Goal: Task Accomplishment & Management: Manage account settings

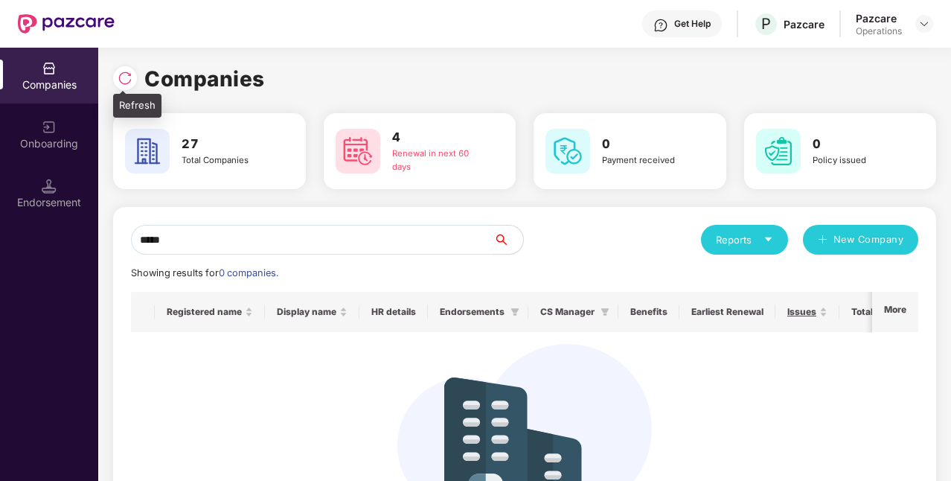
click at [128, 83] on img at bounding box center [125, 78] width 15 height 15
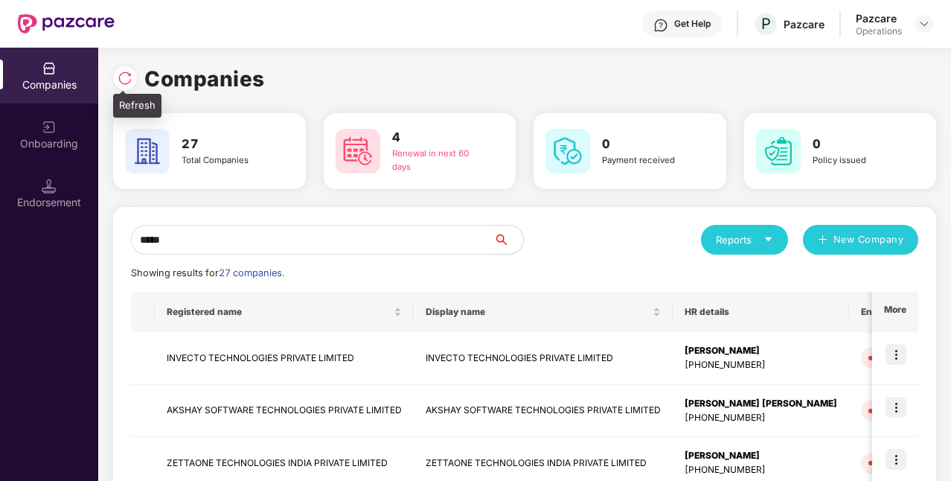
click at [132, 75] on div at bounding box center [125, 78] width 24 height 24
click at [430, 246] on input "*****" at bounding box center [312, 240] width 362 height 30
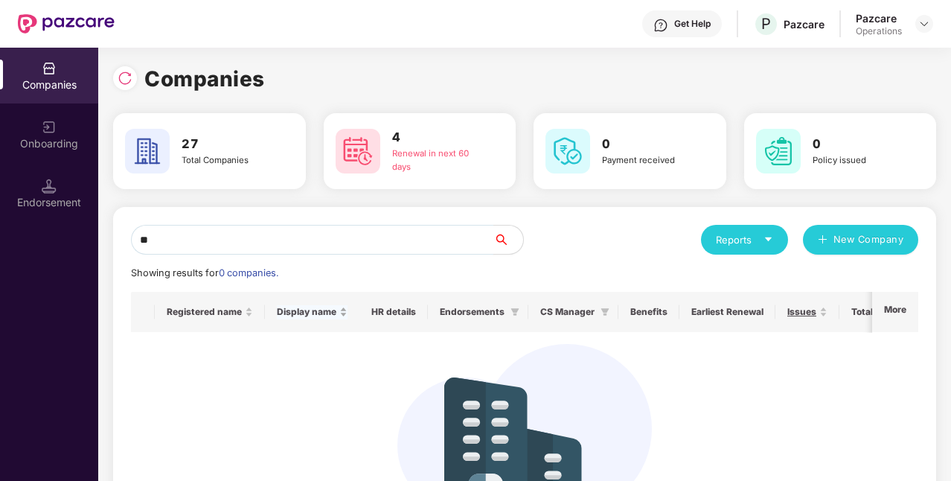
type input "*"
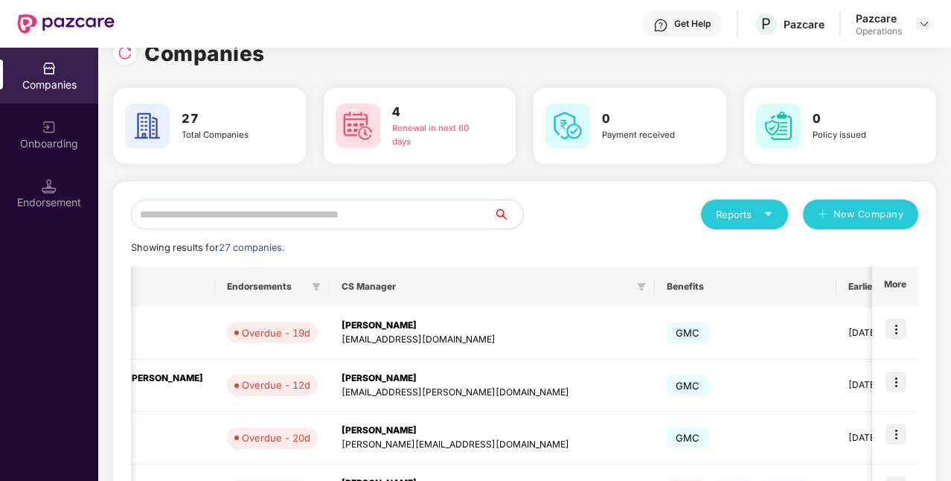
scroll to position [21, 0]
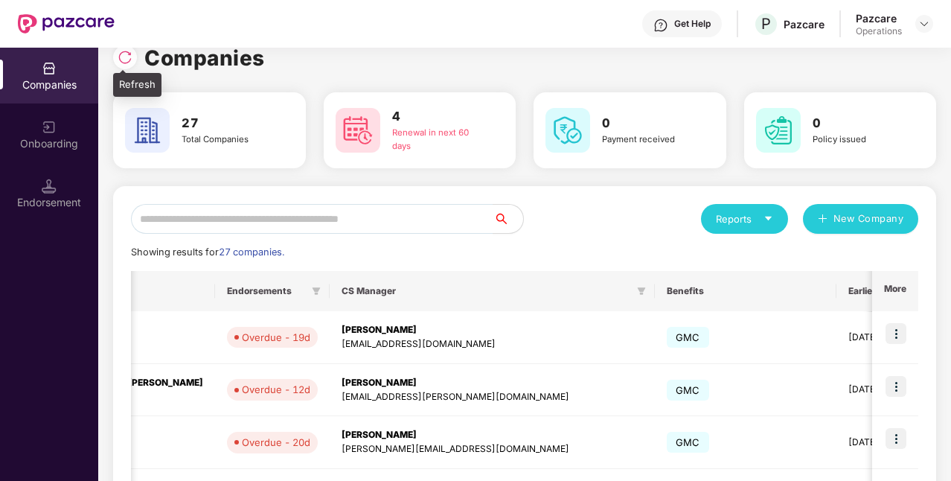
click at [122, 60] on img at bounding box center [125, 57] width 15 height 15
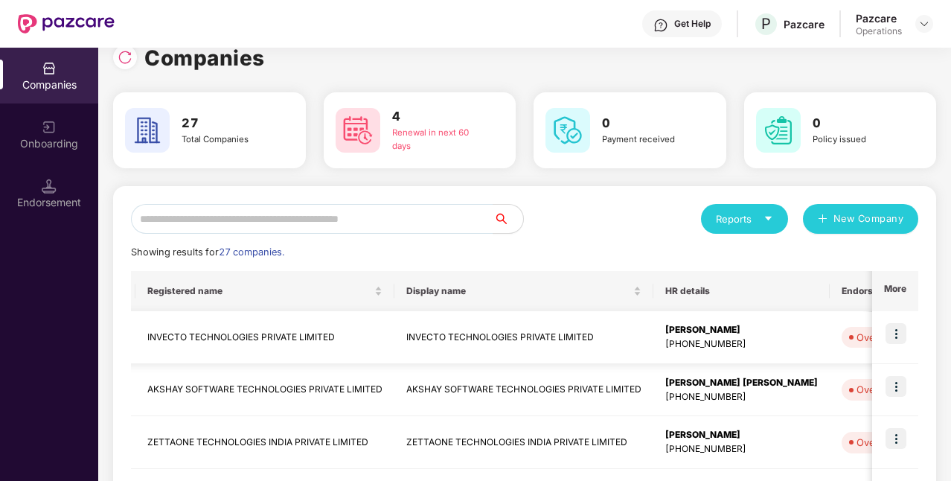
scroll to position [0, 0]
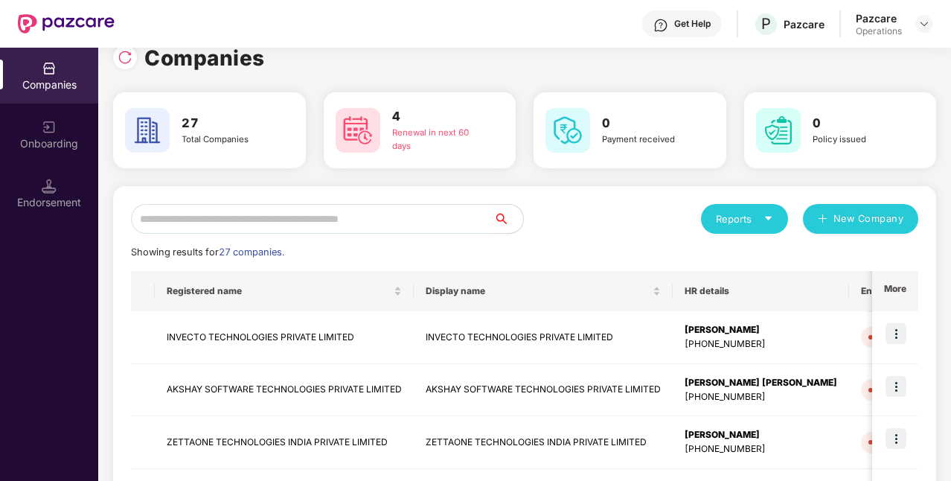
click at [58, 203] on div "Endorsement" at bounding box center [49, 202] width 98 height 15
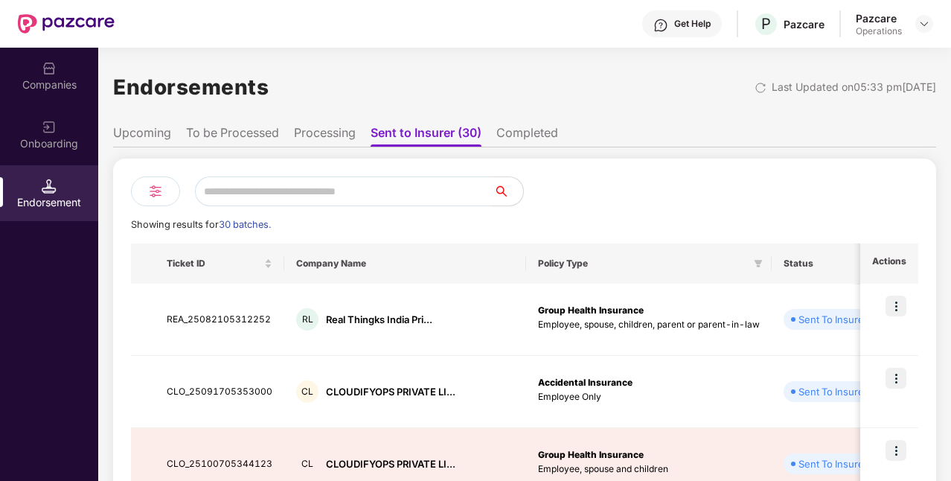
click at [243, 132] on li "To be Processed" at bounding box center [232, 136] width 93 height 22
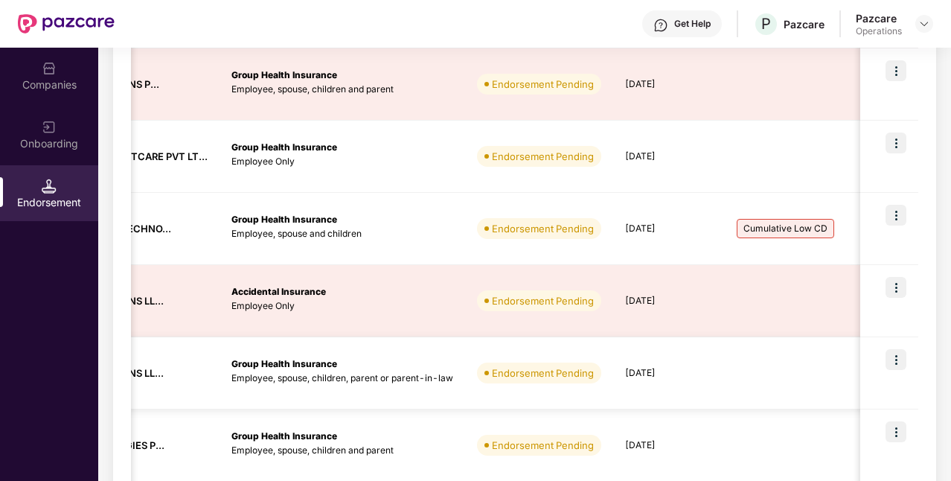
scroll to position [594, 0]
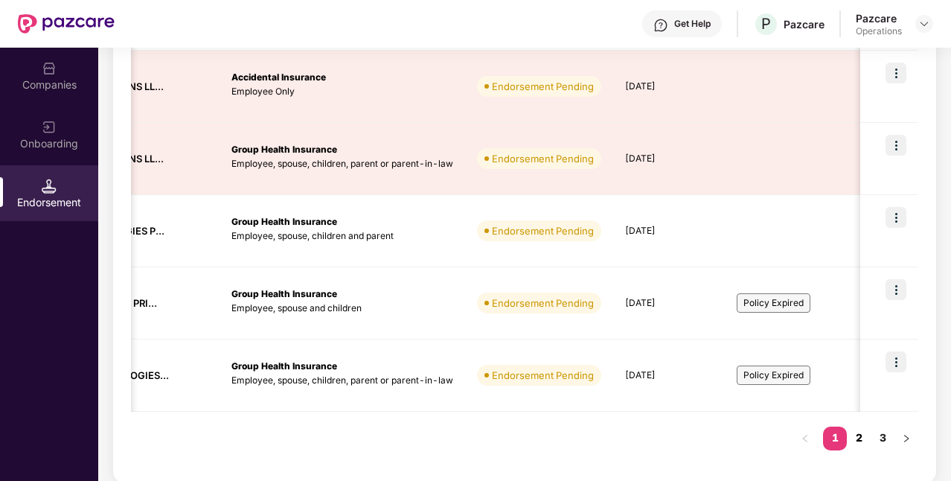
click at [860, 443] on link "2" at bounding box center [859, 437] width 24 height 22
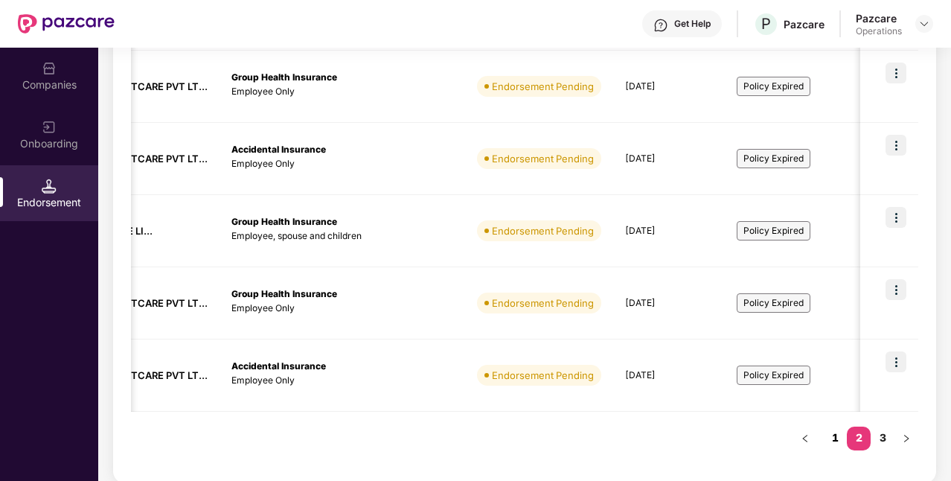
click at [838, 433] on link "1" at bounding box center [835, 437] width 24 height 22
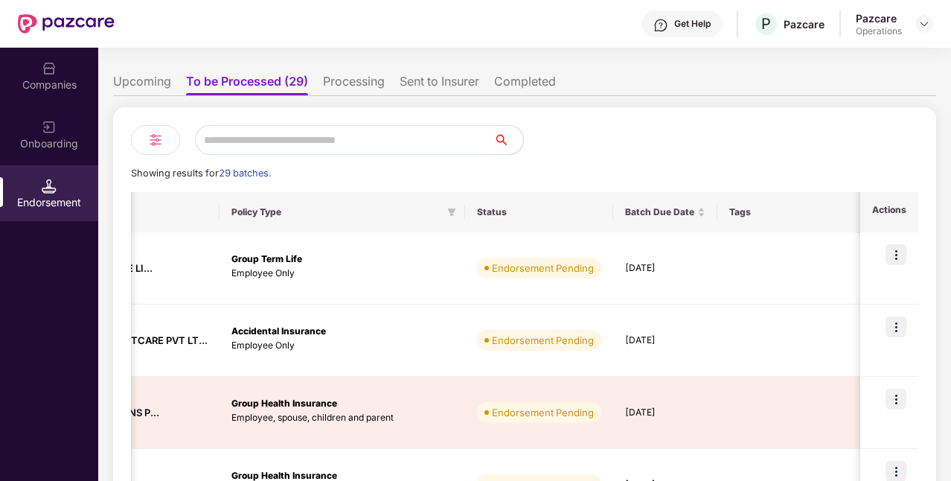
scroll to position [0, 0]
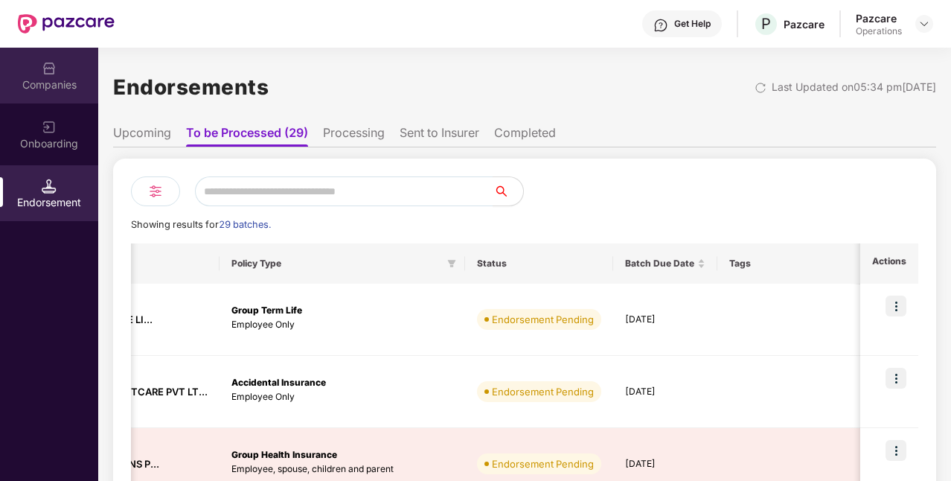
click at [48, 74] on img at bounding box center [49, 68] width 15 height 15
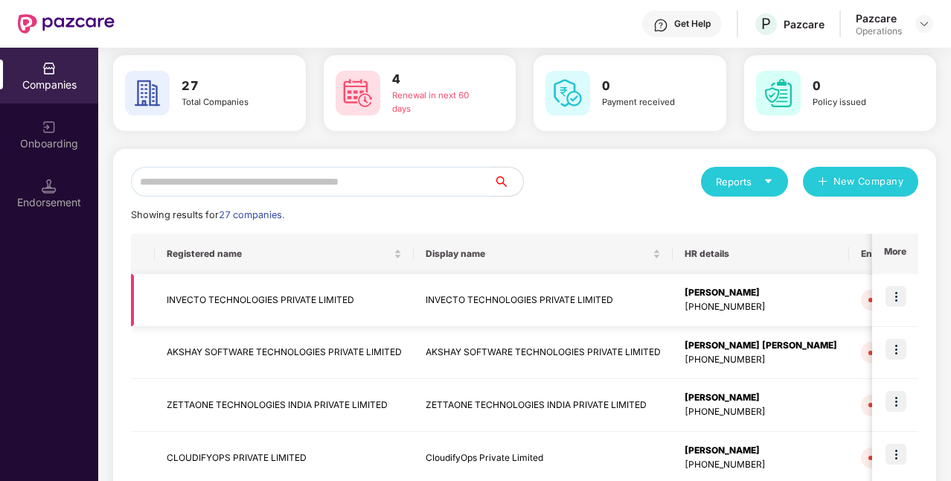
click at [899, 294] on img at bounding box center [895, 296] width 21 height 21
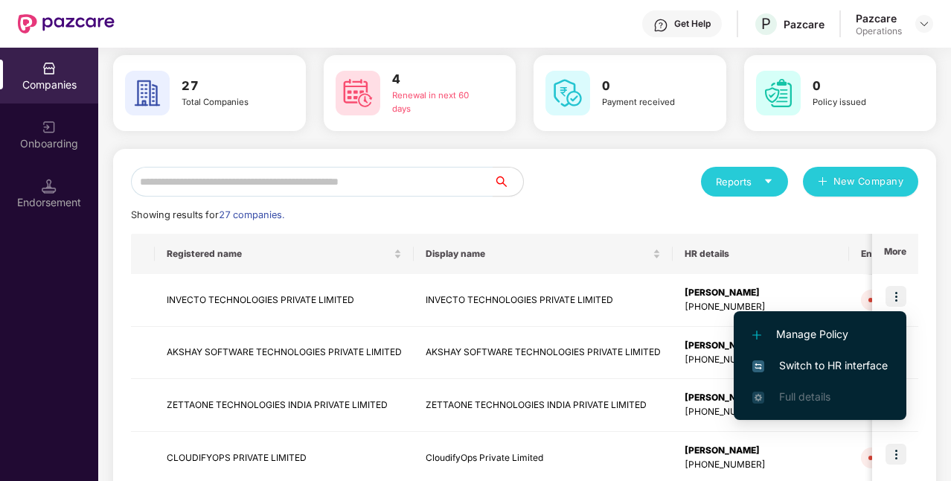
click at [816, 361] on span "Switch to HR interface" at bounding box center [819, 365] width 135 height 16
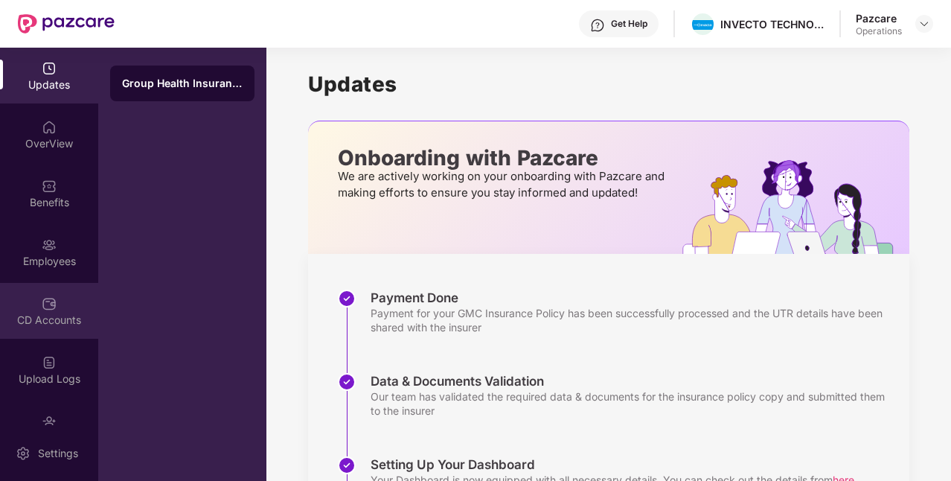
scroll to position [92, 0]
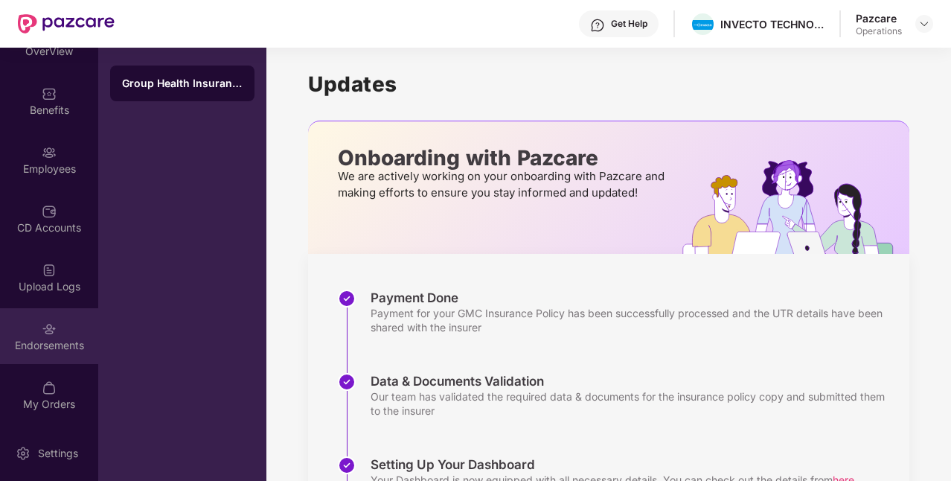
click at [64, 339] on div "Endorsements" at bounding box center [49, 345] width 98 height 15
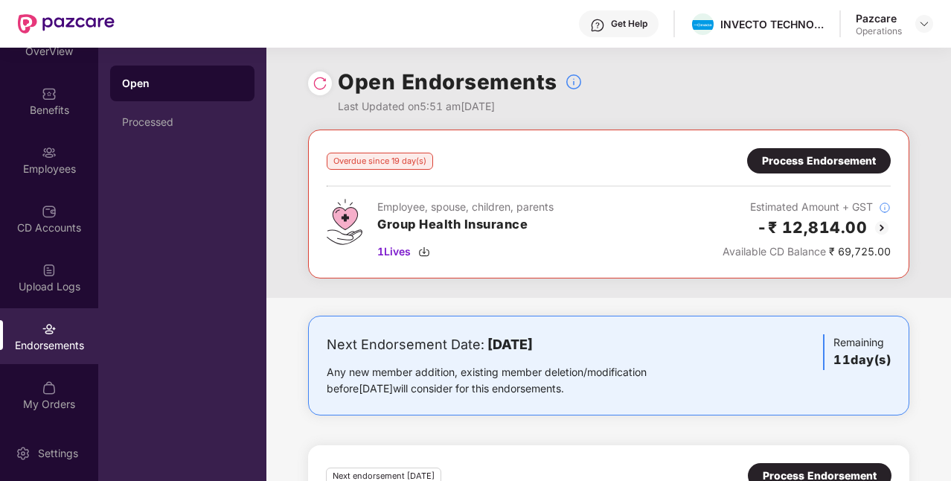
click at [828, 153] on div "Process Endorsement" at bounding box center [819, 161] width 114 height 16
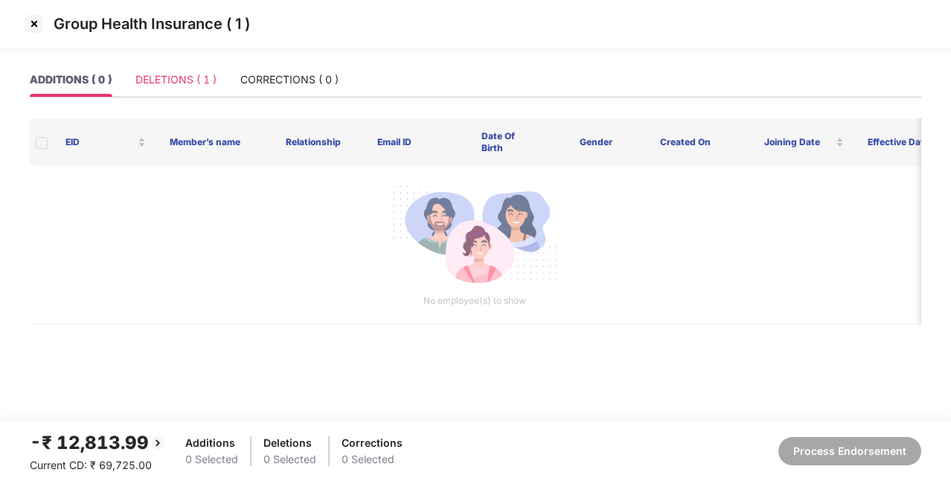
click at [186, 91] on div "DELETIONS ( 1 )" at bounding box center [175, 79] width 81 height 34
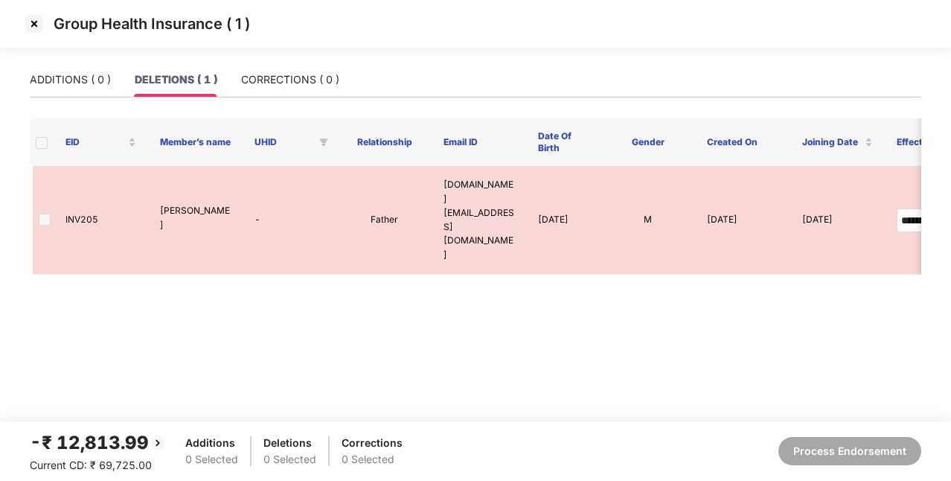
click at [37, 25] on img at bounding box center [34, 24] width 24 height 24
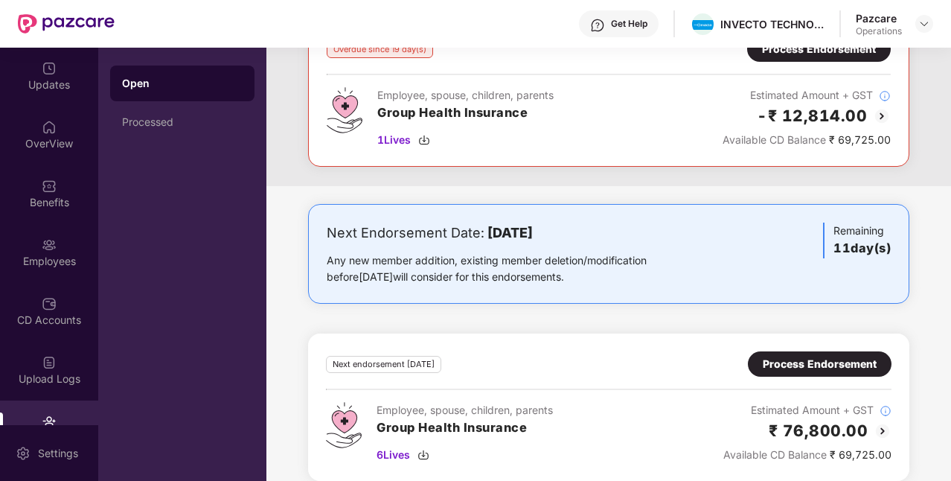
scroll to position [127, 0]
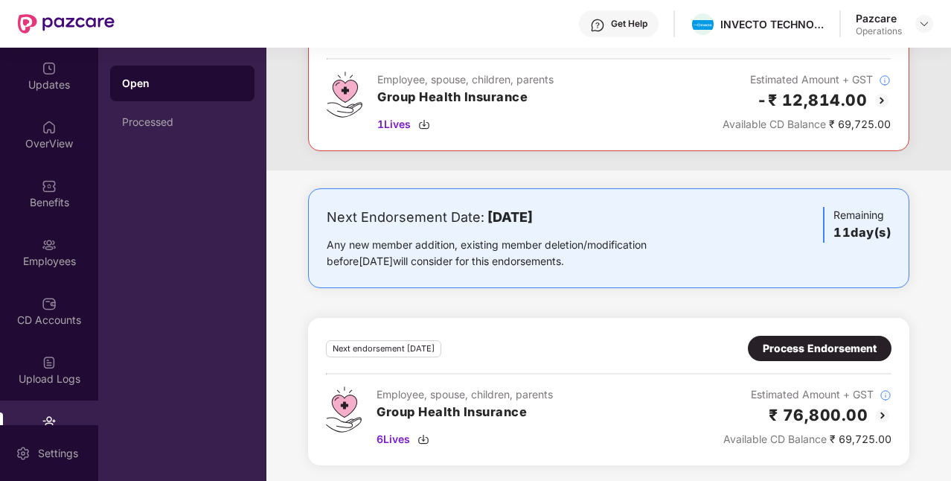
click at [806, 341] on div "Process Endorsement" at bounding box center [820, 348] width 114 height 16
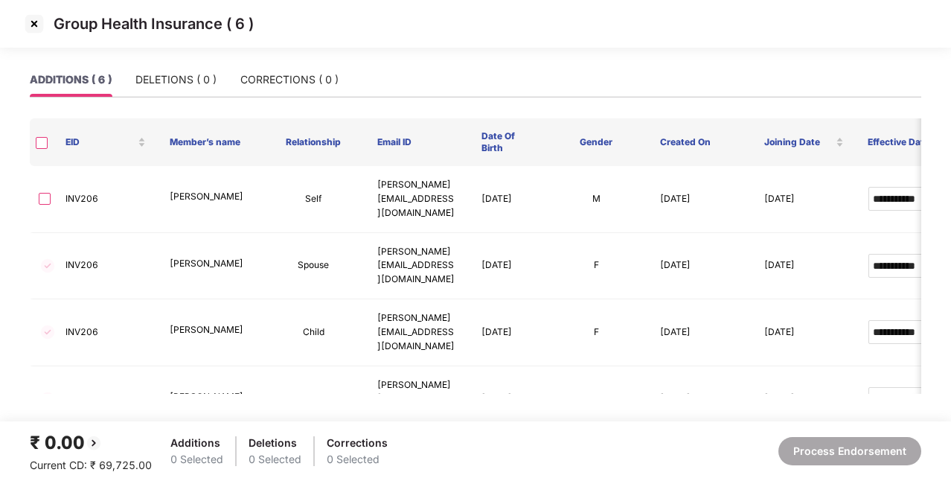
click at [37, 28] on img at bounding box center [34, 24] width 24 height 24
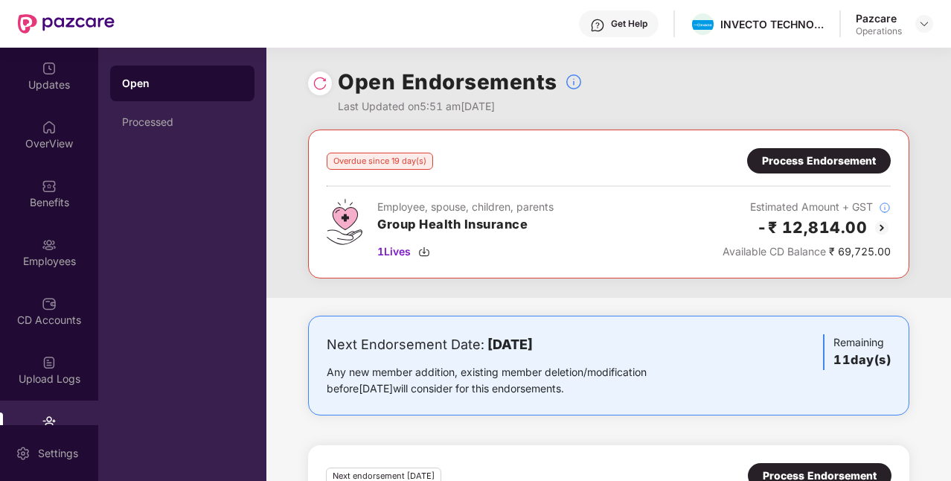
click at [856, 158] on div "Process Endorsement" at bounding box center [819, 161] width 114 height 16
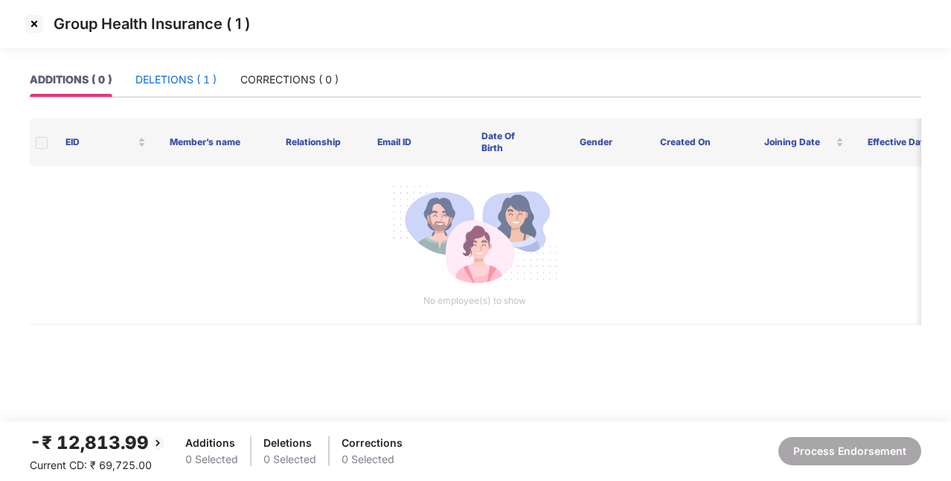
click at [197, 83] on div "DELETIONS ( 1 )" at bounding box center [175, 79] width 81 height 16
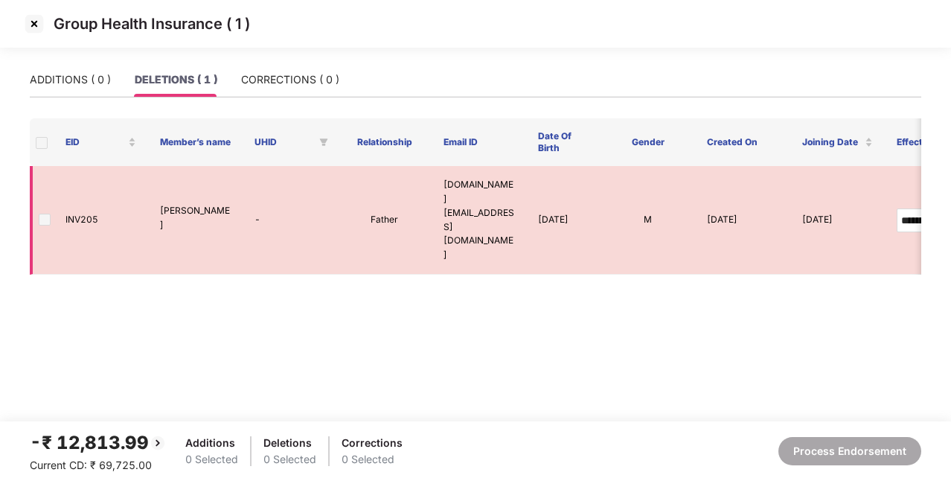
click at [393, 195] on td "Father" at bounding box center [384, 220] width 94 height 109
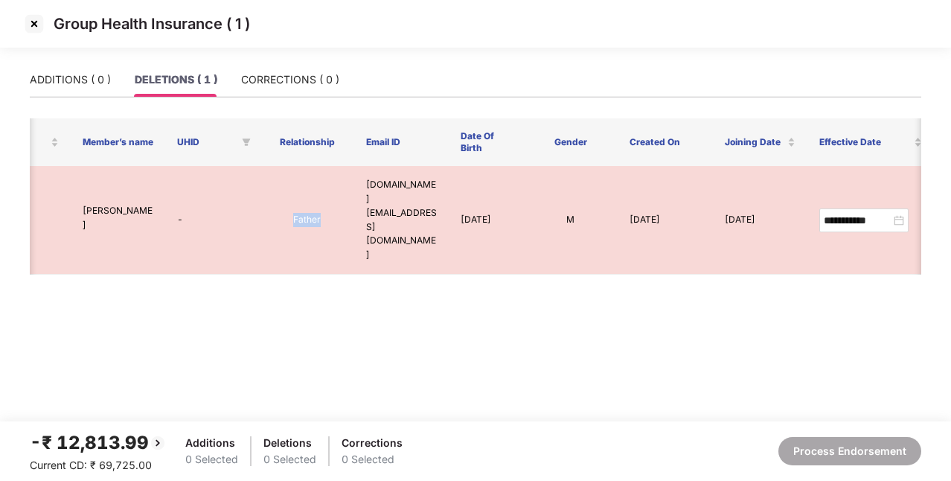
scroll to position [0, 40]
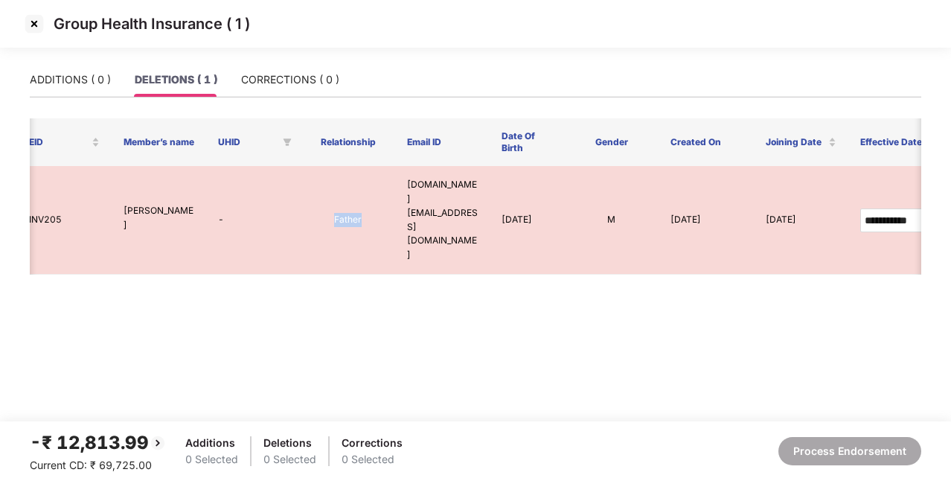
click at [37, 22] on img at bounding box center [34, 24] width 24 height 24
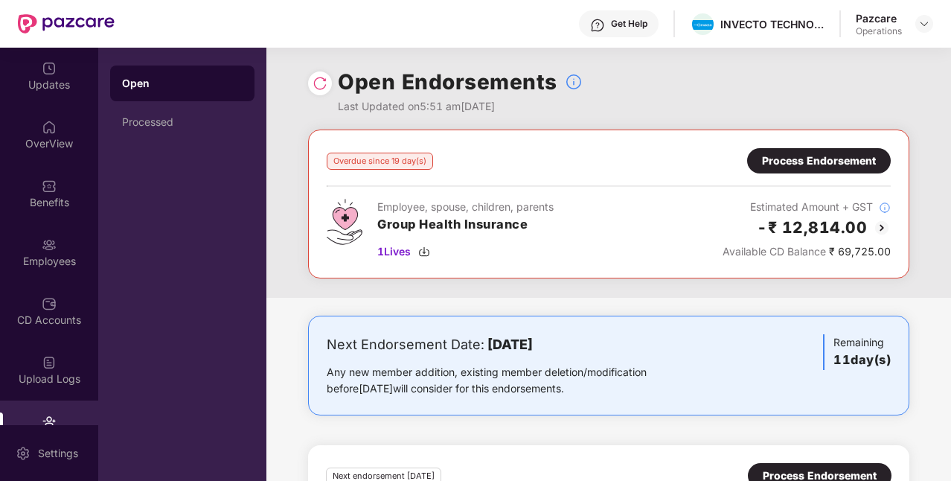
click at [808, 156] on div "Process Endorsement" at bounding box center [819, 161] width 114 height 16
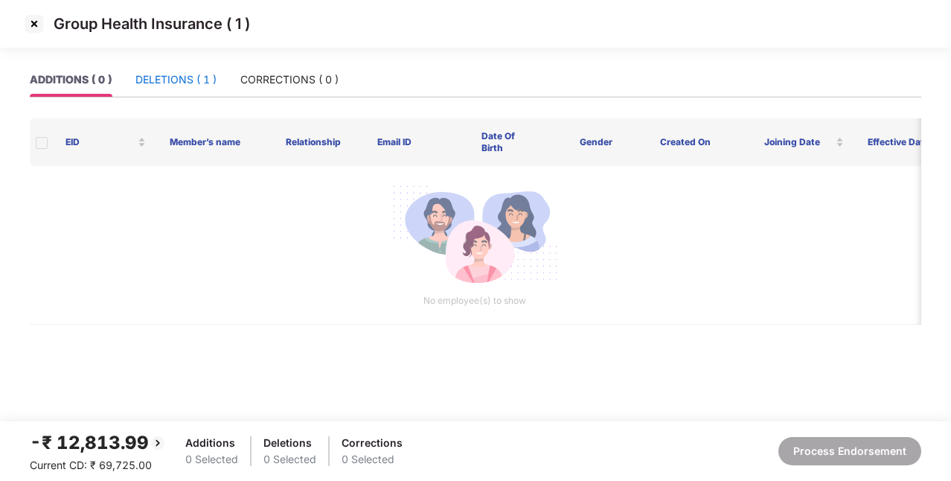
click at [202, 83] on div "DELETIONS ( 1 )" at bounding box center [175, 79] width 81 height 16
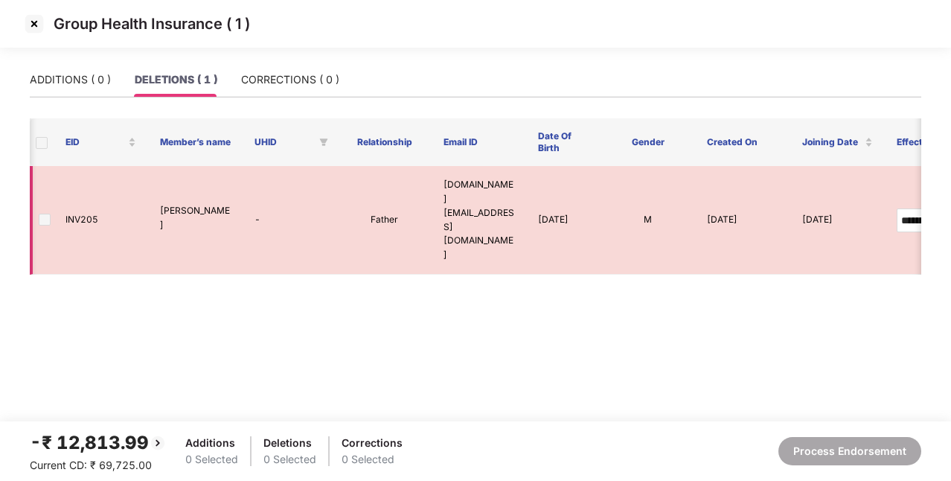
scroll to position [0, 297]
click at [43, 141] on span at bounding box center [42, 143] width 12 height 12
drag, startPoint x: 43, startPoint y: 141, endPoint x: 43, endPoint y: 198, distance: 57.3
click at [43, 198] on div "**********" at bounding box center [475, 196] width 891 height 156
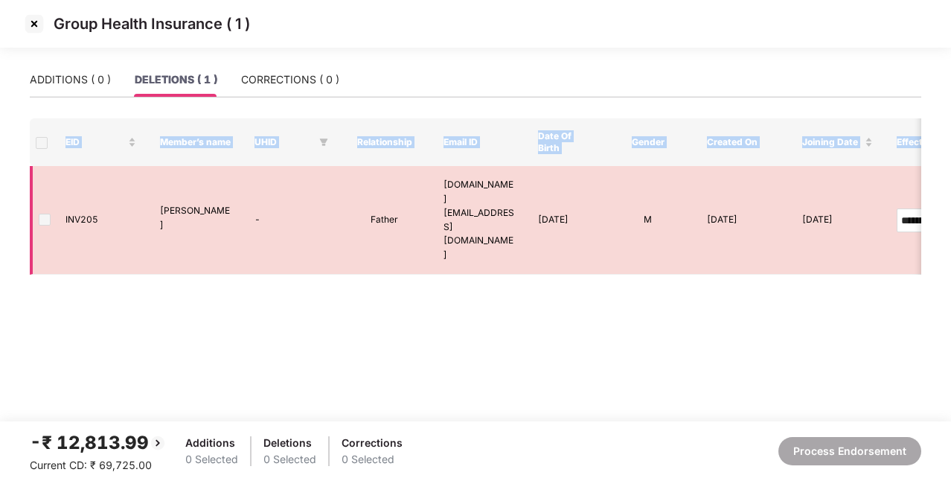
click at [43, 214] on span at bounding box center [45, 220] width 12 height 12
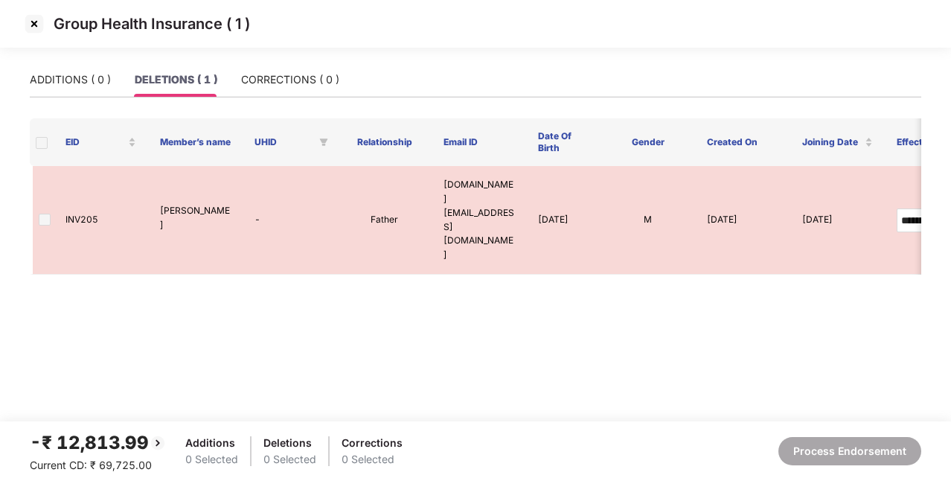
click at [31, 22] on img at bounding box center [34, 24] width 24 height 24
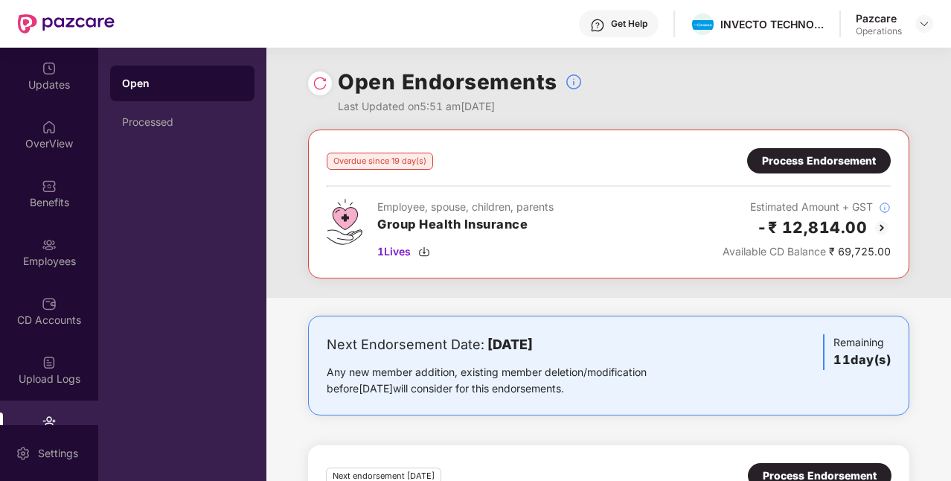
click at [318, 85] on img at bounding box center [319, 83] width 15 height 15
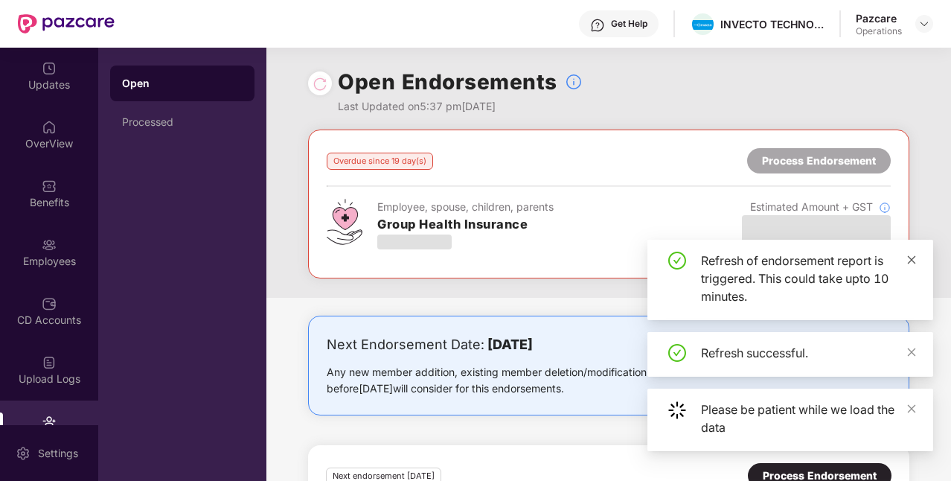
click at [908, 256] on icon "close" at bounding box center [912, 259] width 8 height 8
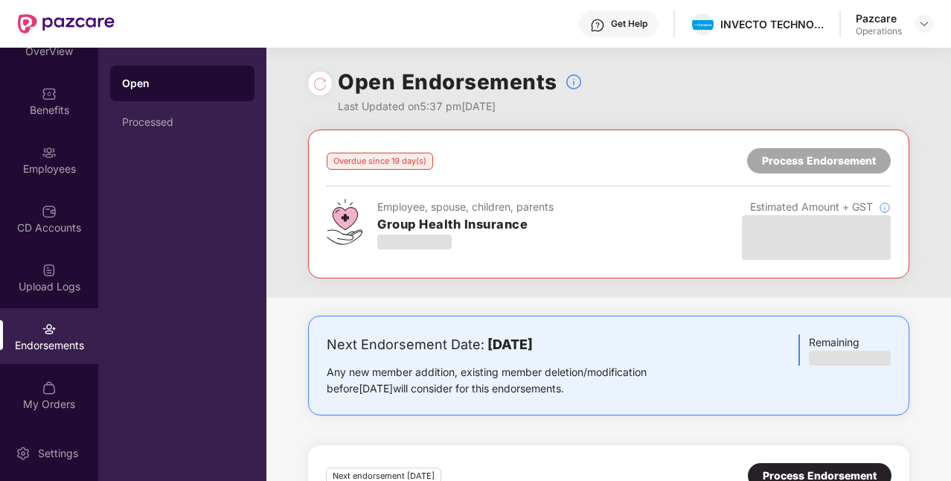
click at [58, 323] on div "Endorsements" at bounding box center [49, 336] width 98 height 56
click at [917, 24] on div at bounding box center [924, 24] width 18 height 18
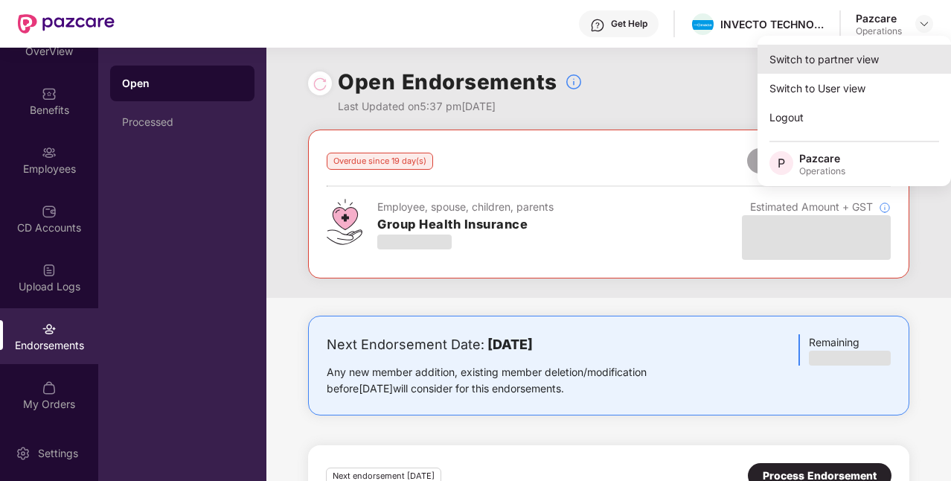
click at [842, 59] on div "Switch to partner view" at bounding box center [853, 59] width 193 height 29
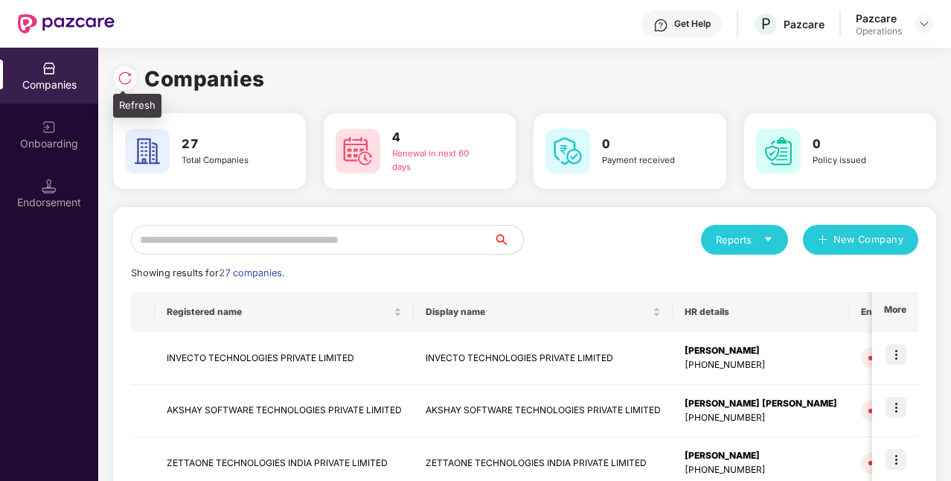
click at [124, 72] on img at bounding box center [125, 78] width 15 height 15
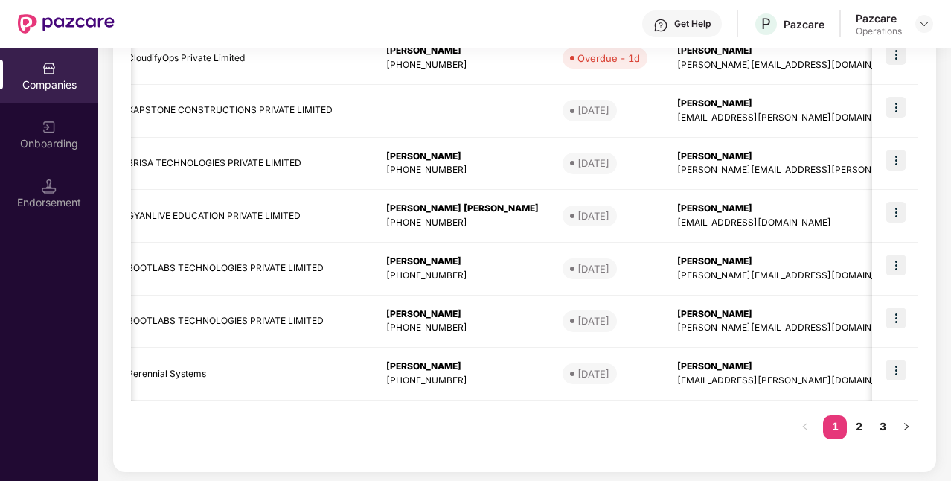
scroll to position [434, 0]
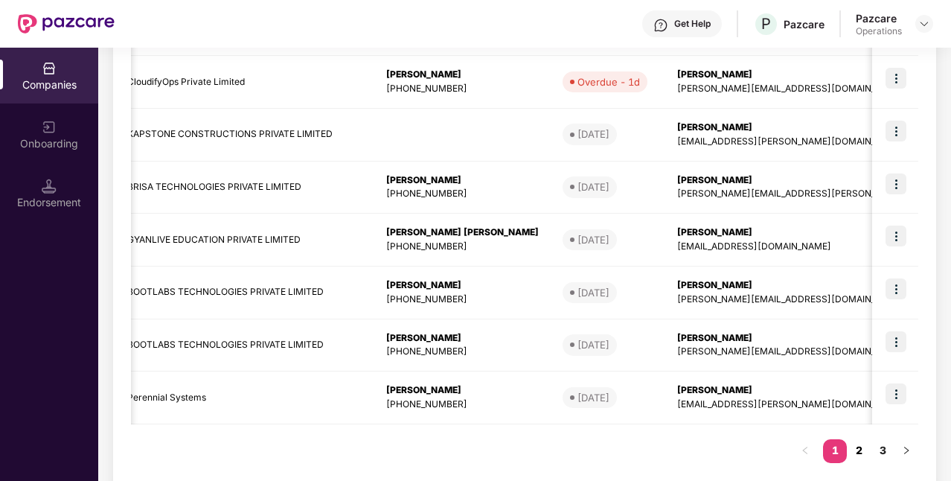
click at [862, 452] on link "2" at bounding box center [859, 450] width 24 height 22
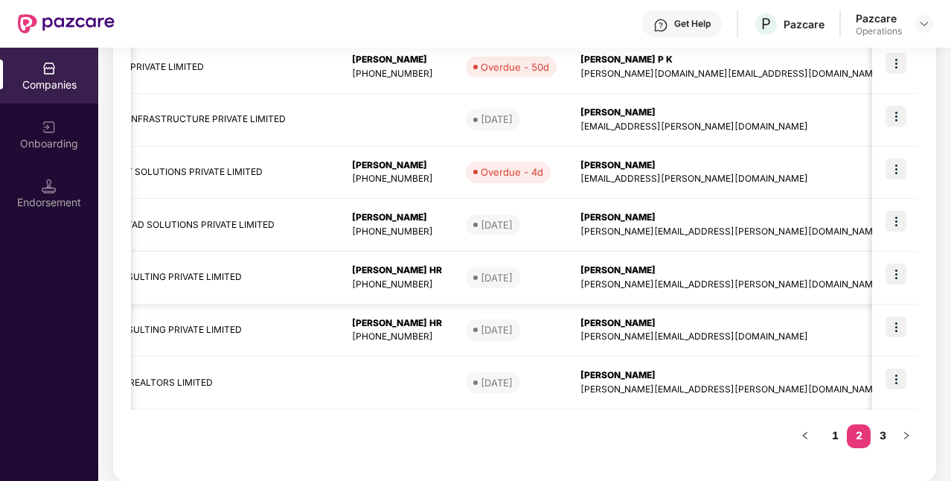
scroll to position [453, 0]
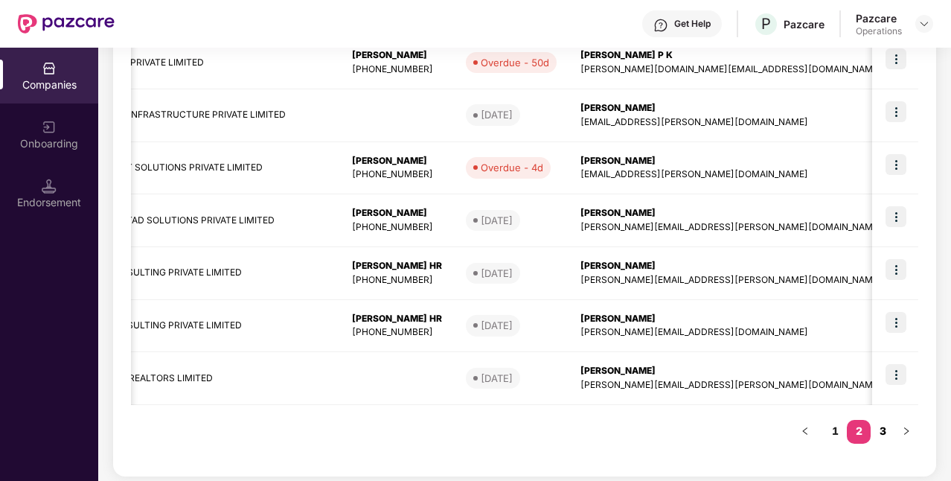
click at [890, 433] on link "3" at bounding box center [882, 431] width 24 height 22
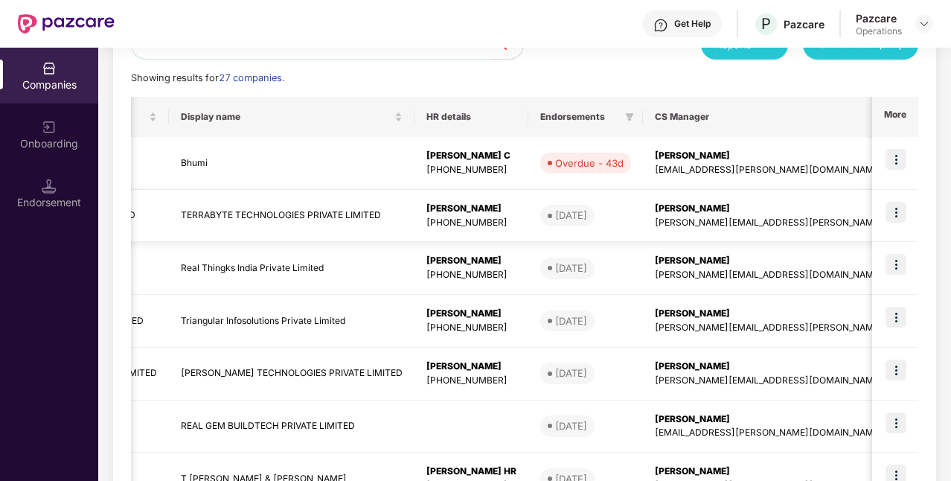
scroll to position [0, 0]
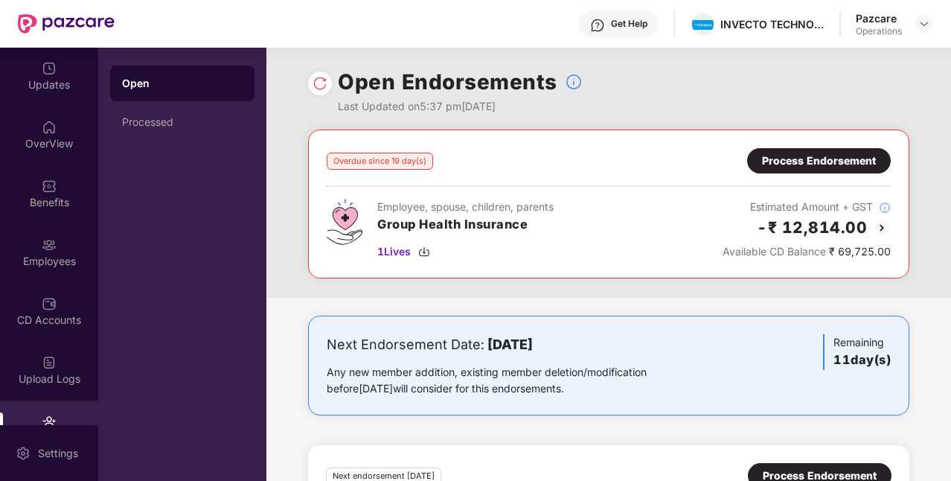
click at [321, 79] on img at bounding box center [319, 83] width 15 height 15
click at [925, 30] on div at bounding box center [924, 24] width 18 height 18
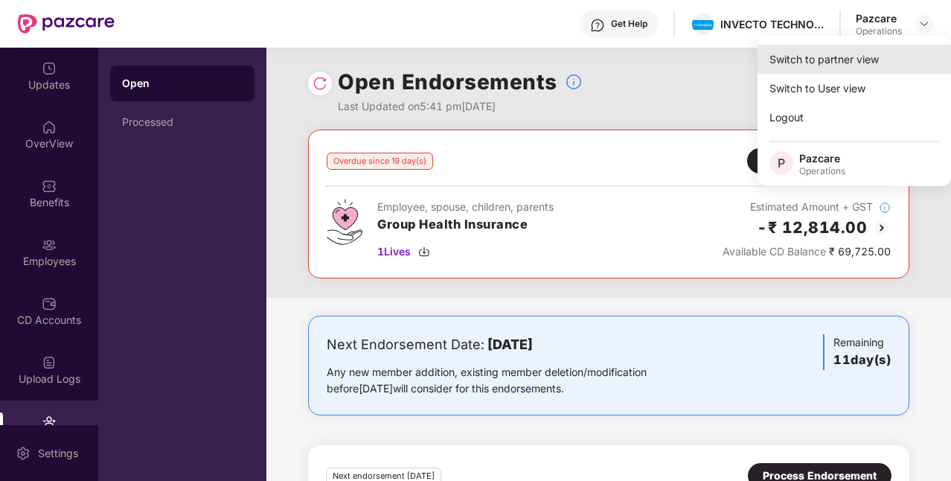
click at [821, 71] on div "Switch to partner view" at bounding box center [853, 59] width 193 height 29
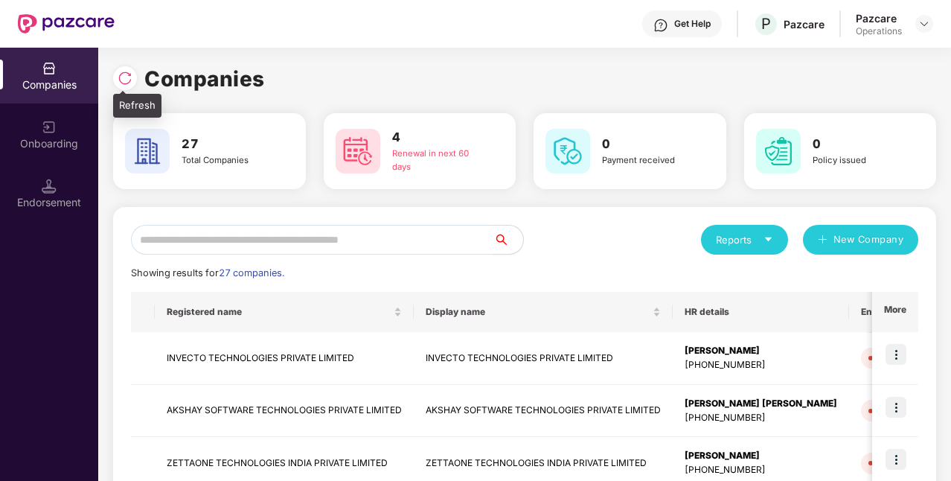
click at [124, 76] on img at bounding box center [125, 78] width 15 height 15
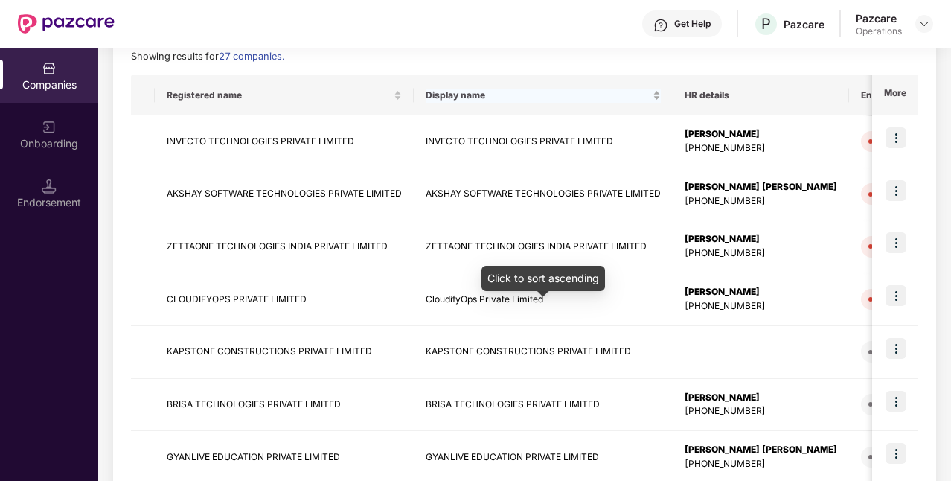
scroll to position [219, 0]
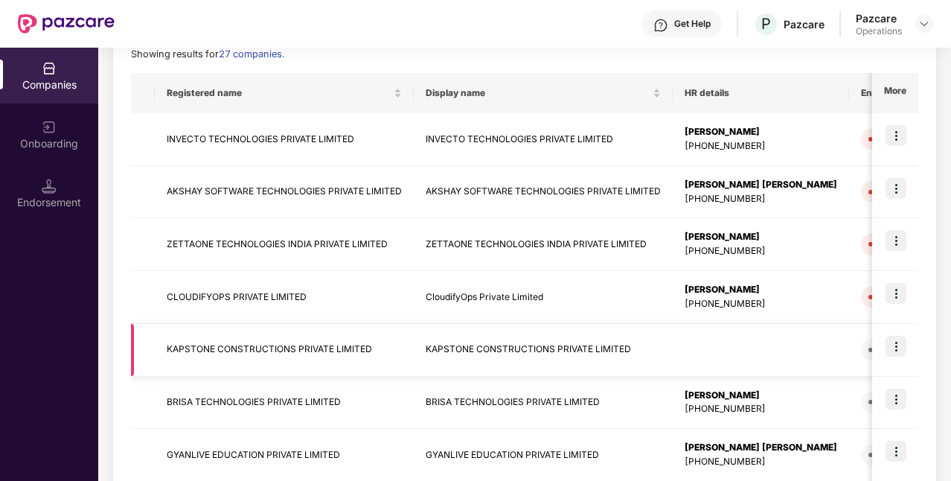
click at [893, 341] on img at bounding box center [895, 346] width 21 height 21
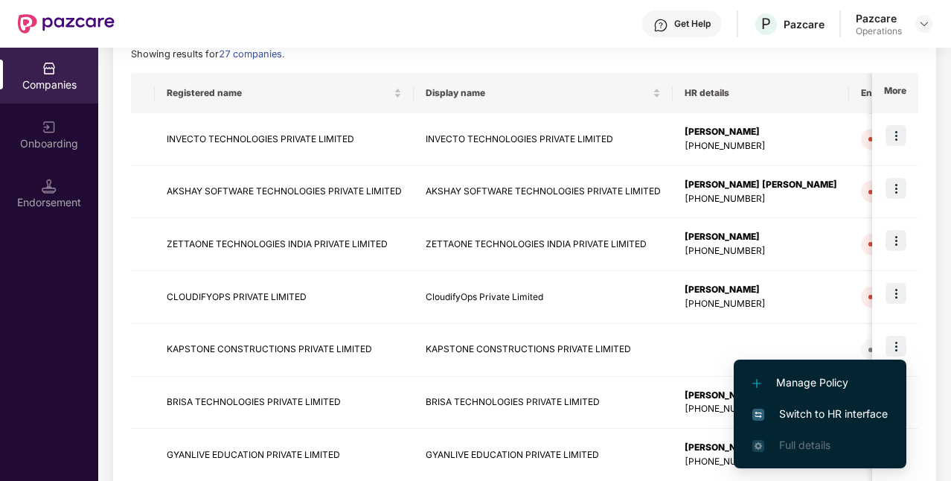
click at [831, 414] on span "Switch to HR interface" at bounding box center [819, 413] width 135 height 16
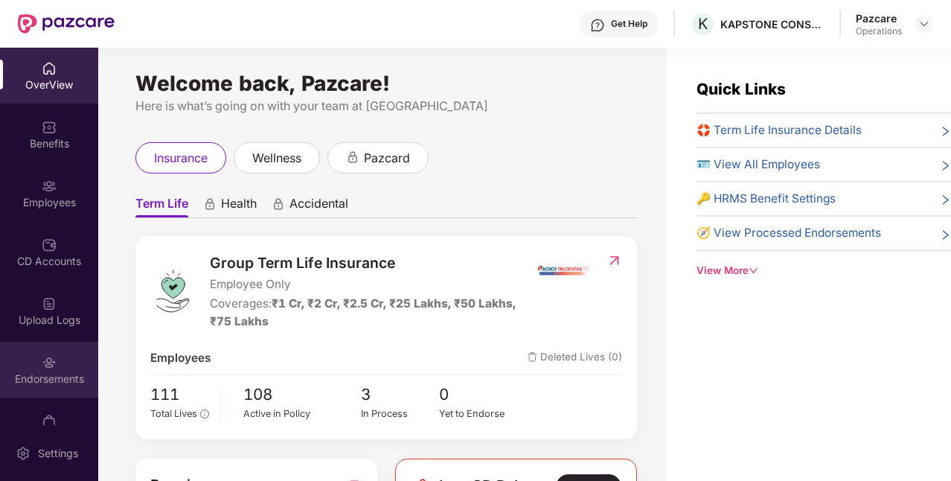
click at [21, 362] on div "Endorsements" at bounding box center [49, 369] width 98 height 56
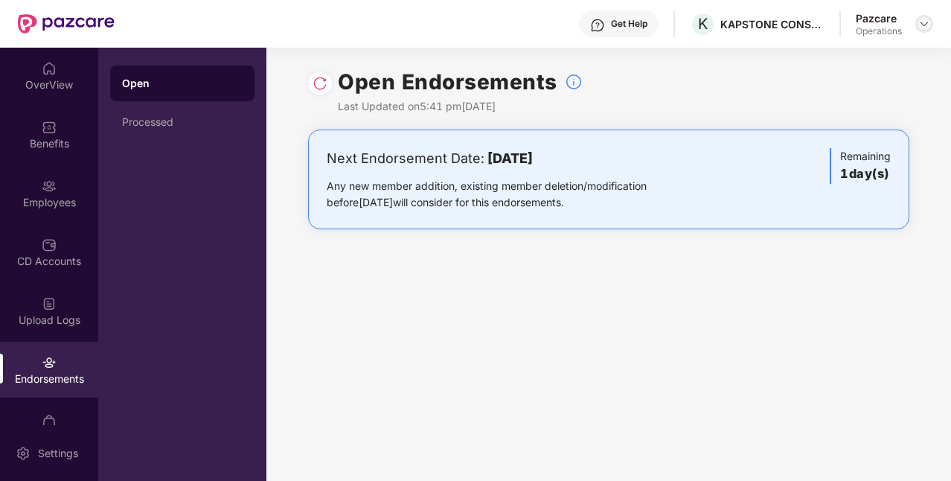
click at [917, 19] on div at bounding box center [924, 24] width 18 height 18
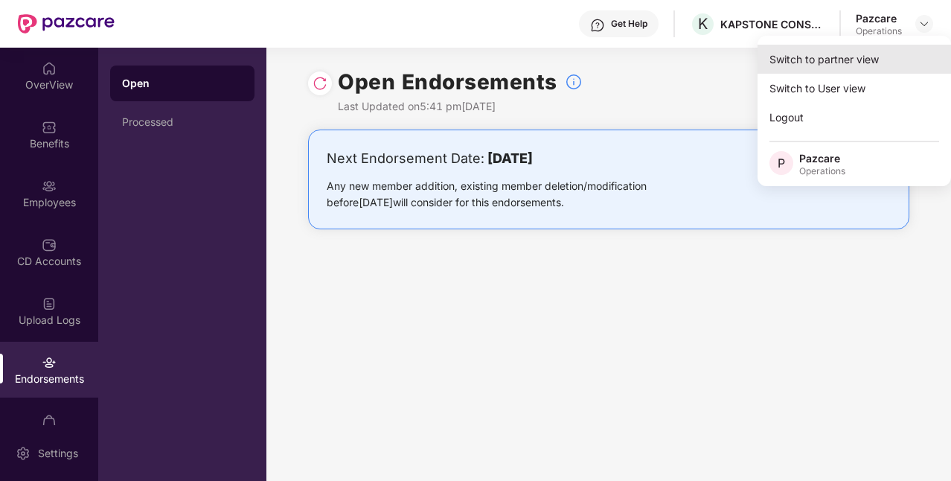
click at [847, 70] on div "Switch to partner view" at bounding box center [853, 59] width 193 height 29
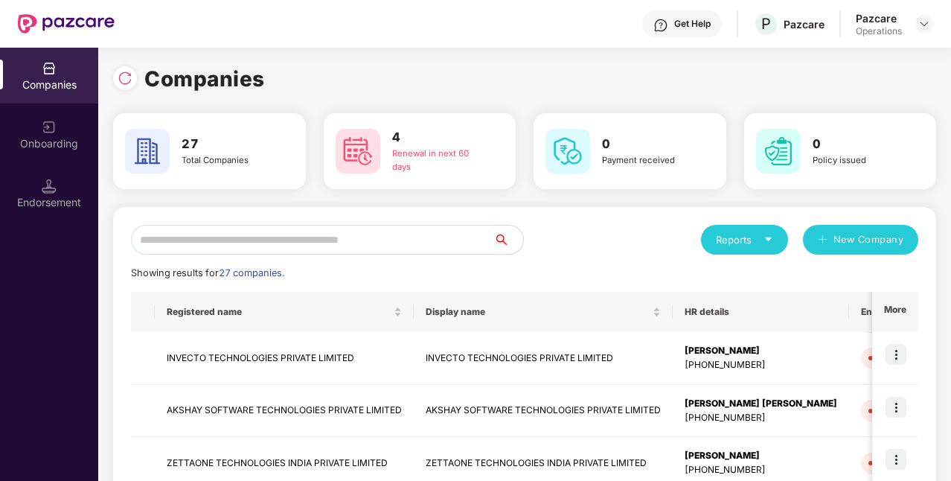
drag, startPoint x: 112, startPoint y: 68, endPoint x: 118, endPoint y: 73, distance: 8.5
click at [118, 73] on div "Companies 27 Total Companies 4 Renewal in next 60 days 0 Payment received 0 Pol…" at bounding box center [524, 264] width 853 height 433
click at [118, 73] on img at bounding box center [125, 78] width 15 height 15
click at [126, 88] on div at bounding box center [125, 78] width 24 height 24
click at [264, 233] on input "text" at bounding box center [312, 240] width 362 height 30
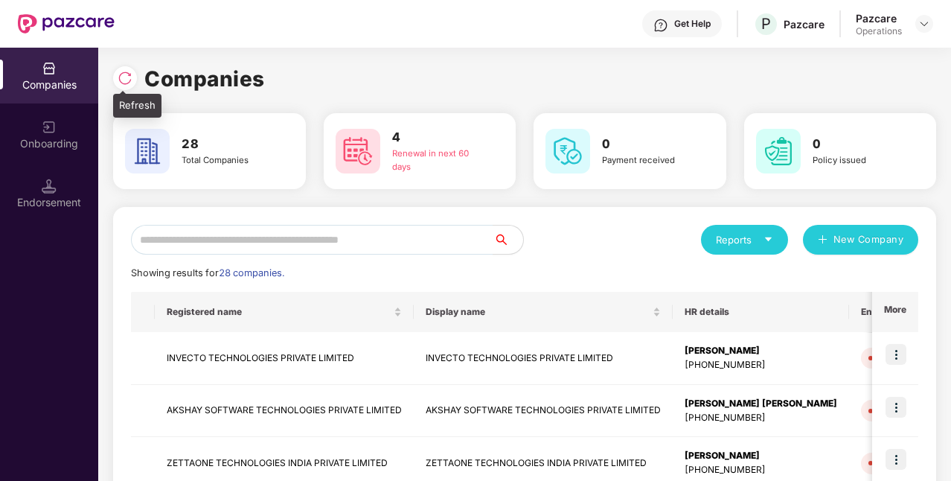
click at [138, 85] on div at bounding box center [128, 76] width 31 height 28
click at [131, 82] on img at bounding box center [125, 78] width 15 height 15
click at [254, 238] on input "text" at bounding box center [312, 240] width 362 height 30
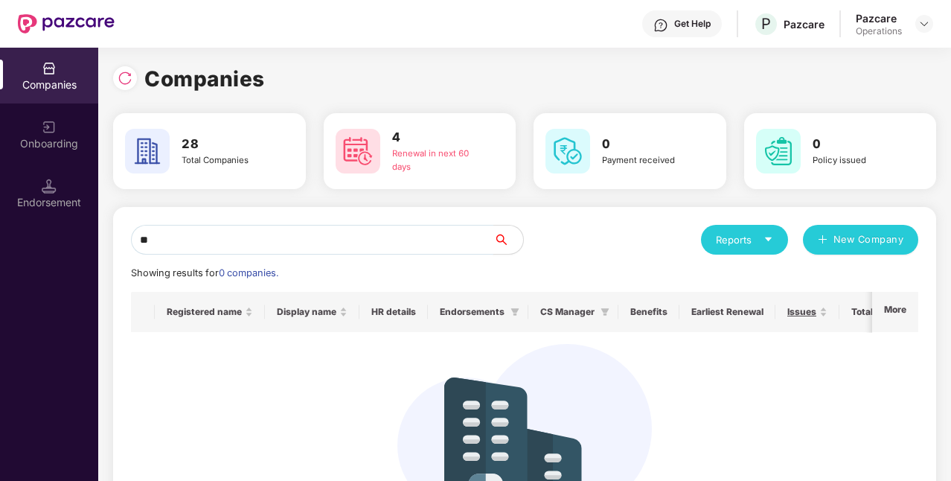
type input "*"
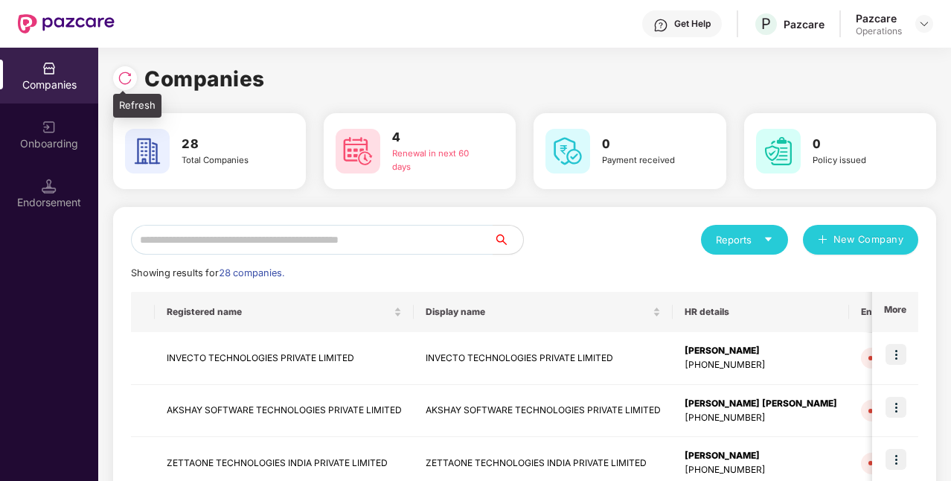
click at [129, 72] on img at bounding box center [125, 78] width 15 height 15
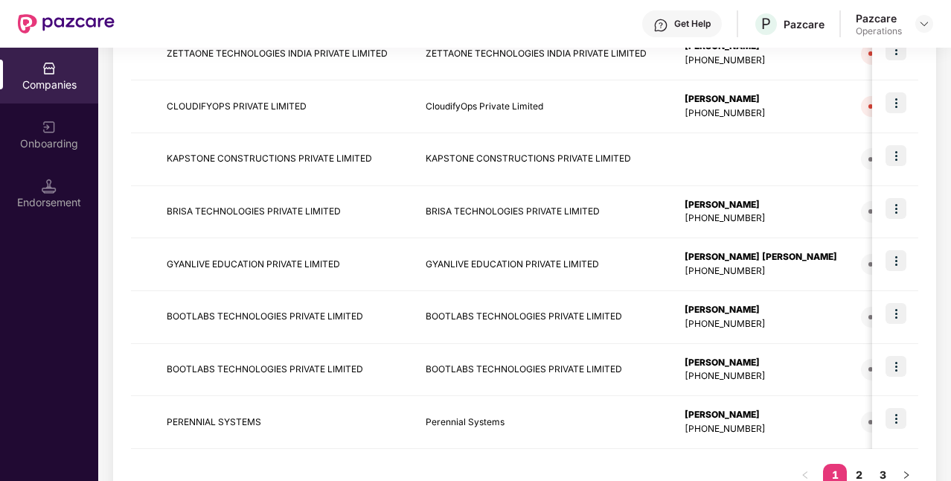
scroll to position [412, 0]
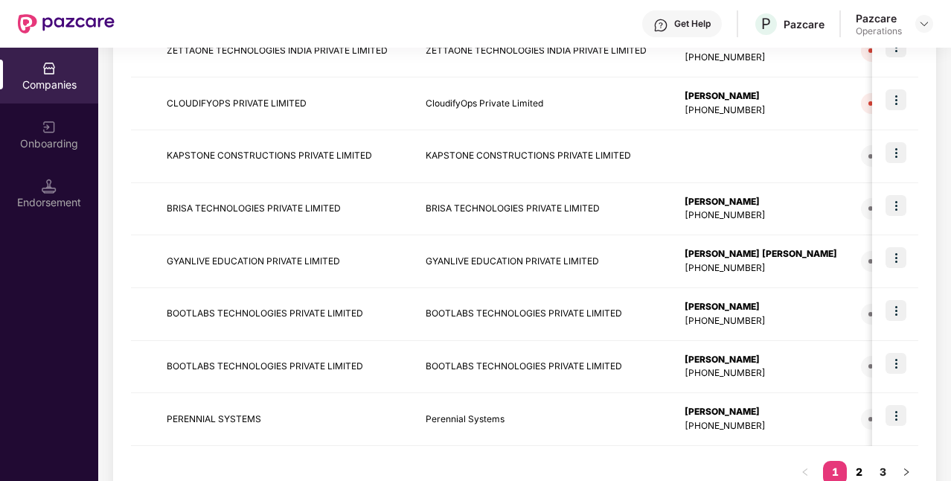
click at [861, 467] on link "2" at bounding box center [859, 472] width 24 height 22
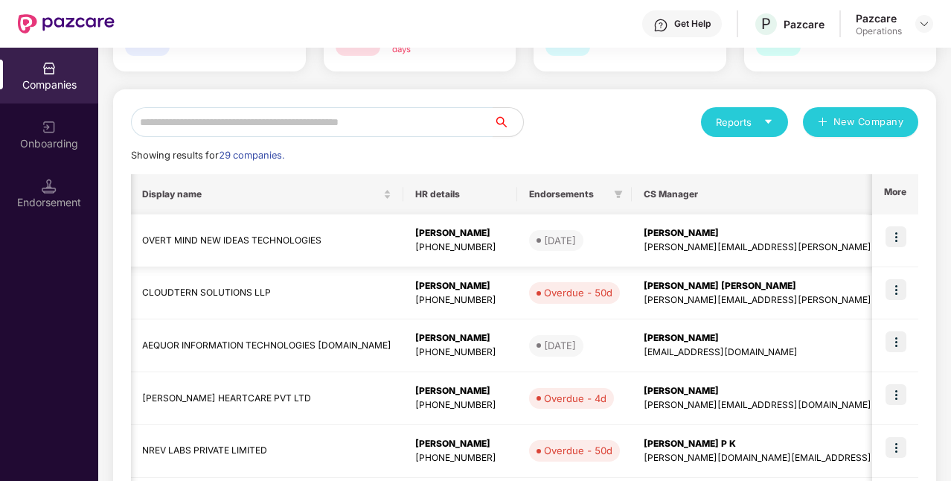
scroll to position [0, 313]
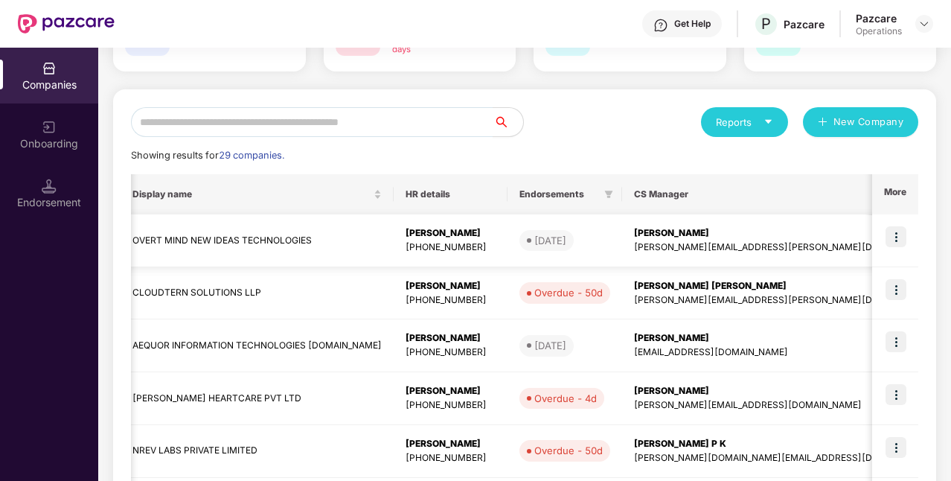
click at [889, 243] on img at bounding box center [895, 236] width 21 height 21
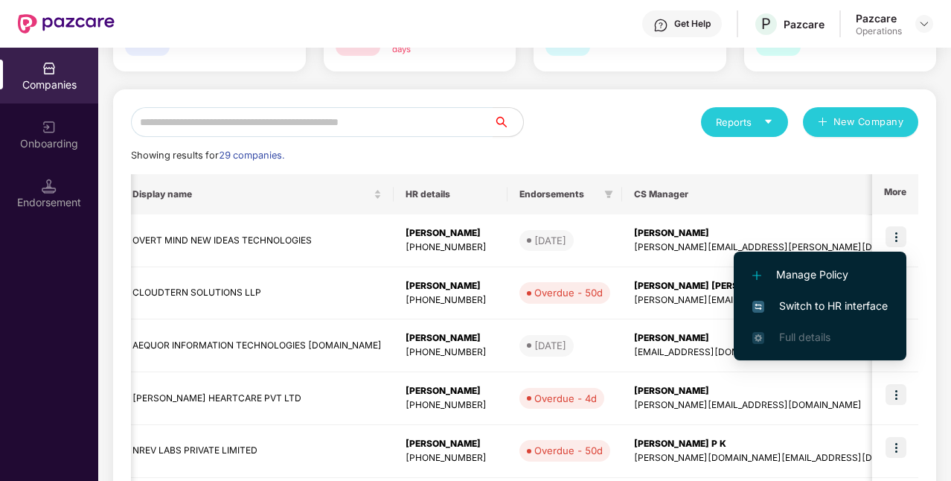
click at [823, 307] on span "Switch to HR interface" at bounding box center [819, 306] width 135 height 16
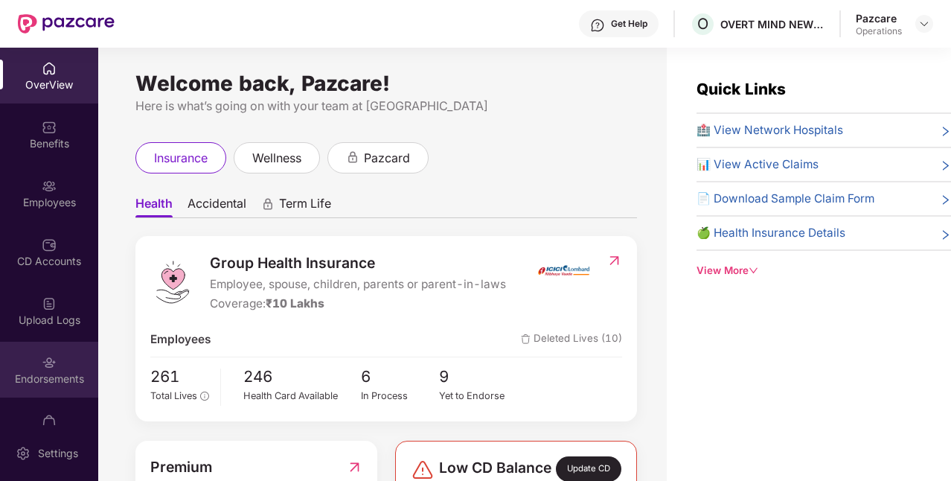
click at [73, 360] on div "Endorsements" at bounding box center [49, 369] width 98 height 56
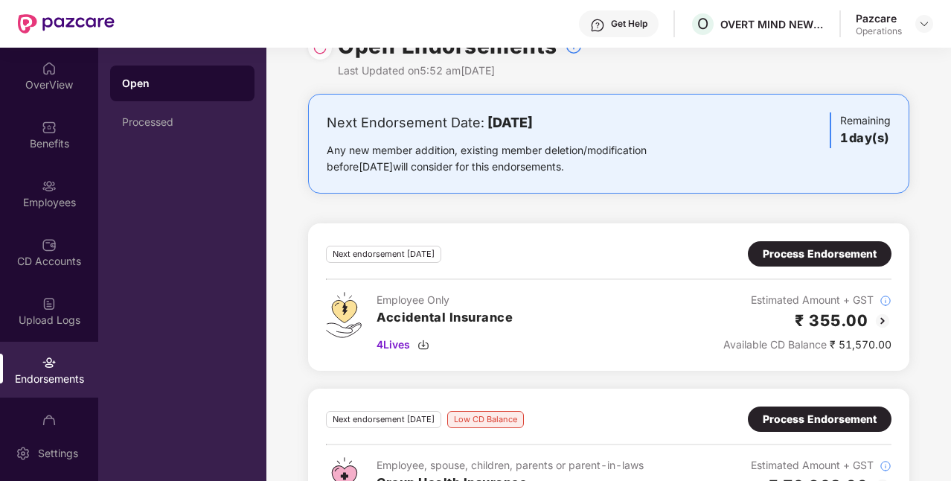
scroll to position [84, 0]
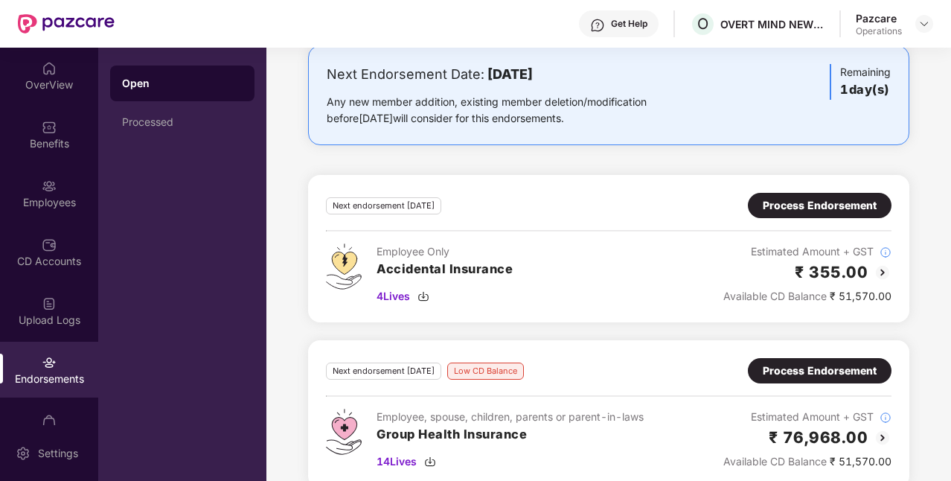
click at [824, 201] on div "Process Endorsement" at bounding box center [820, 205] width 114 height 16
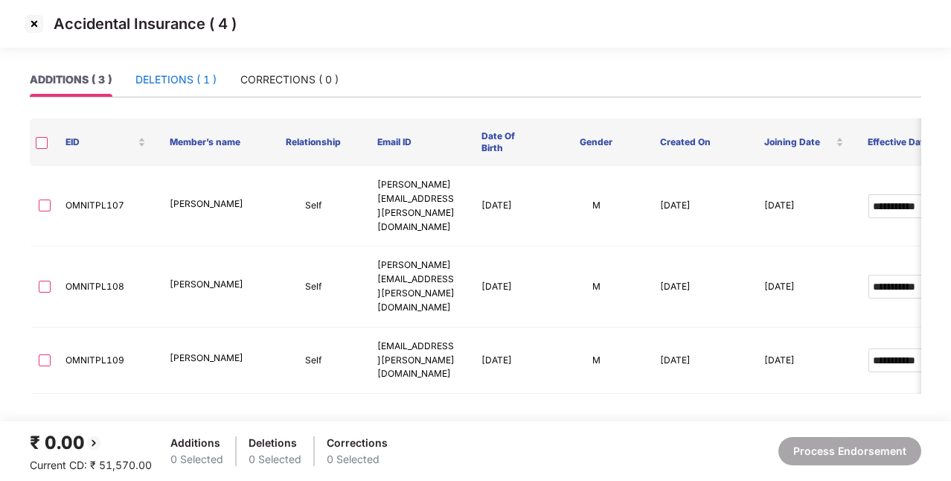
click at [198, 79] on div "DELETIONS ( 1 )" at bounding box center [175, 79] width 81 height 16
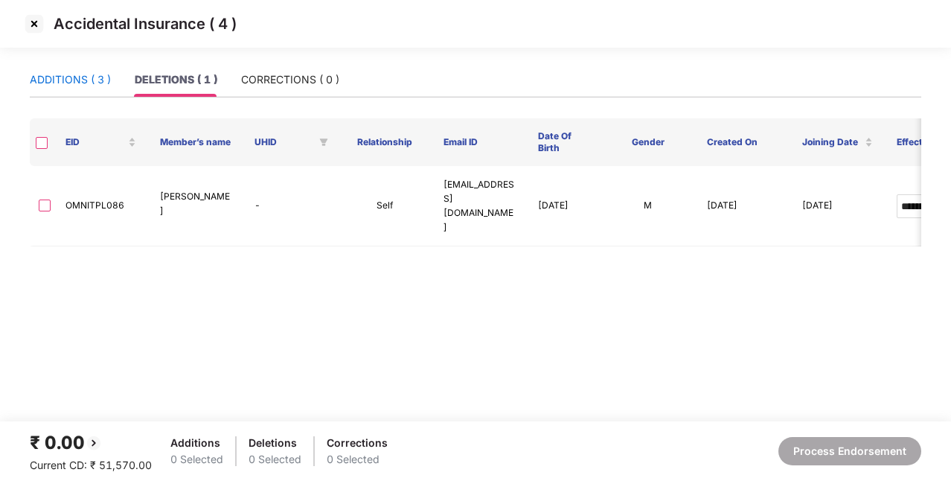
click at [97, 80] on div "ADDITIONS ( 3 )" at bounding box center [70, 79] width 81 height 16
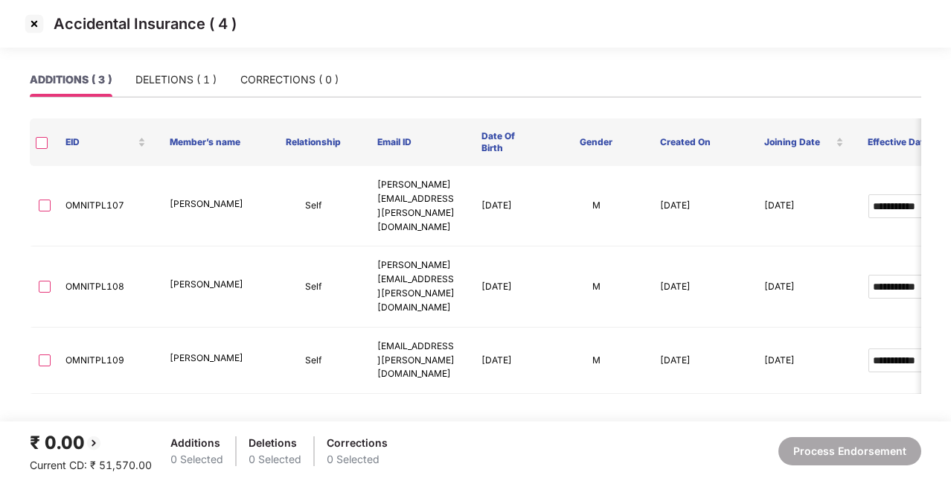
click at [35, 28] on img at bounding box center [34, 24] width 24 height 24
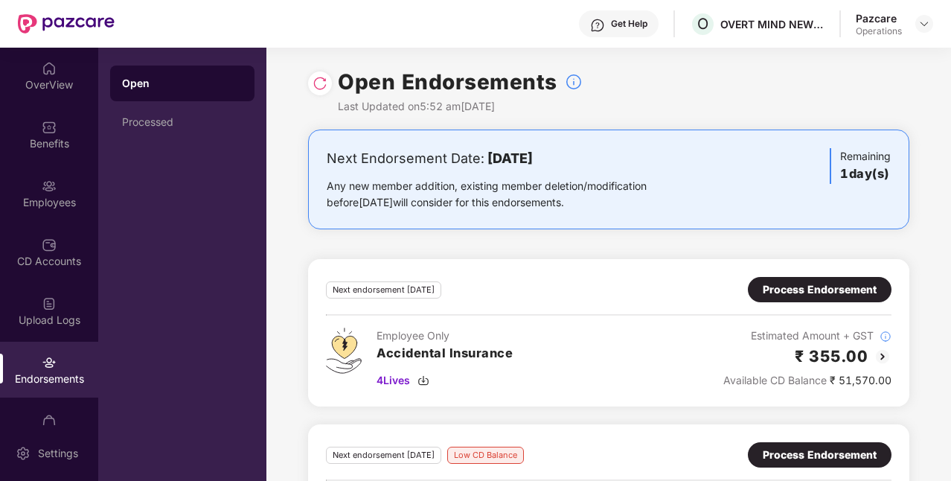
scroll to position [107, 0]
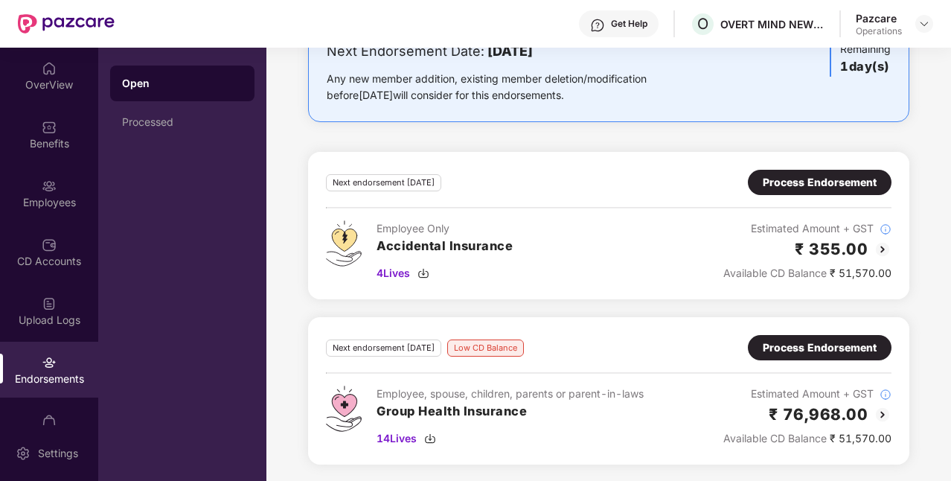
click at [772, 351] on div "Process Endorsement" at bounding box center [820, 347] width 114 height 16
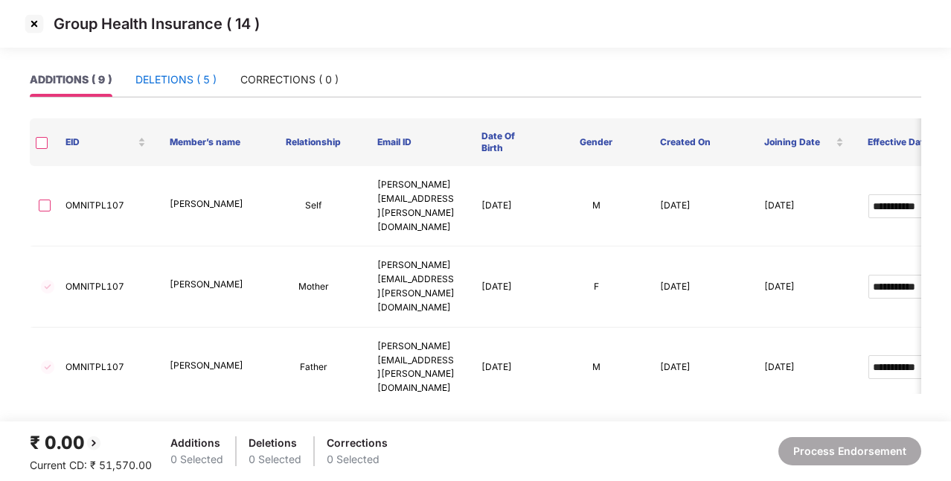
click at [191, 80] on div "DELETIONS ( 5 )" at bounding box center [175, 79] width 81 height 16
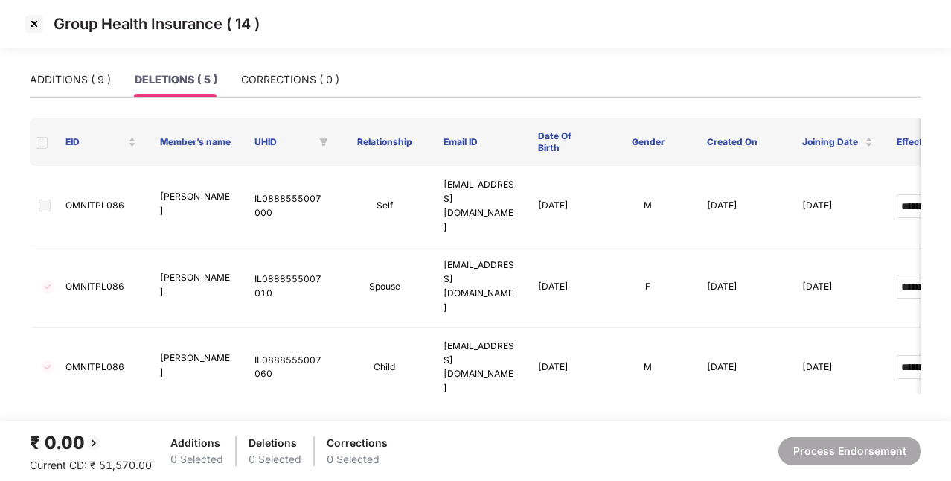
click at [42, 143] on span at bounding box center [42, 143] width 12 height 12
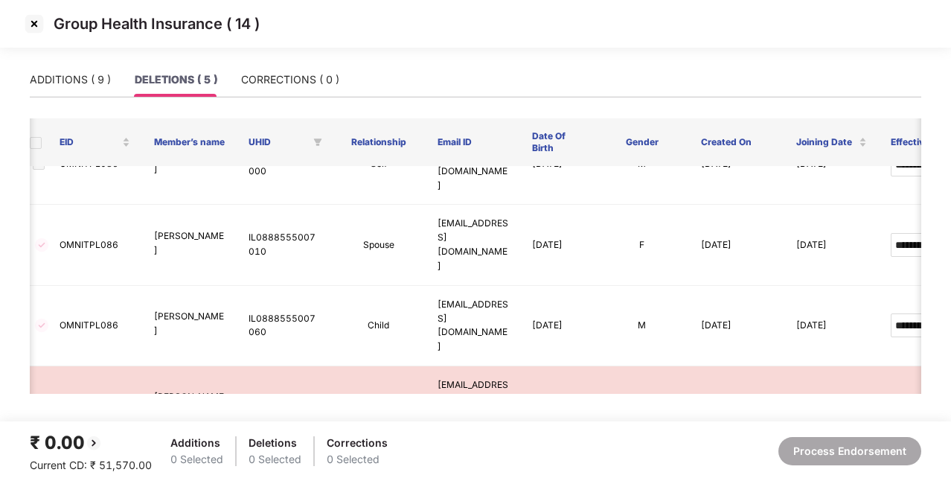
scroll to position [42, 0]
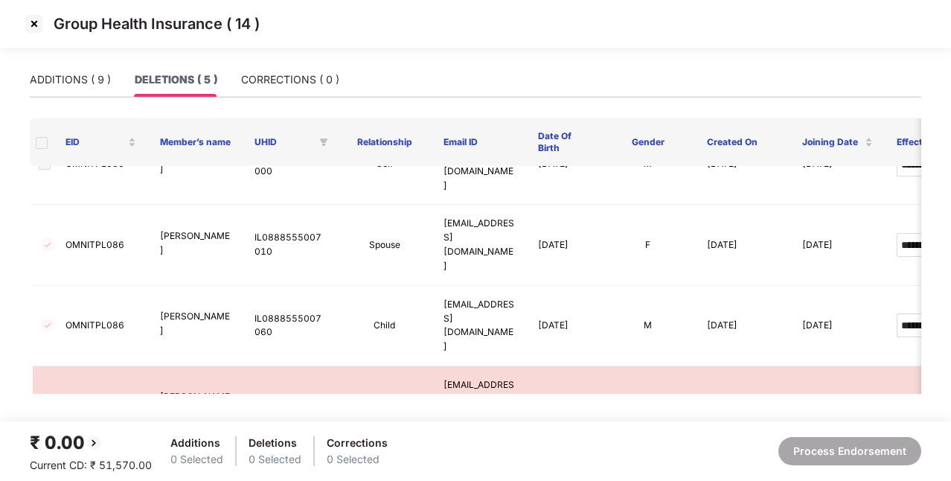
click at [39, 143] on span at bounding box center [42, 143] width 12 height 12
click at [75, 82] on div "ADDITIONS ( 9 )" at bounding box center [70, 79] width 81 height 16
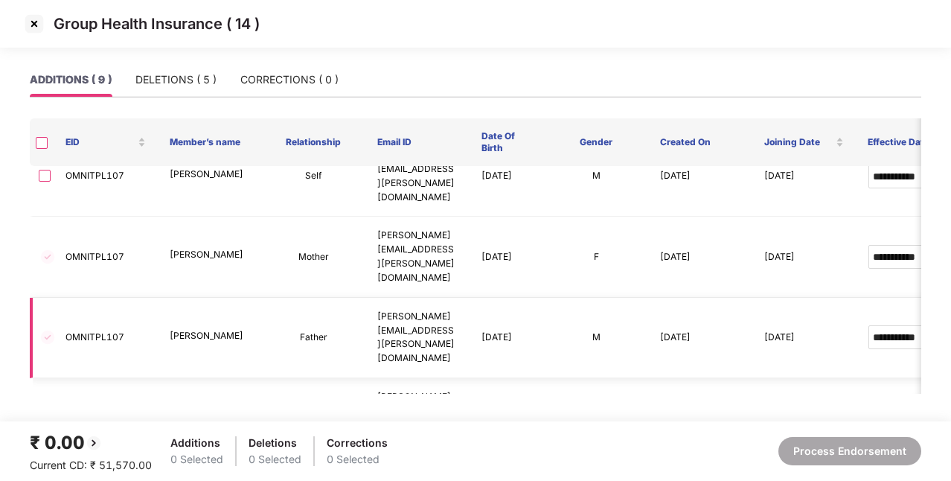
scroll to position [0, 0]
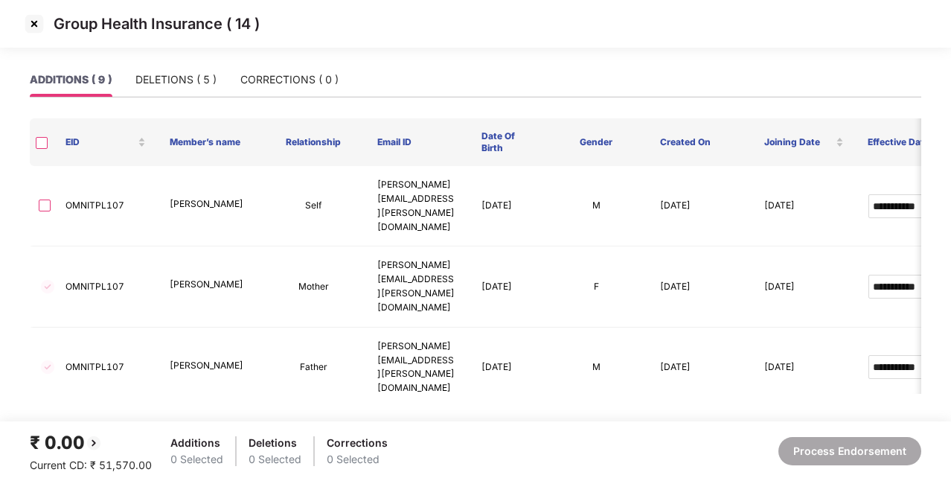
click at [33, 27] on img at bounding box center [34, 24] width 24 height 24
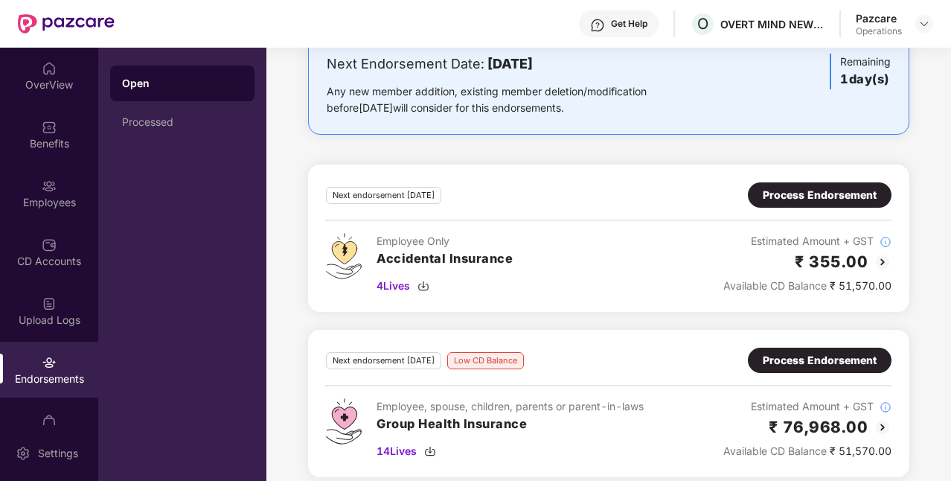
scroll to position [107, 0]
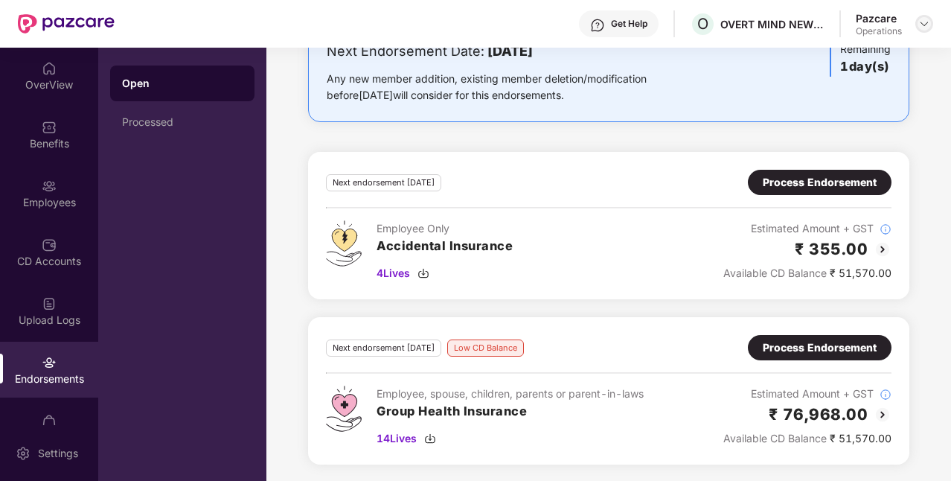
click at [924, 27] on img at bounding box center [924, 24] width 12 height 12
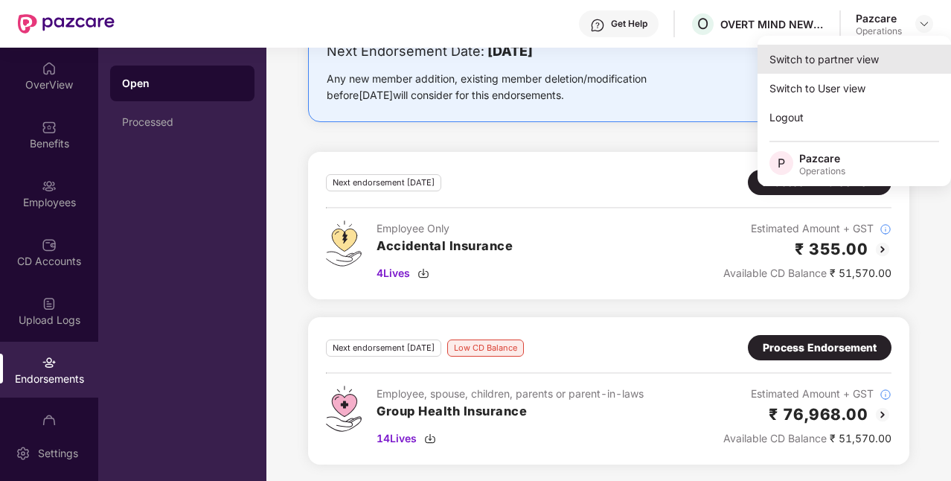
click at [852, 67] on div "Switch to partner view" at bounding box center [853, 59] width 193 height 29
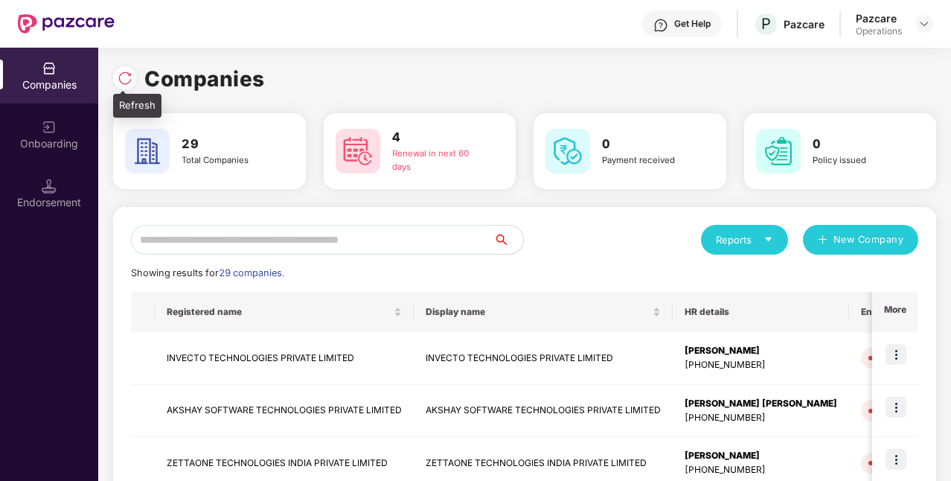
click at [126, 78] on img at bounding box center [125, 78] width 15 height 15
click at [214, 234] on input "text" at bounding box center [312, 240] width 362 height 30
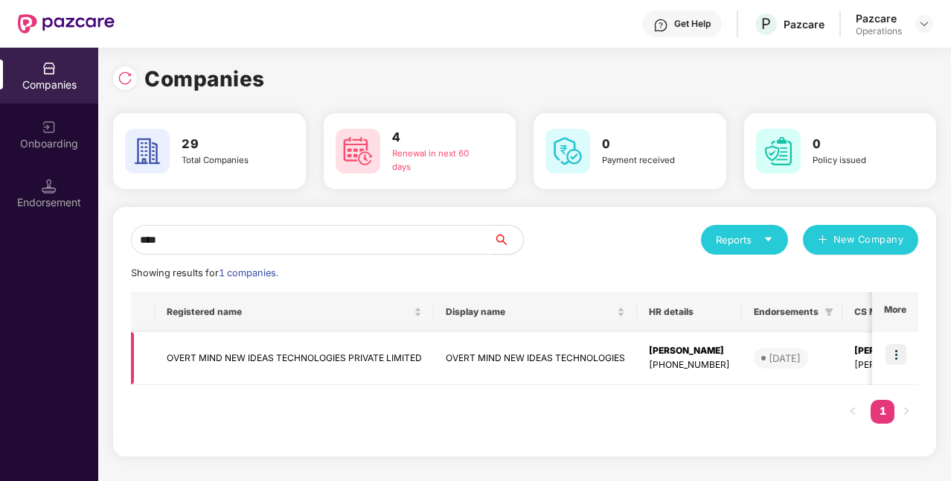
type input "****"
click at [619, 354] on td "OVERT MIND NEW IDEAS TECHNOLOGIES" at bounding box center [535, 358] width 203 height 53
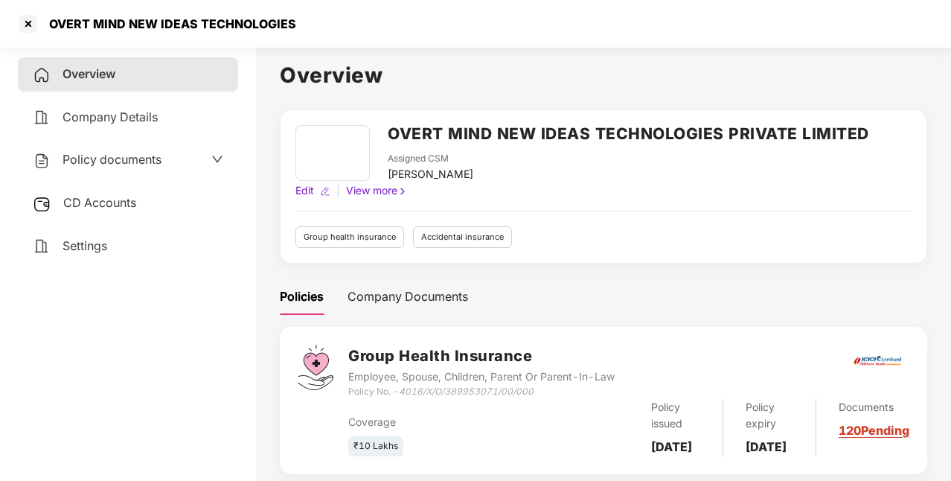
click at [473, 175] on div "[PERSON_NAME]" at bounding box center [431, 174] width 86 height 16
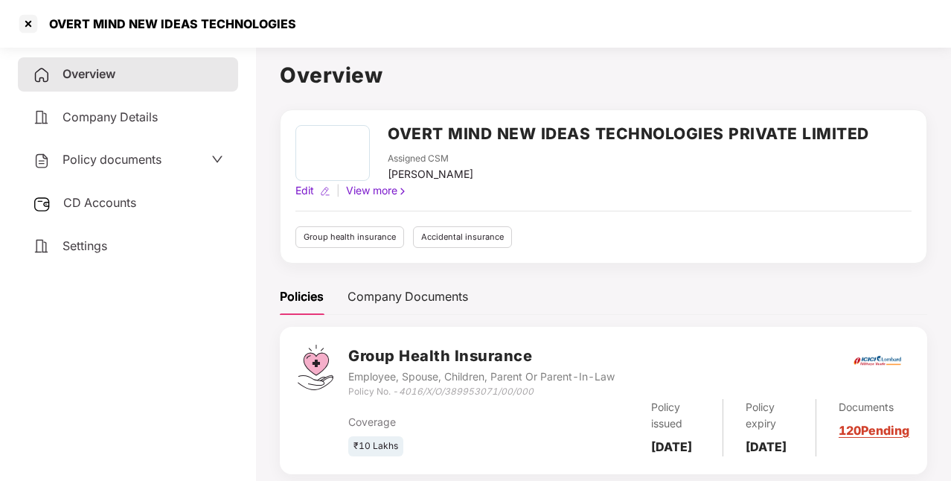
click at [512, 135] on h2 "OVERT MIND NEW IDEAS TECHNOLOGIES PRIVATE LIMITED" at bounding box center [628, 133] width 481 height 25
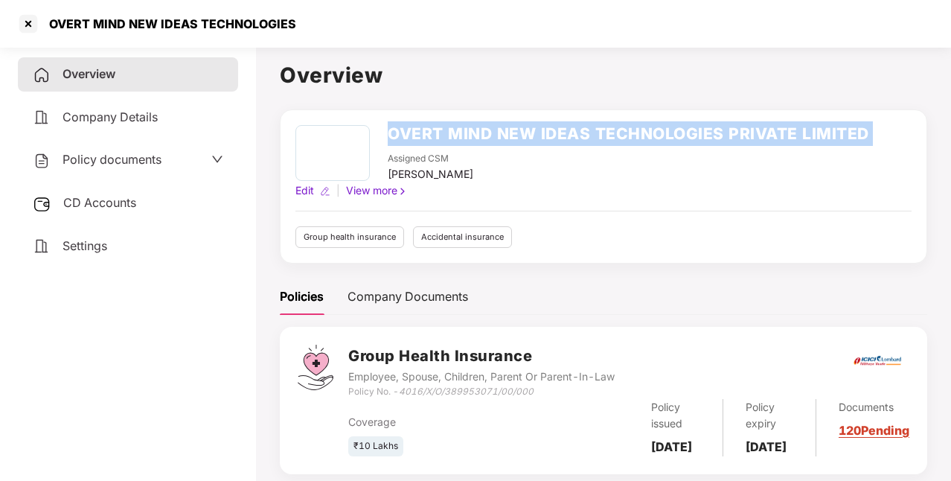
click at [512, 135] on h2 "OVERT MIND NEW IDEAS TECHNOLOGIES PRIVATE LIMITED" at bounding box center [628, 133] width 481 height 25
copy h2 "OVERT MIND NEW IDEAS TECHNOLOGIES PRIVATE LIMITED"
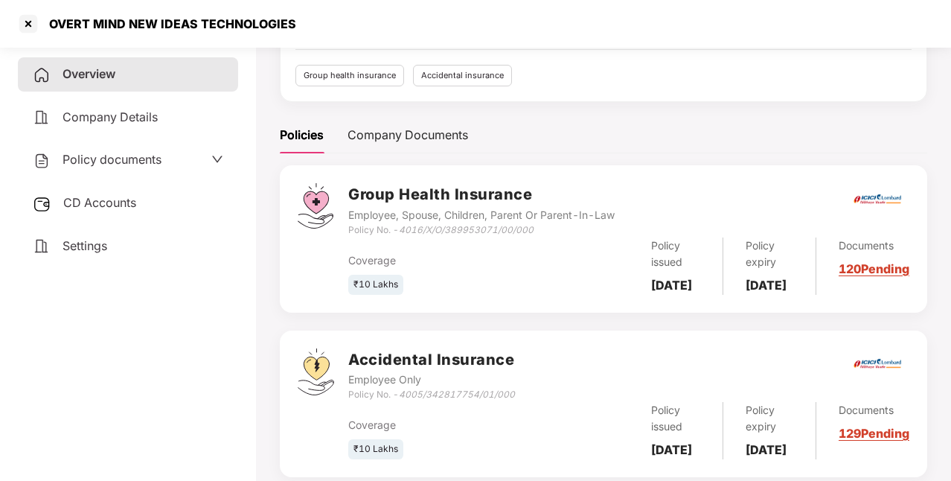
scroll to position [164, 0]
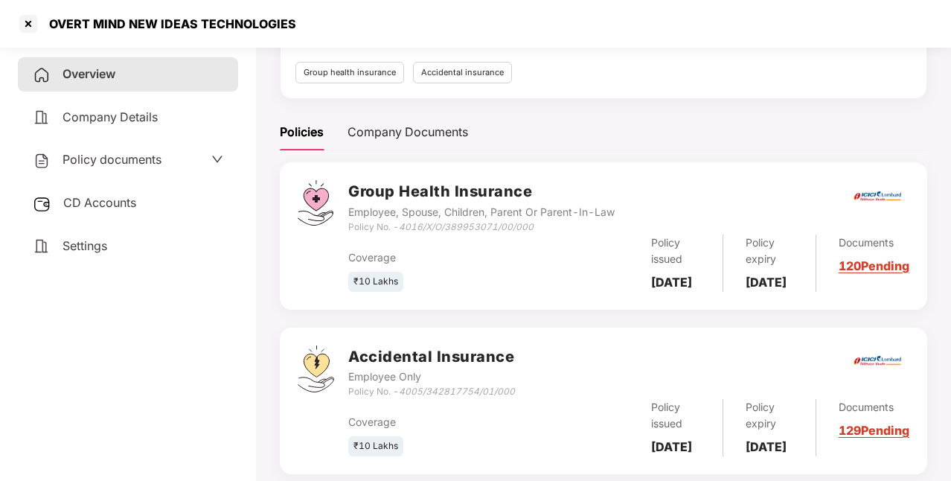
click at [485, 224] on icon "4016/X/O/389953071/00/000" at bounding box center [466, 226] width 135 height 11
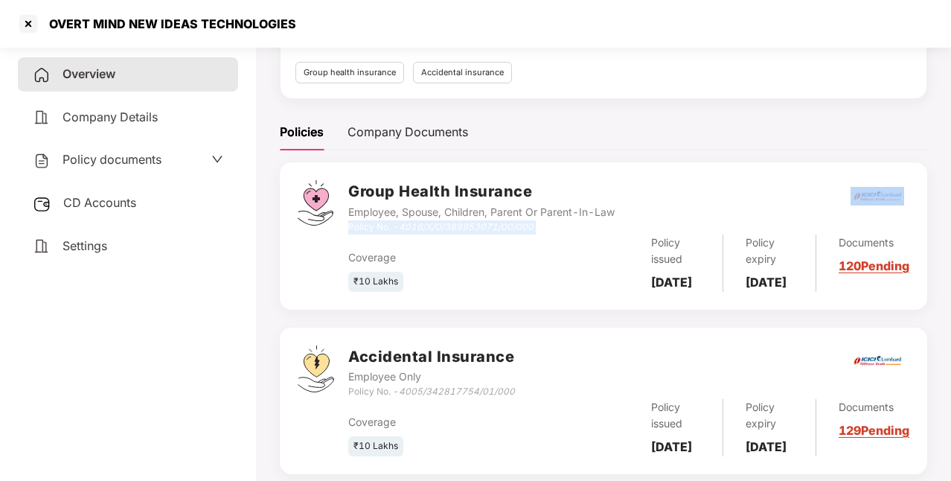
click at [405, 227] on icon "4016/X/O/389953071/00/000" at bounding box center [466, 226] width 135 height 11
drag, startPoint x: 405, startPoint y: 227, endPoint x: 522, endPoint y: 224, distance: 117.6
click at [522, 224] on icon "4016/X/O/389953071/00/000" at bounding box center [466, 226] width 135 height 11
drag, startPoint x: 403, startPoint y: 224, endPoint x: 551, endPoint y: 225, distance: 148.1
click at [551, 225] on div "Policy No. - 4016/X/O/389953071/00/000" at bounding box center [481, 227] width 266 height 14
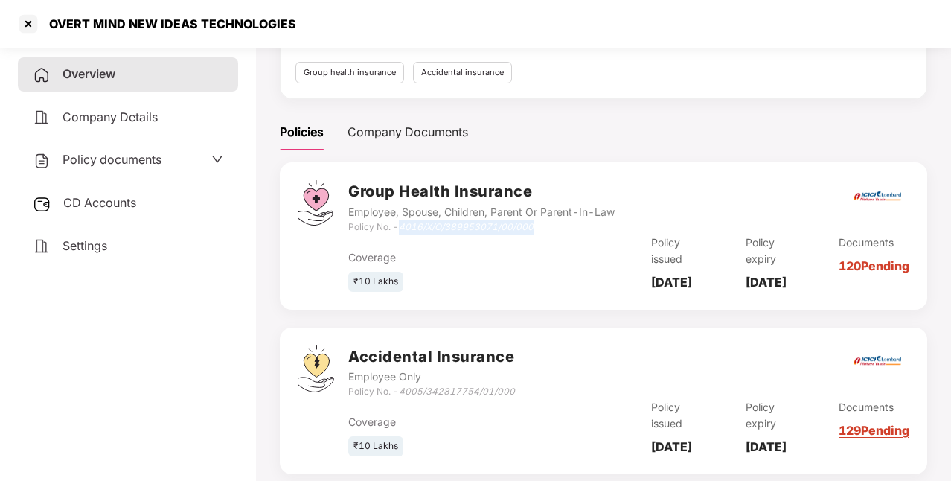
copy icon "4016/X/O/389953071/00/000"
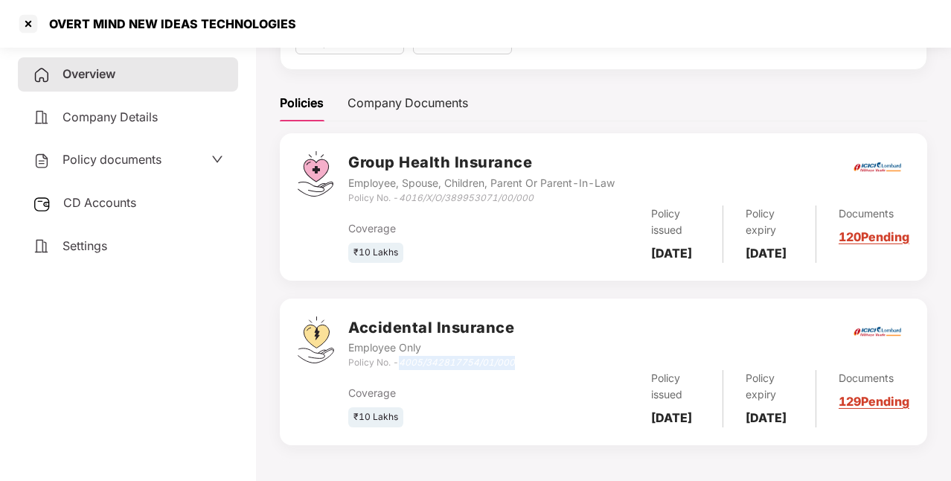
drag, startPoint x: 400, startPoint y: 341, endPoint x: 524, endPoint y: 345, distance: 123.6
click at [524, 345] on div "Accidental Insurance Employee Only Policy No. - 4005/342817754/01/000" at bounding box center [628, 343] width 561 height 54
copy icon "4005/342817754/01/000"
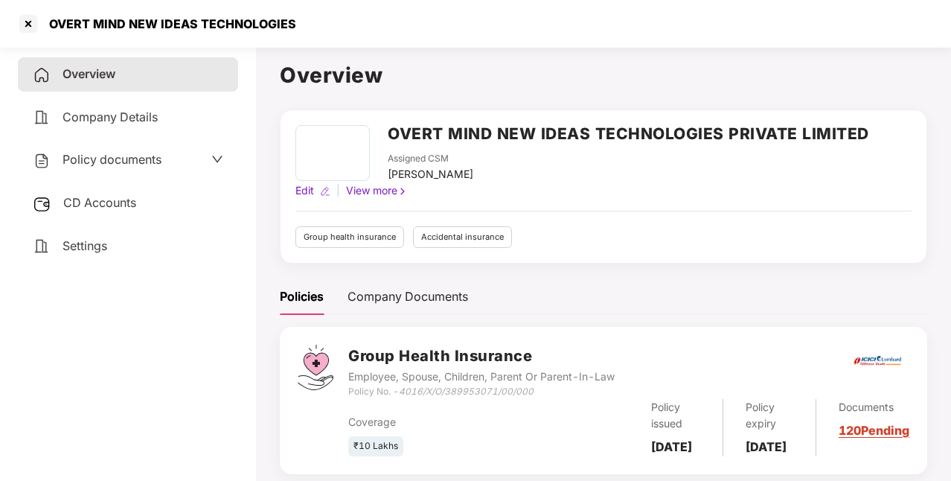
click at [473, 168] on div "[PERSON_NAME]" at bounding box center [431, 174] width 86 height 16
copy div "[PERSON_NAME]"
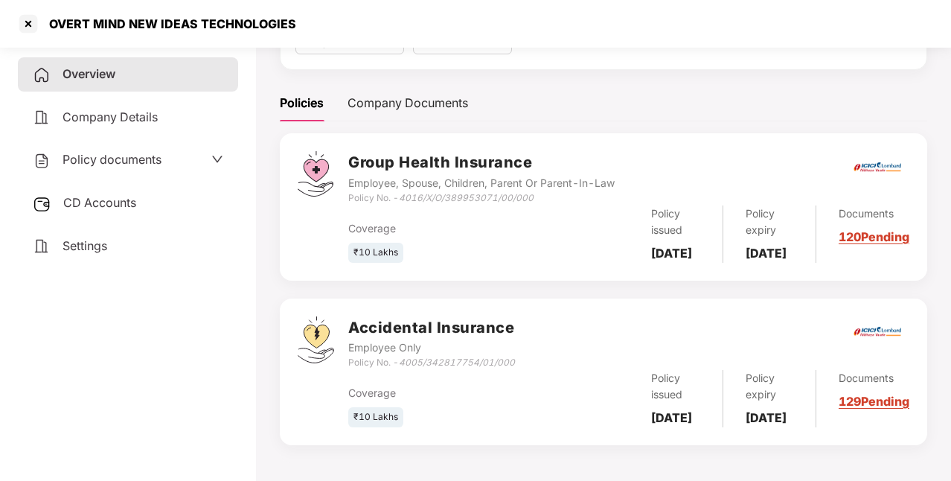
click at [672, 246] on b "[DATE]" at bounding box center [671, 253] width 41 height 15
copy b "[DATE]"
click at [777, 246] on b "[DATE]" at bounding box center [765, 253] width 41 height 15
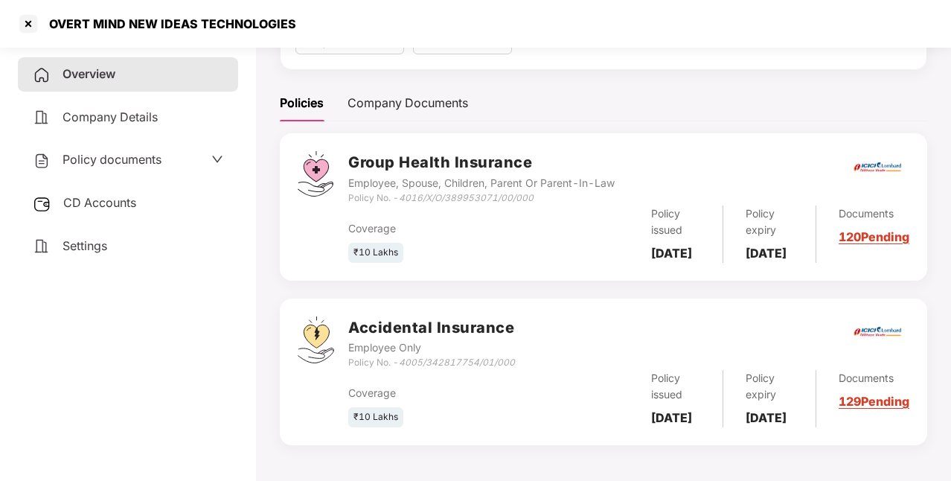
click at [777, 246] on b "[DATE]" at bounding box center [765, 253] width 41 height 15
copy b "[DATE]"
click at [125, 199] on span "CD Accounts" at bounding box center [99, 202] width 73 height 15
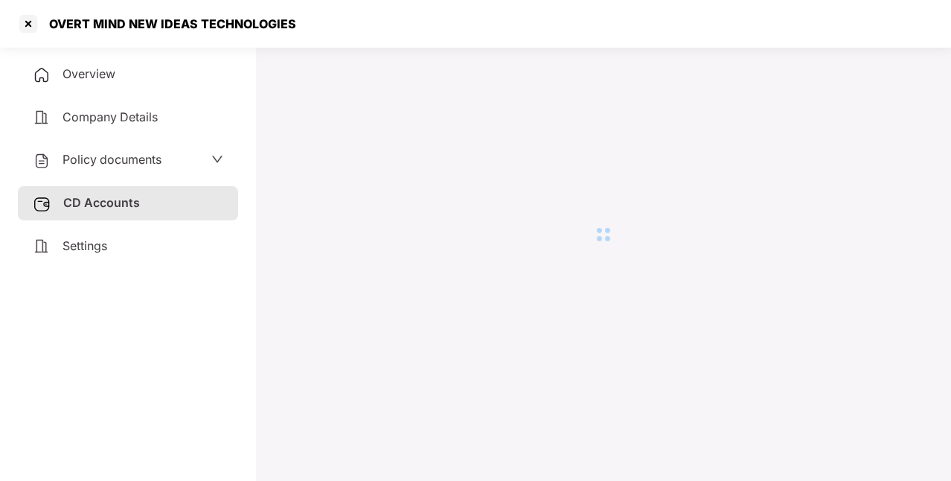
scroll to position [41, 0]
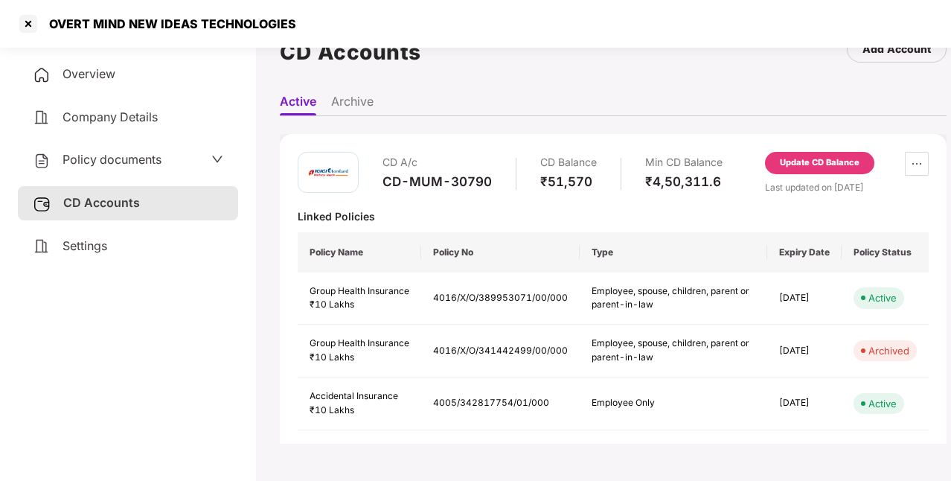
click at [92, 248] on span "Settings" at bounding box center [84, 245] width 45 height 15
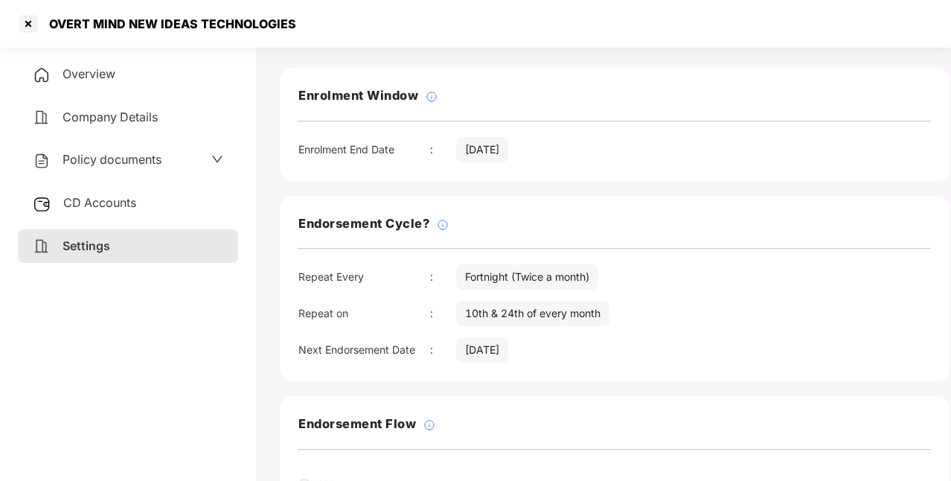
scroll to position [64, 0]
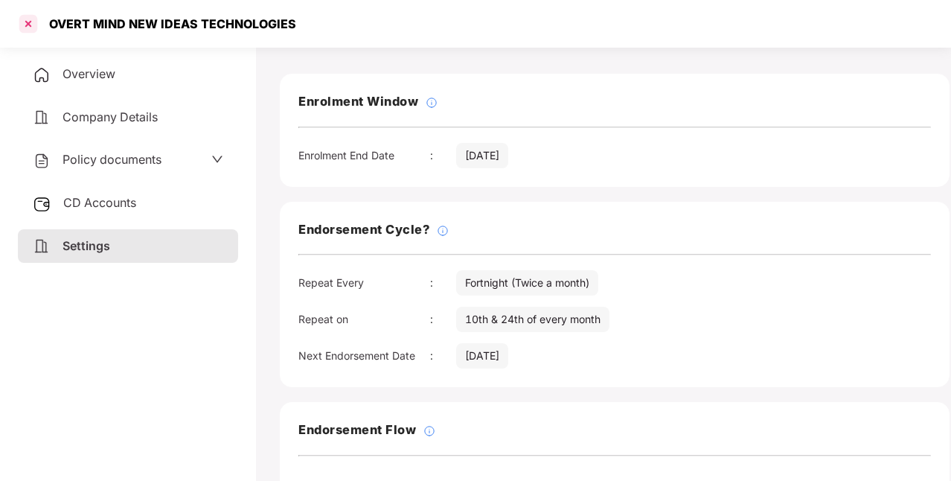
click at [34, 24] on div at bounding box center [28, 24] width 24 height 24
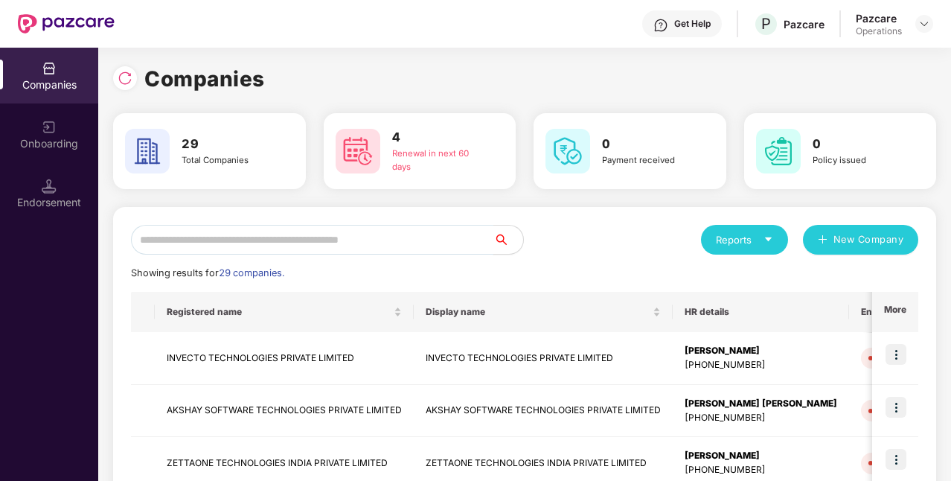
click at [247, 235] on input "text" at bounding box center [312, 240] width 362 height 30
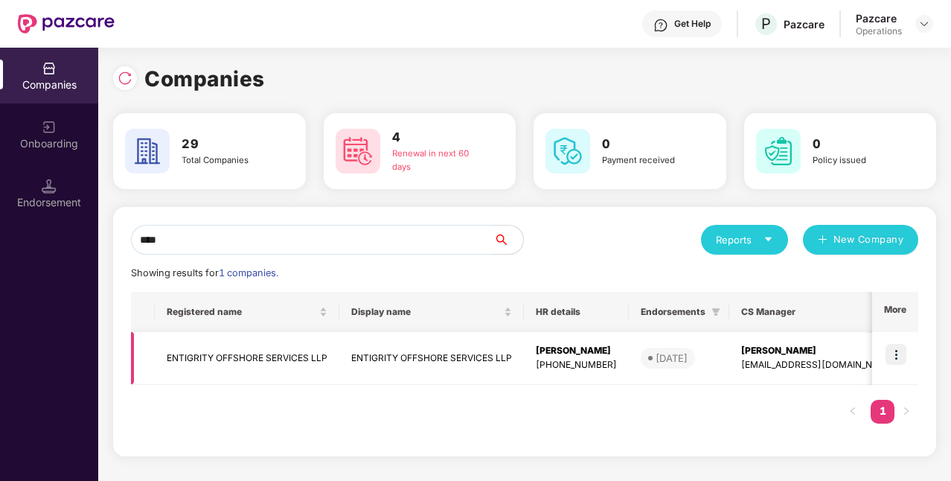
scroll to position [0, 146]
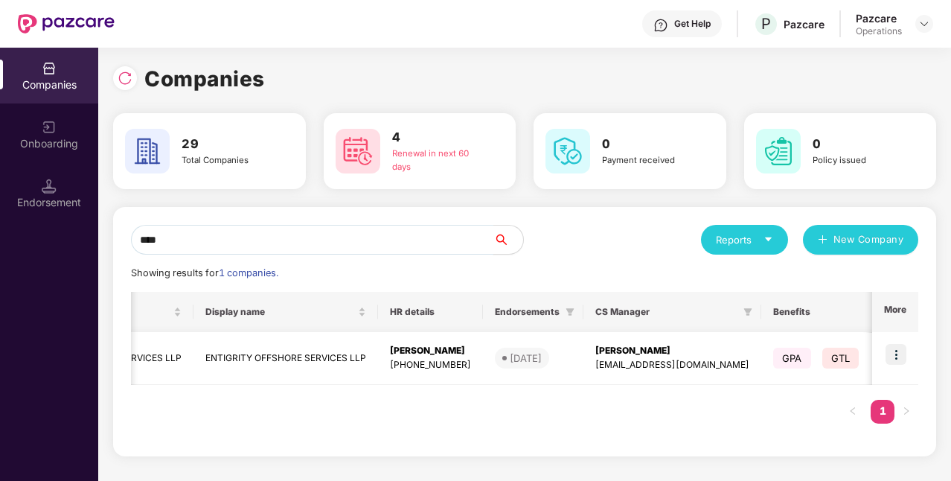
type input "****"
click at [356, 353] on td "ENTIGRITY OFFSHORE SERVICES LLP" at bounding box center [285, 358] width 185 height 53
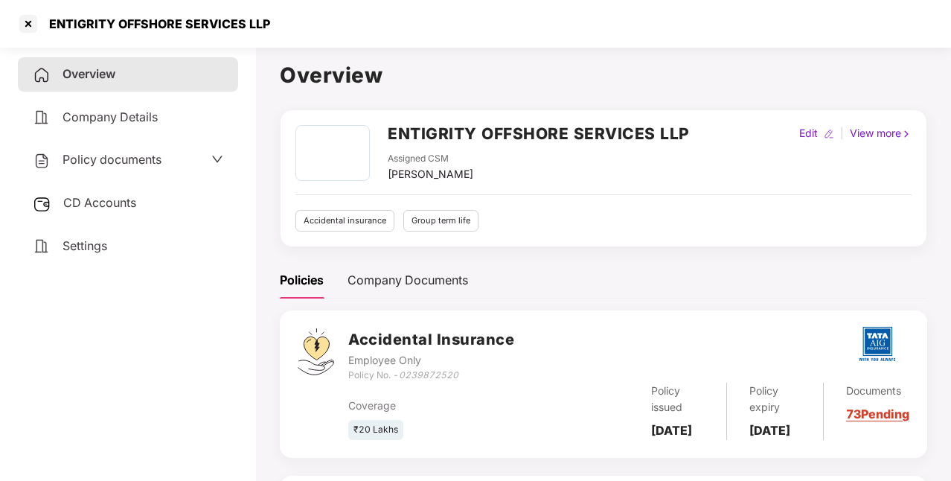
click at [437, 176] on div "[PERSON_NAME]" at bounding box center [431, 174] width 86 height 16
copy div "[PERSON_NAME]"
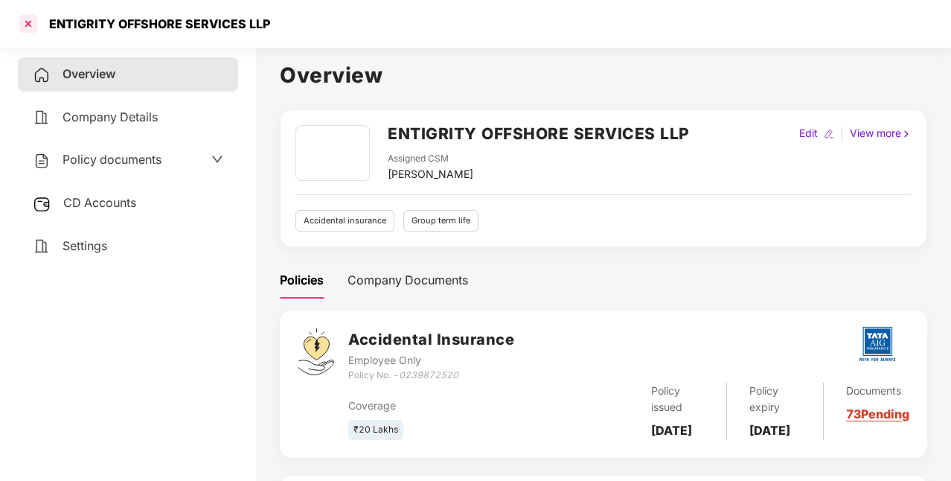
click at [31, 21] on div at bounding box center [28, 24] width 24 height 24
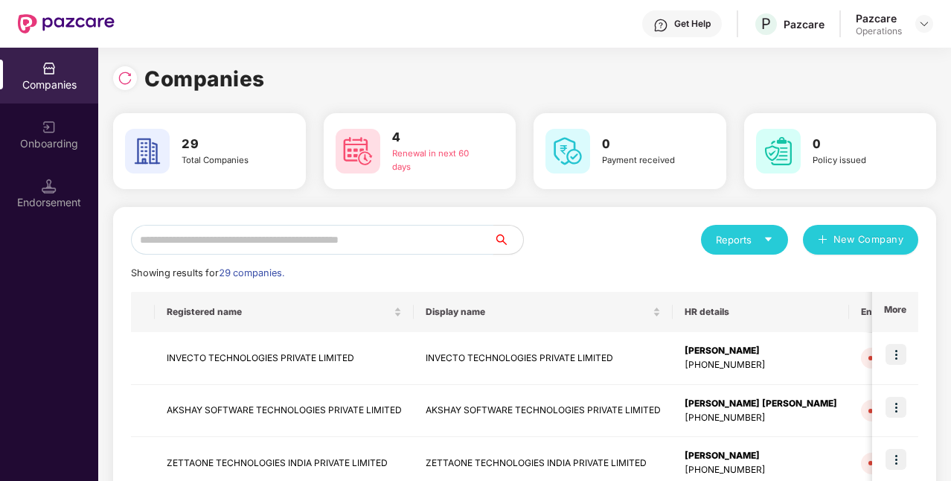
click at [292, 243] on input "text" at bounding box center [312, 240] width 362 height 30
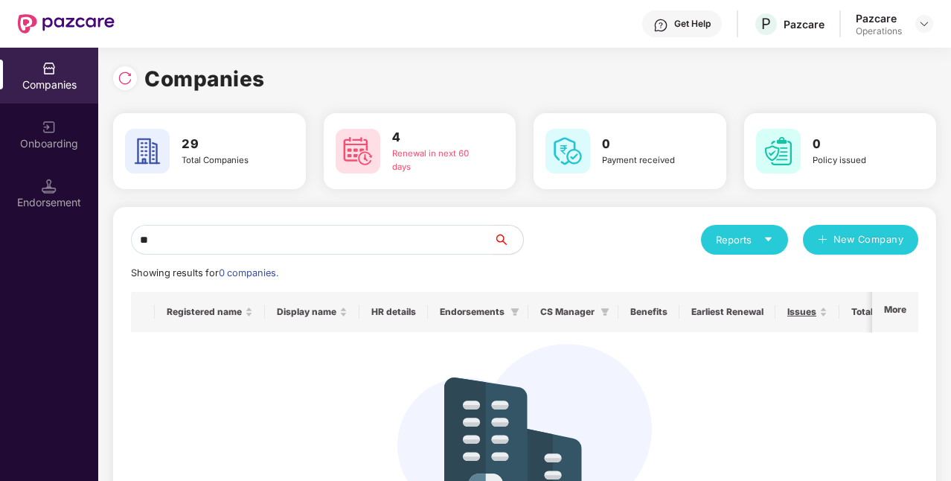
type input "*"
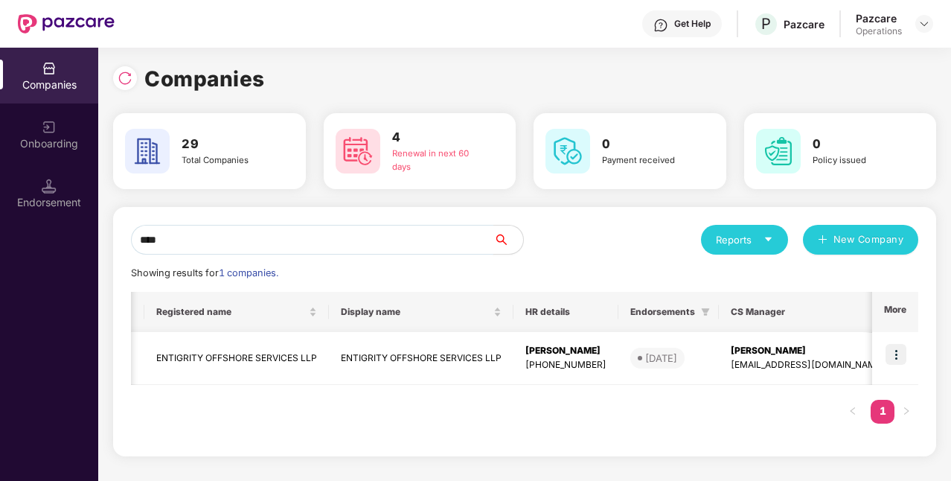
scroll to position [0, 7]
type input "****"
click at [277, 362] on td "ENTIGRITY OFFSHORE SERVICES LLP" at bounding box center [240, 358] width 185 height 53
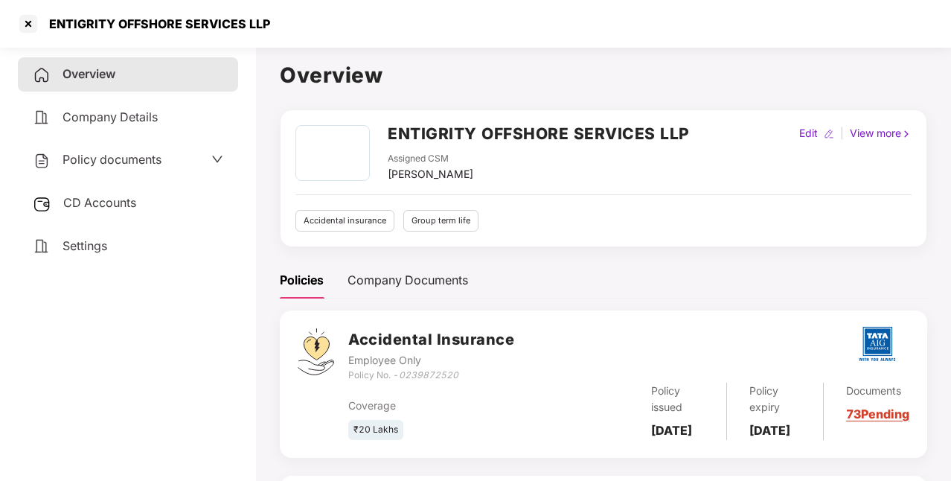
click at [491, 133] on h2 "ENTIGRITY OFFSHORE SERVICES LLP" at bounding box center [539, 133] width 302 height 25
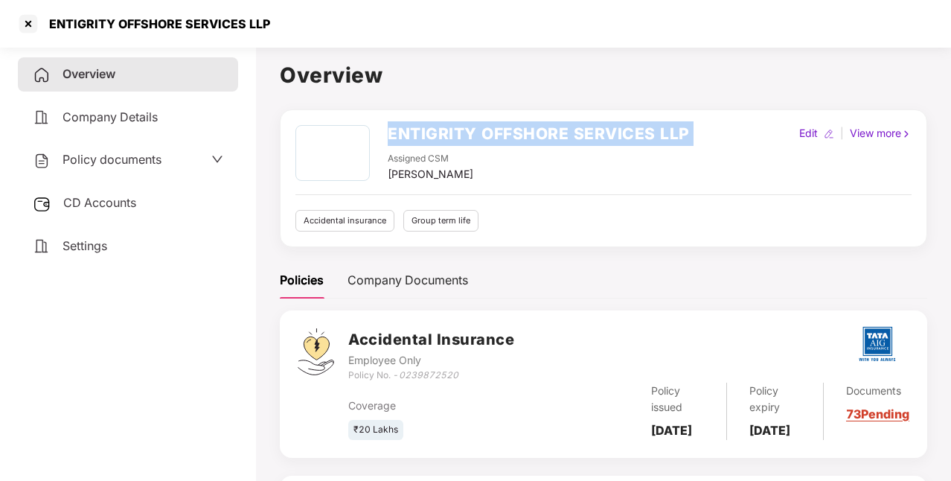
click at [491, 133] on h2 "ENTIGRITY OFFSHORE SERVICES LLP" at bounding box center [539, 133] width 302 height 25
copy h2 "ENTIGRITY OFFSHORE SERVICES LLP"
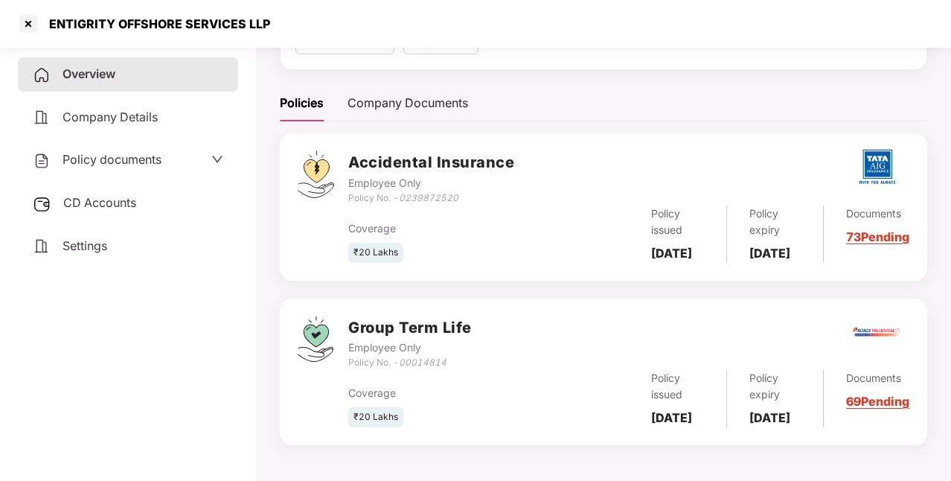
click at [138, 168] on div "Policy documents" at bounding box center [97, 159] width 129 height 19
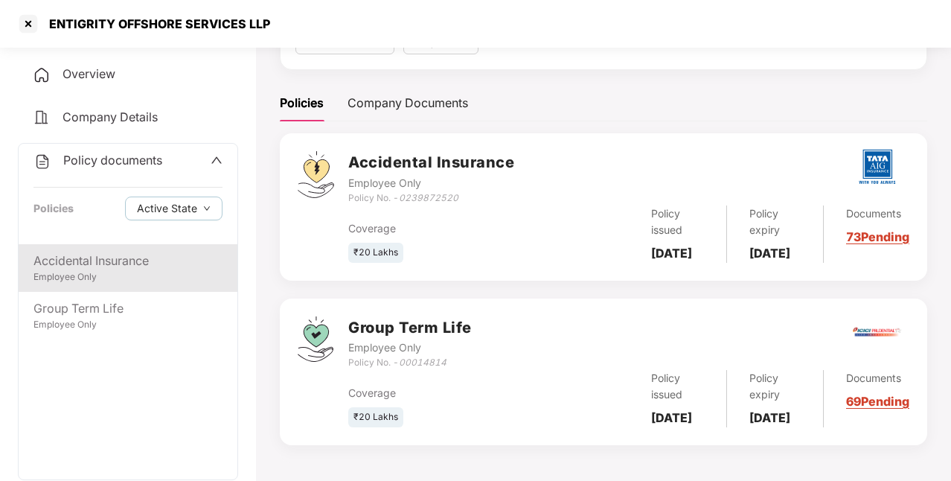
click at [147, 265] on div "Accidental Insurance" at bounding box center [127, 260] width 189 height 19
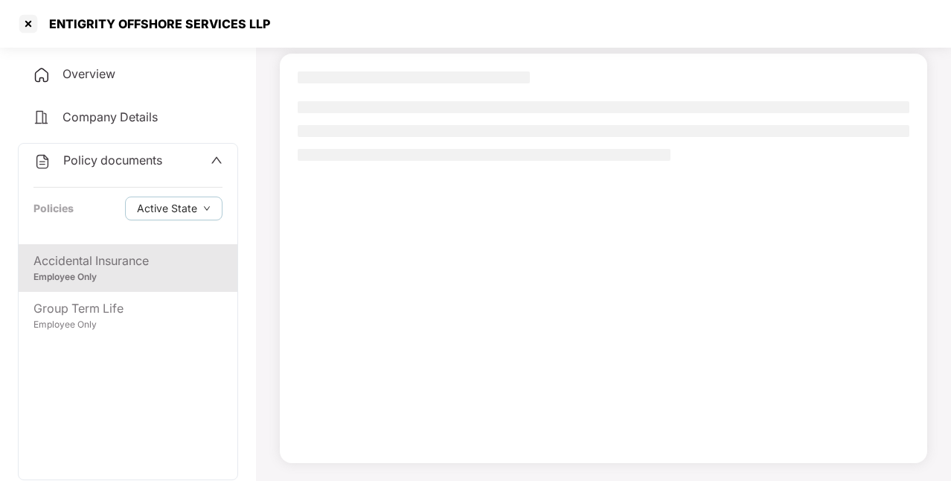
scroll to position [96, 0]
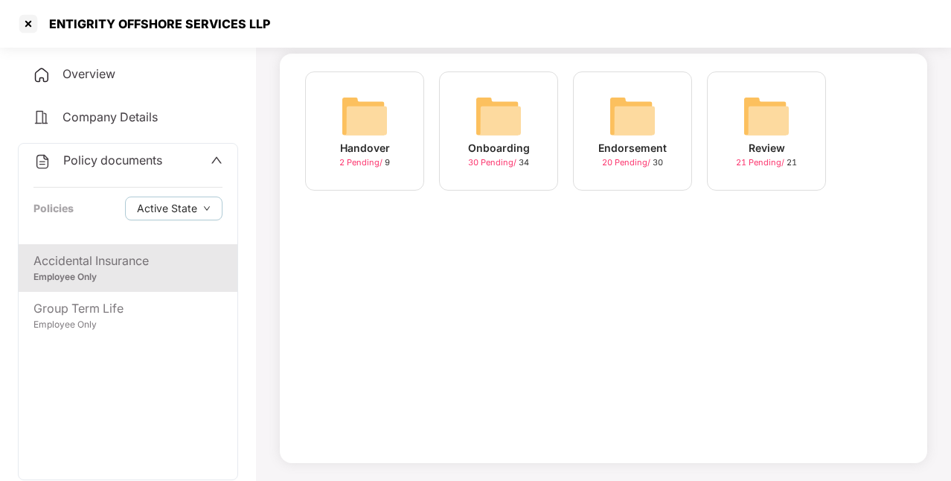
click at [523, 147] on div "Onboarding" at bounding box center [499, 148] width 62 height 16
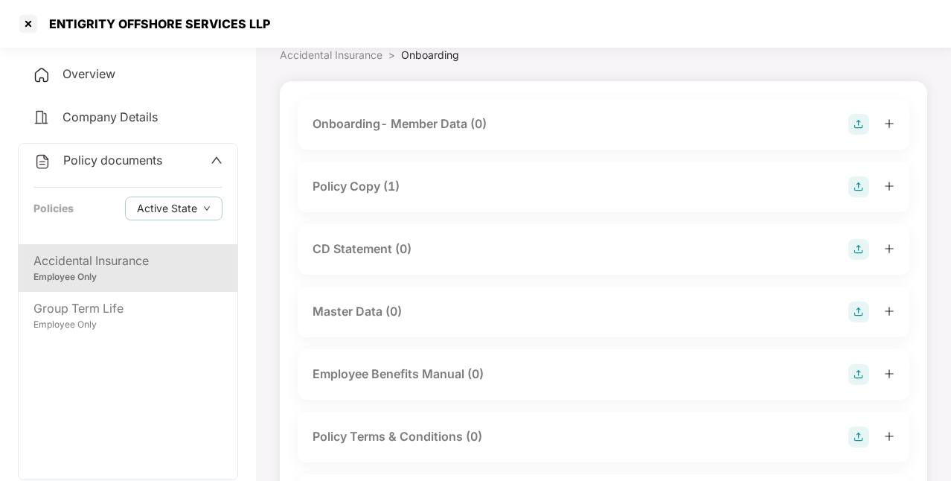
scroll to position [53, 0]
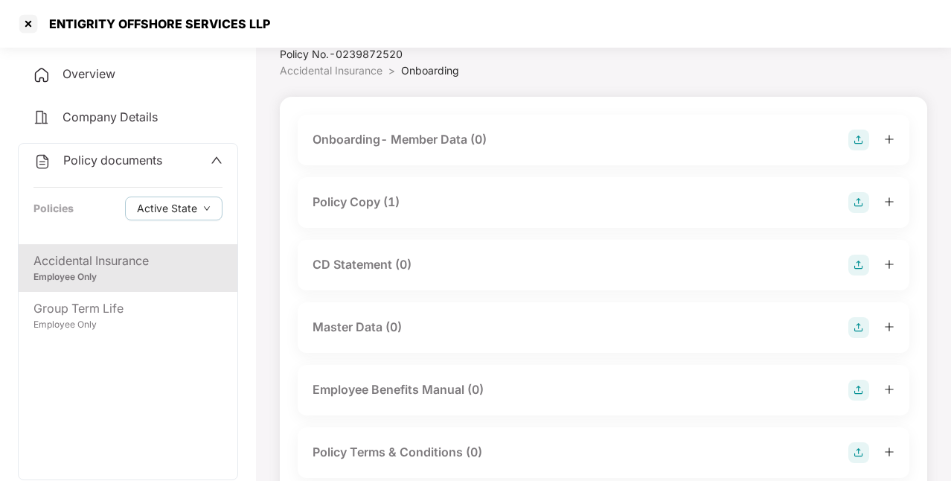
click at [372, 198] on div "Policy Copy (1)" at bounding box center [355, 202] width 87 height 19
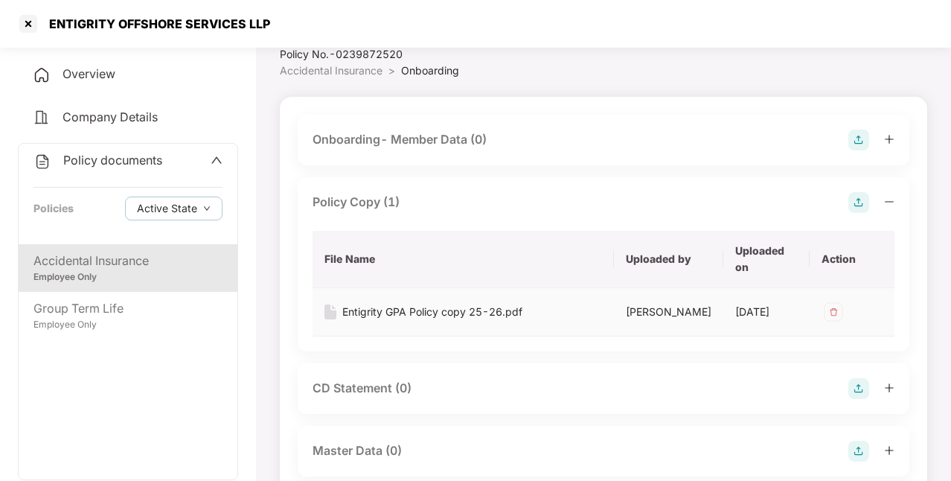
click at [394, 312] on div "Entigrity GPA Policy copy 25-26.pdf" at bounding box center [432, 312] width 180 height 16
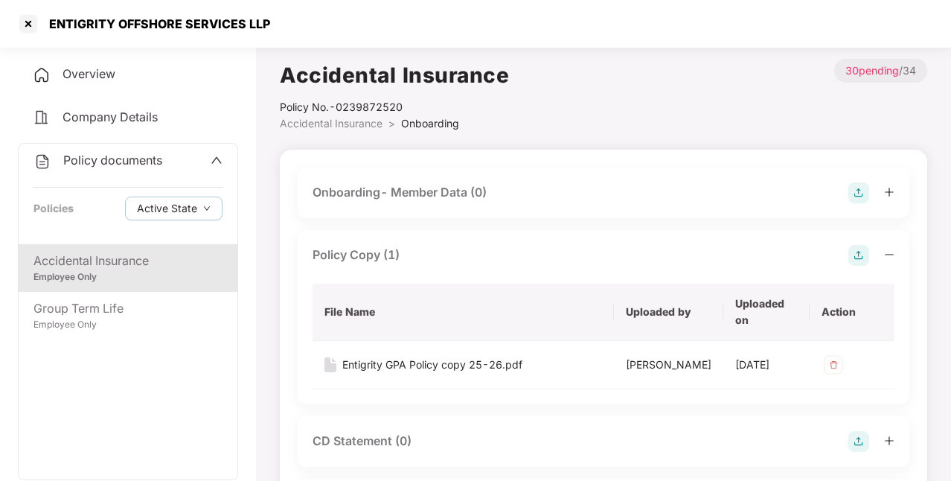
click at [129, 82] on div "Overview" at bounding box center [128, 74] width 220 height 34
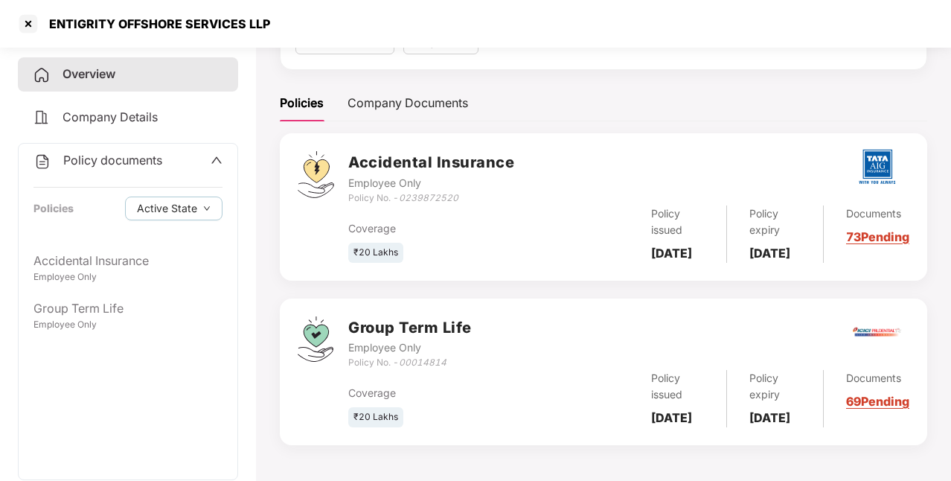
scroll to position [206, 0]
click at [658, 246] on b "[DATE]" at bounding box center [671, 253] width 41 height 15
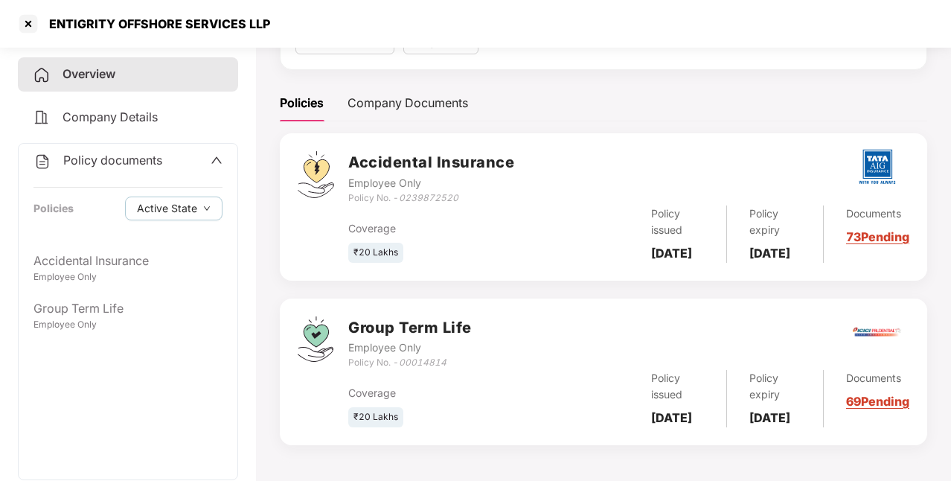
click at [655, 410] on b "[DATE]" at bounding box center [671, 417] width 41 height 15
copy b "[DATE]"
click at [770, 410] on b "[DATE]" at bounding box center [769, 417] width 41 height 15
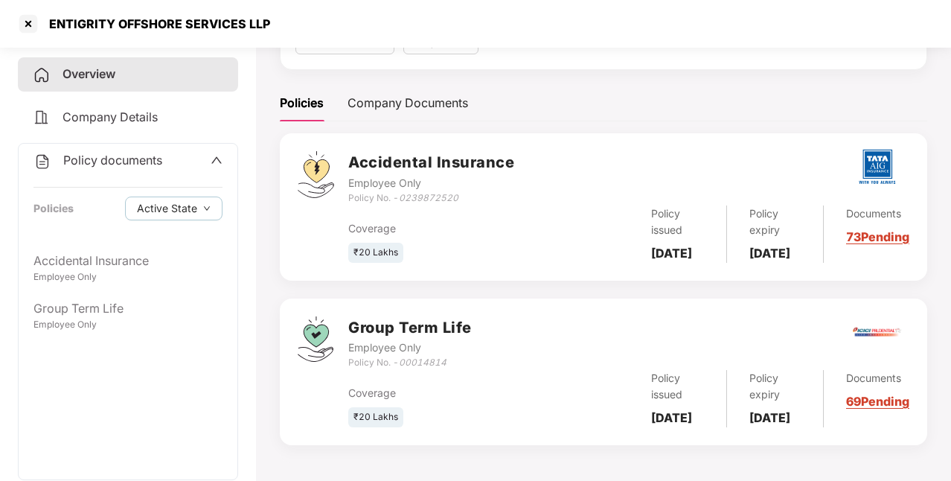
click at [770, 410] on b "[DATE]" at bounding box center [769, 417] width 41 height 15
copy b "[DATE]"
drag, startPoint x: 400, startPoint y: 344, endPoint x: 460, endPoint y: 341, distance: 59.6
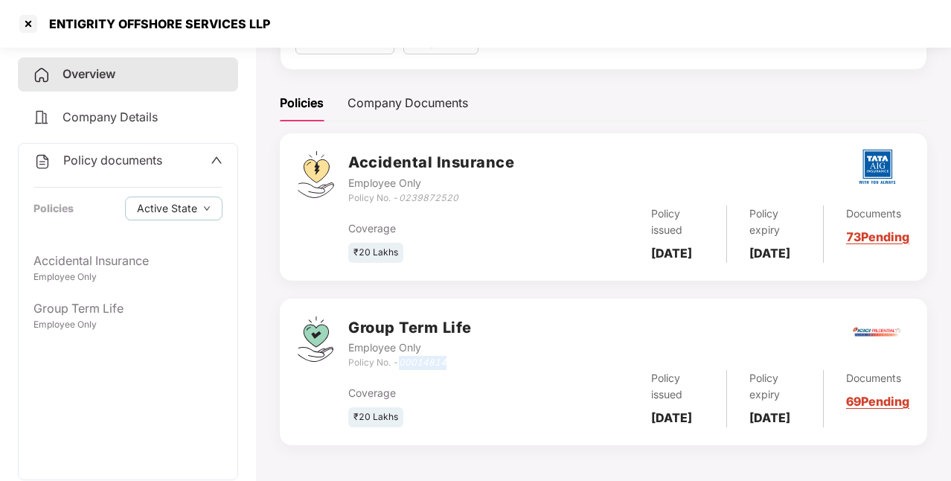
click at [460, 356] on div "Policy No. - 00014814" at bounding box center [410, 363] width 124 height 14
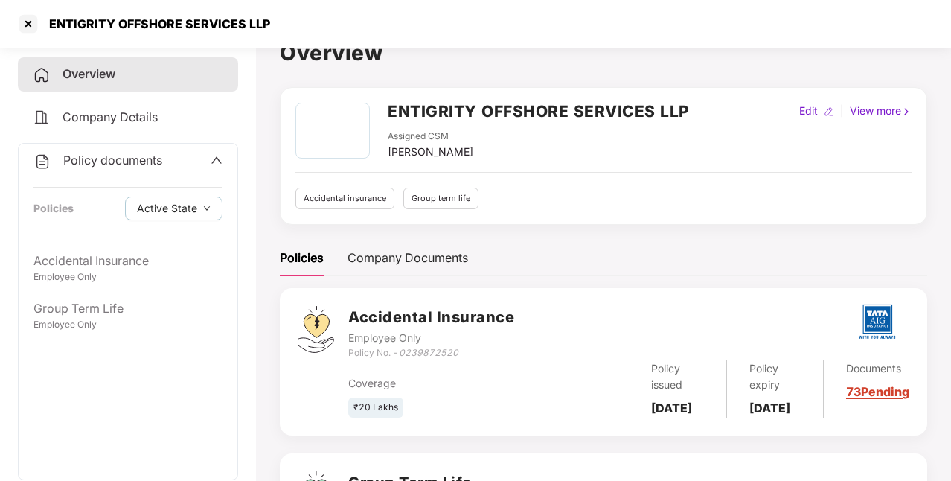
scroll to position [22, 0]
click at [419, 150] on div "[PERSON_NAME]" at bounding box center [431, 152] width 86 height 16
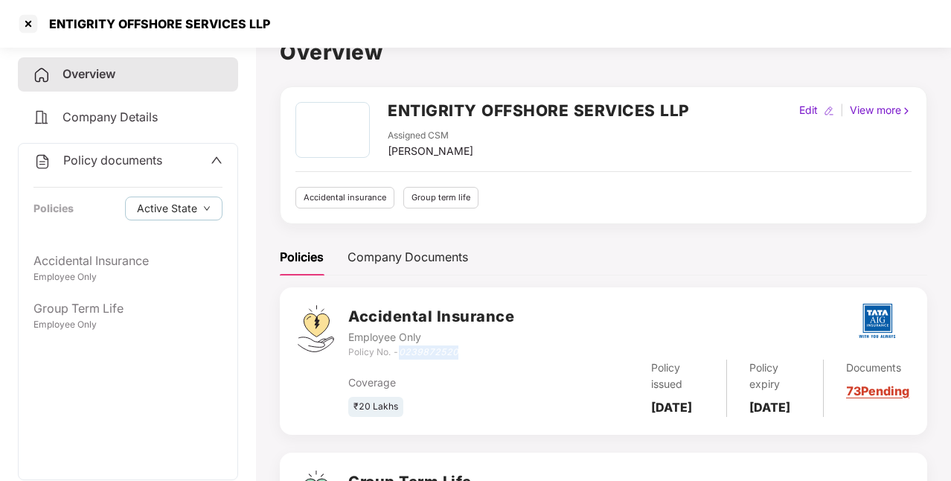
drag, startPoint x: 401, startPoint y: 349, endPoint x: 470, endPoint y: 356, distance: 69.5
click at [470, 356] on div "Policy No. - 0239872520" at bounding box center [431, 352] width 166 height 14
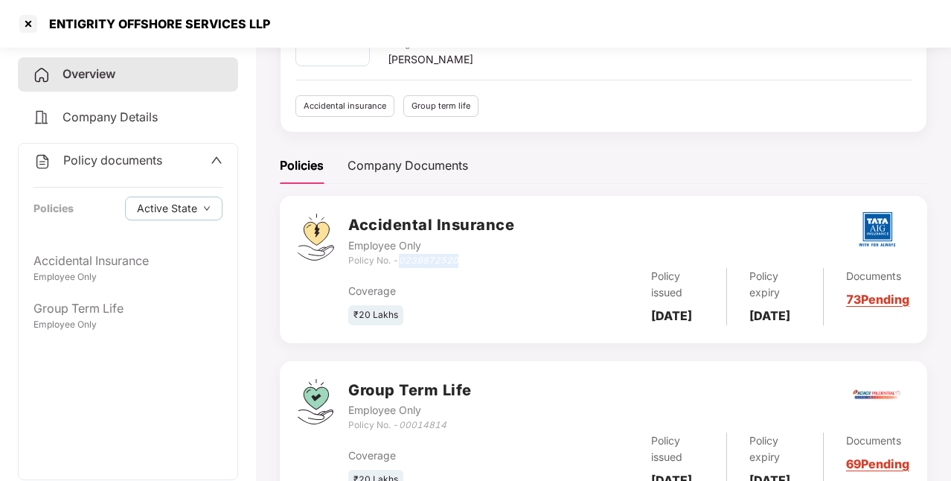
scroll to position [115, 0]
click at [680, 317] on b "[DATE]" at bounding box center [671, 314] width 41 height 15
click at [763, 321] on div "Policy expiry [DATE]" at bounding box center [775, 295] width 97 height 57
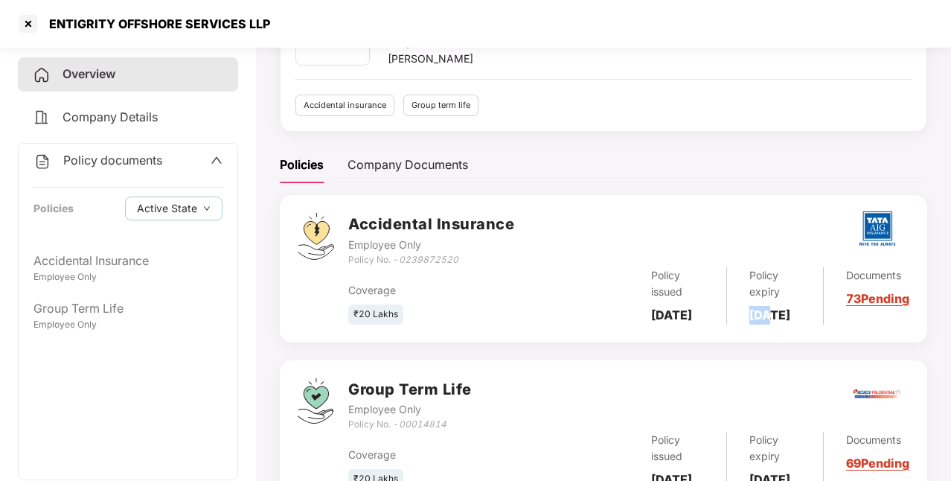
click at [763, 321] on div "Policy expiry [DATE]" at bounding box center [775, 295] width 97 height 57
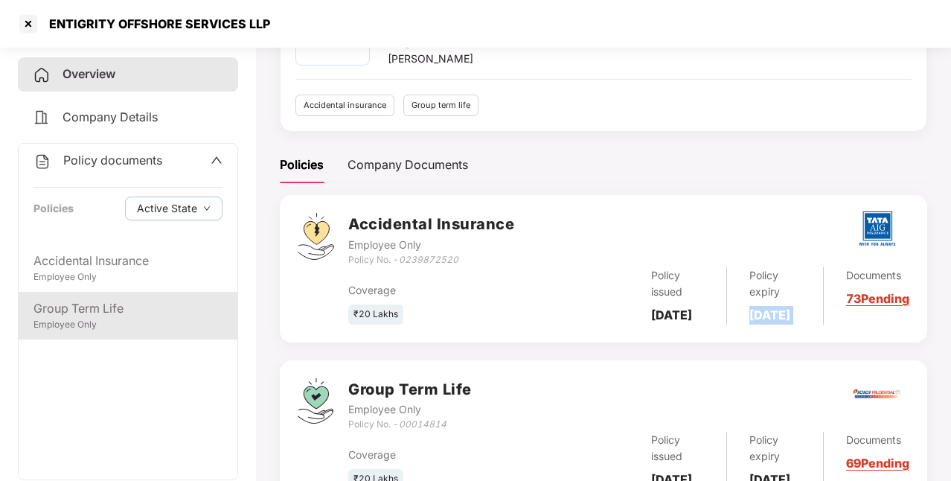
scroll to position [84, 0]
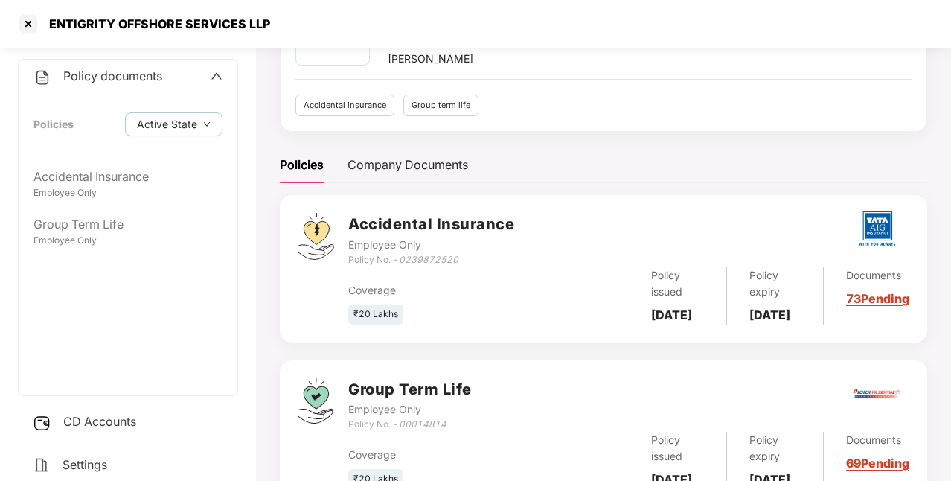
click at [122, 423] on span "CD Accounts" at bounding box center [99, 421] width 73 height 15
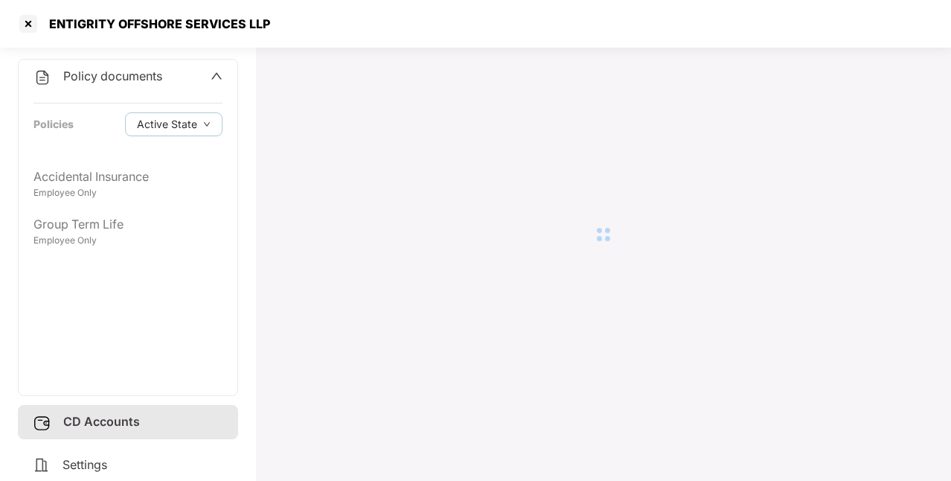
scroll to position [41, 0]
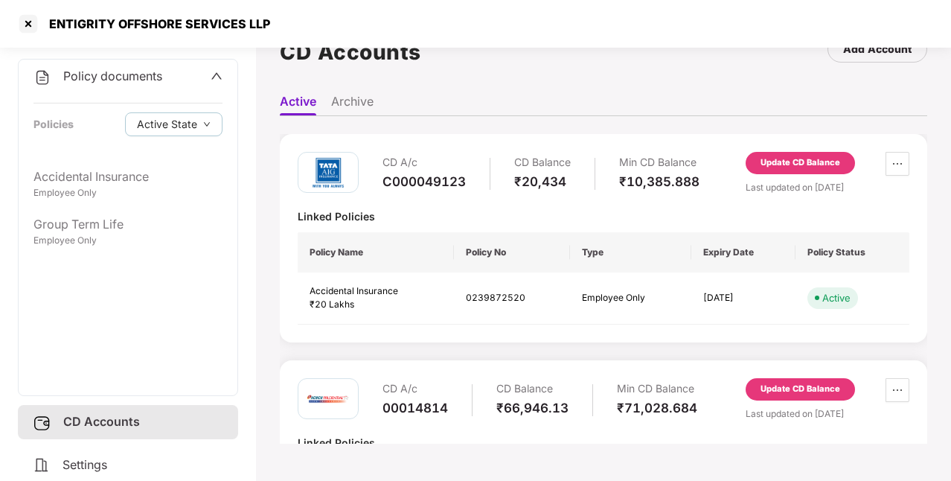
click at [88, 466] on span "Settings" at bounding box center [84, 464] width 45 height 15
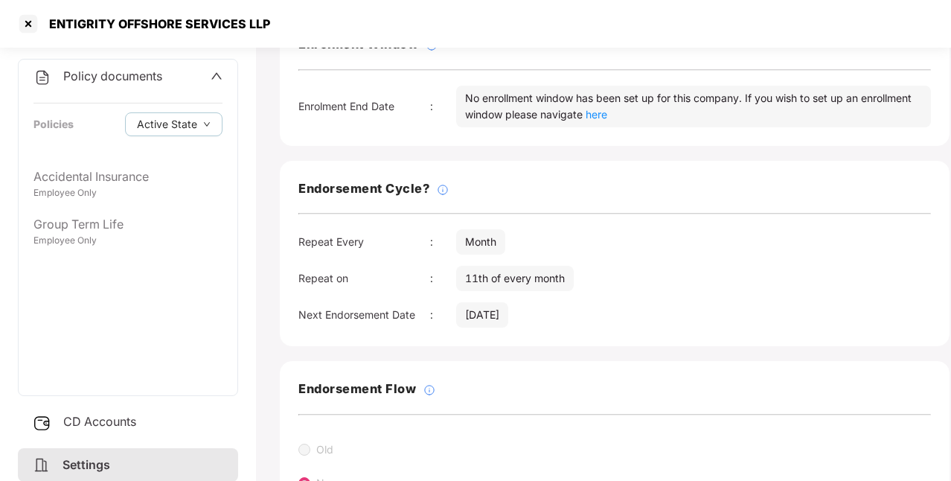
scroll to position [120, 0]
click at [33, 27] on div at bounding box center [28, 24] width 24 height 24
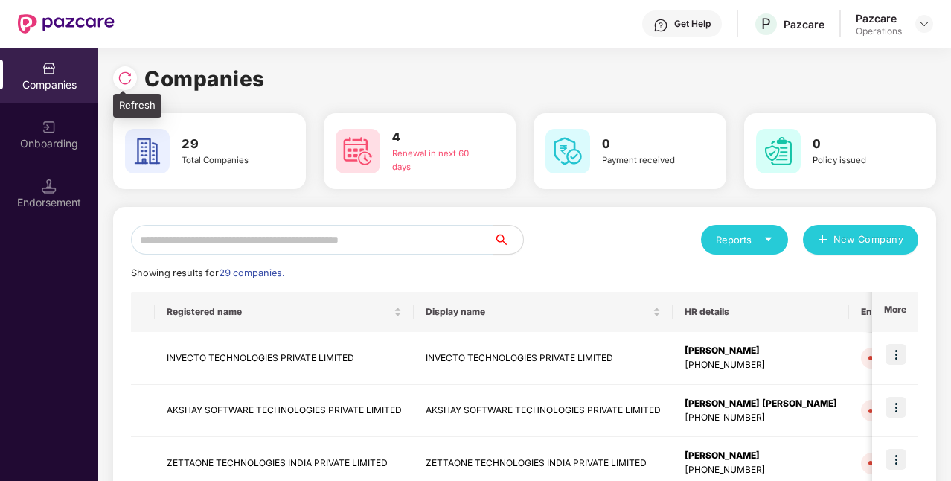
click at [120, 72] on img at bounding box center [125, 78] width 15 height 15
click at [124, 82] on img at bounding box center [125, 78] width 15 height 15
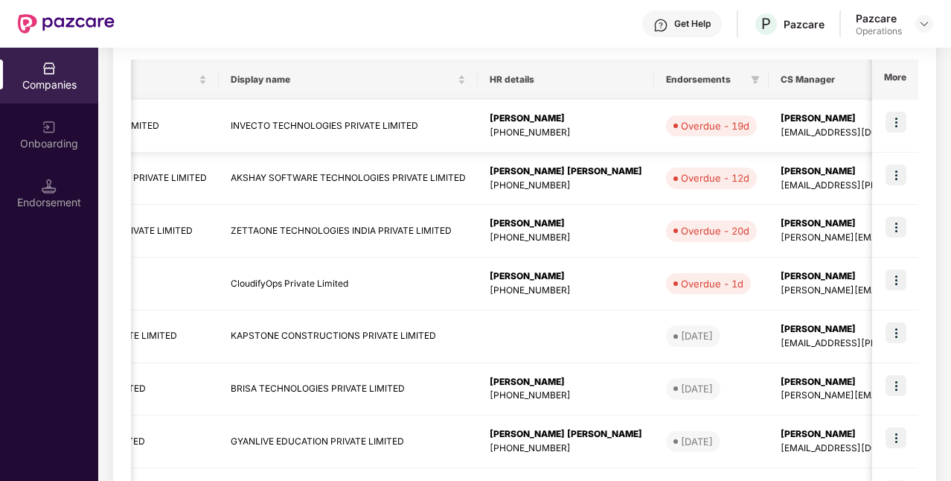
scroll to position [0, 204]
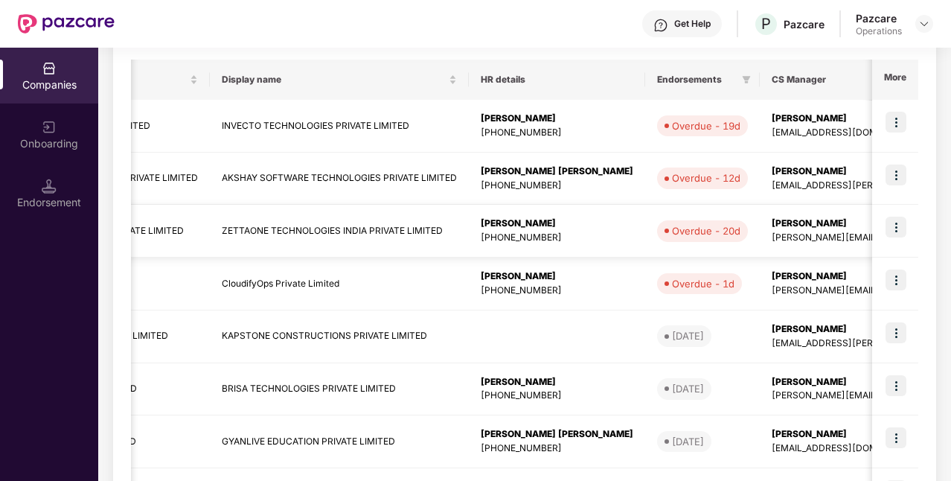
click at [895, 228] on img at bounding box center [895, 227] width 21 height 21
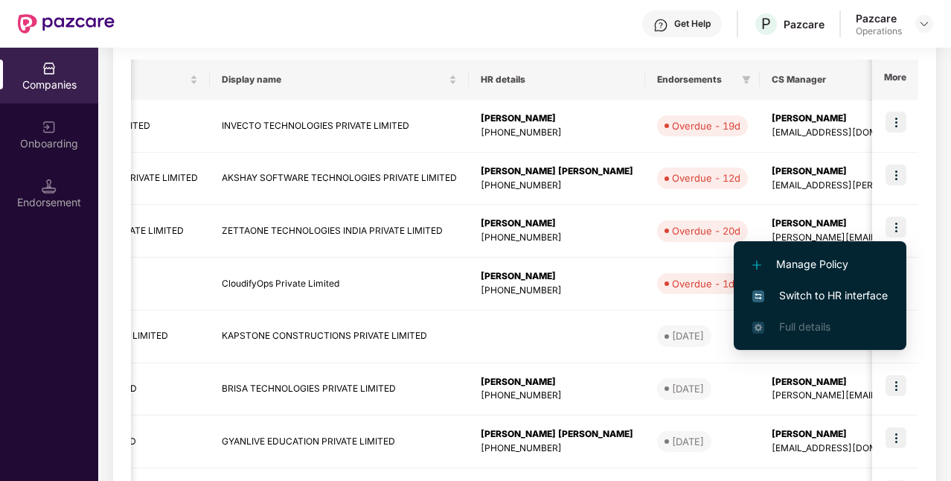
click at [811, 292] on span "Switch to HR interface" at bounding box center [819, 295] width 135 height 16
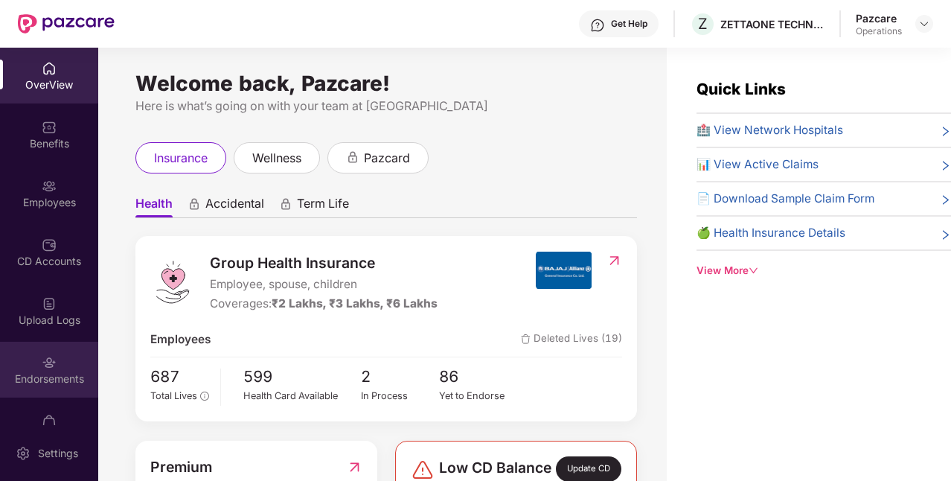
click at [55, 382] on div "Endorsements" at bounding box center [49, 378] width 98 height 15
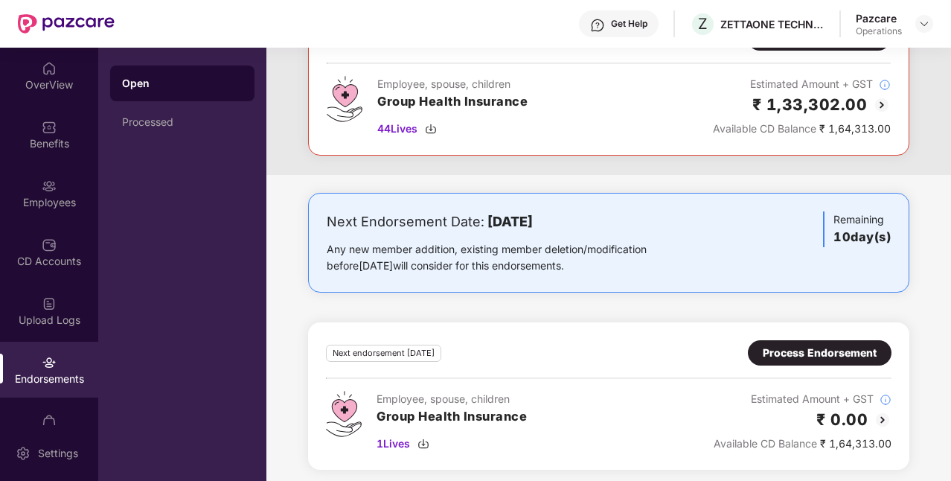
scroll to position [289, 0]
click at [773, 353] on div "Process Endorsement" at bounding box center [820, 352] width 114 height 16
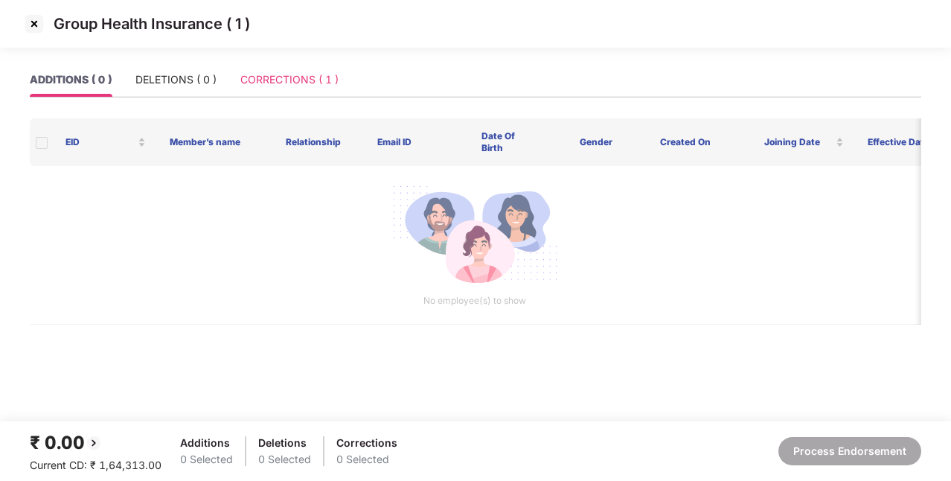
click at [295, 71] on div "CORRECTIONS ( 1 )" at bounding box center [289, 79] width 98 height 34
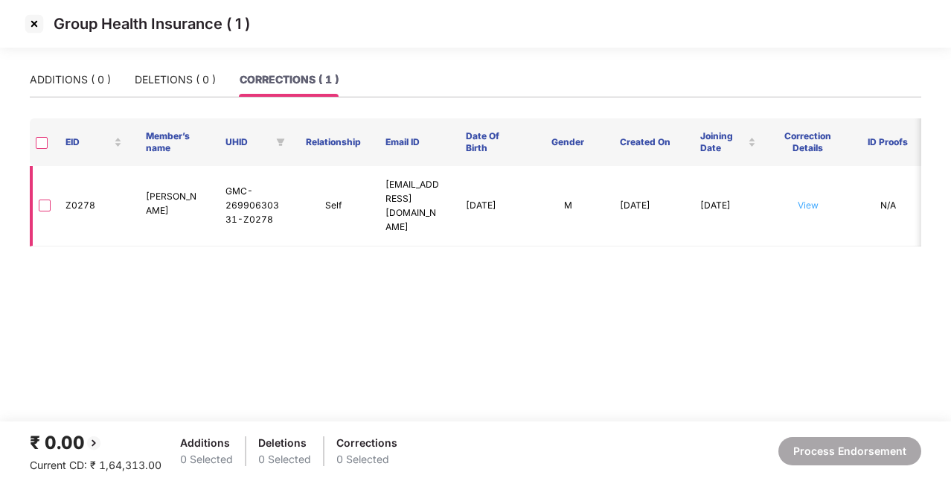
click at [804, 199] on link "View" at bounding box center [808, 204] width 21 height 11
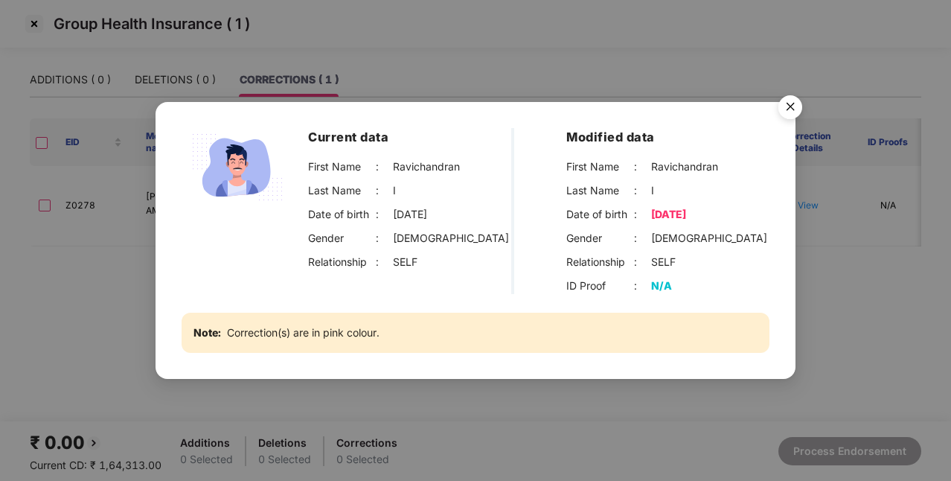
click at [797, 105] on img "Close" at bounding box center [790, 110] width 42 height 42
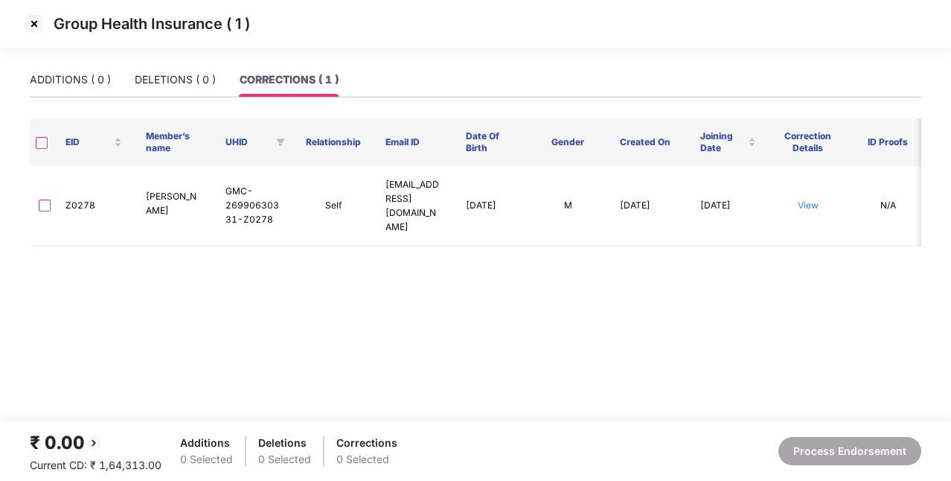
click at [40, 29] on img at bounding box center [34, 24] width 24 height 24
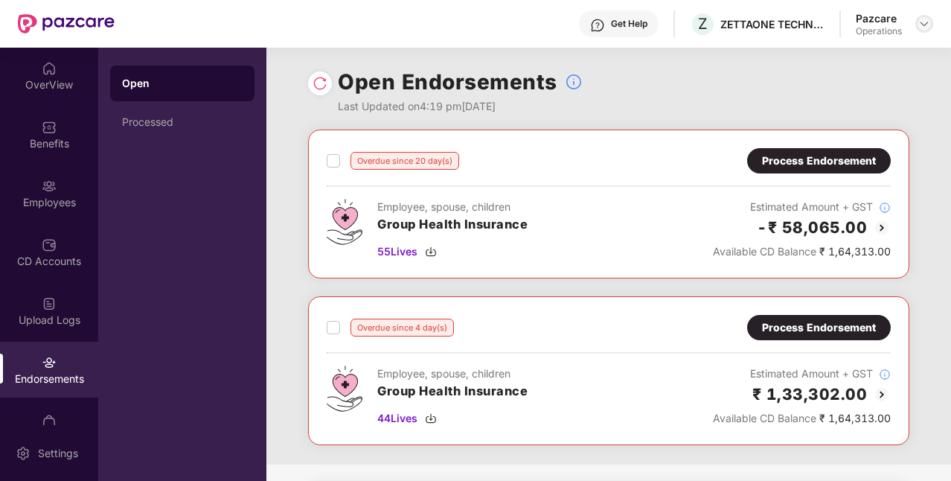
click at [919, 28] on img at bounding box center [924, 24] width 12 height 12
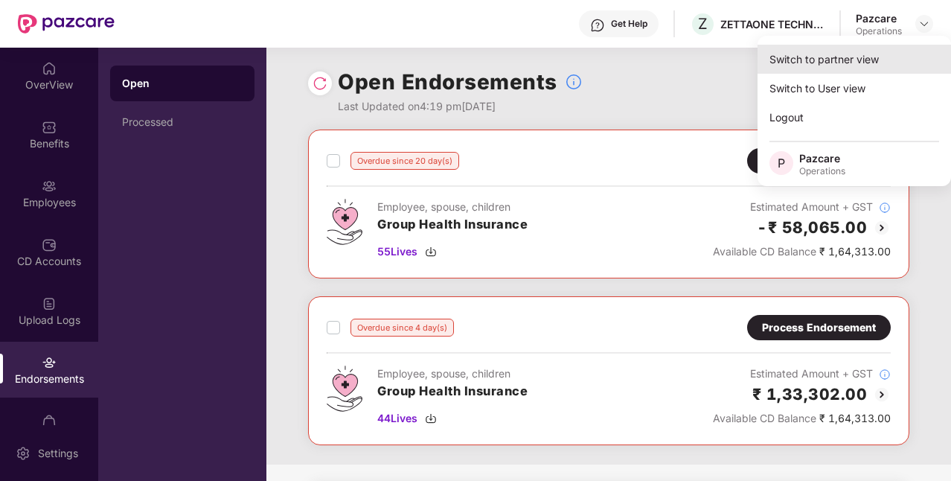
click at [853, 65] on div "Switch to partner view" at bounding box center [853, 59] width 193 height 29
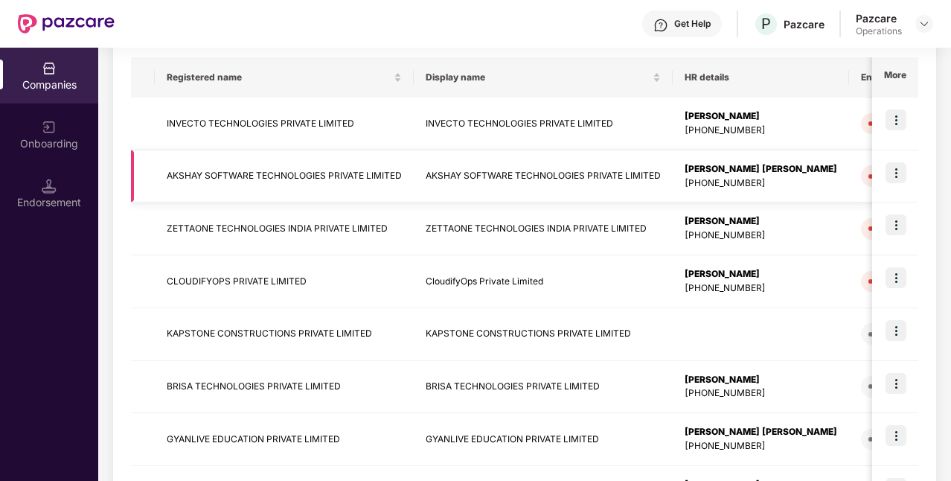
scroll to position [0, 155]
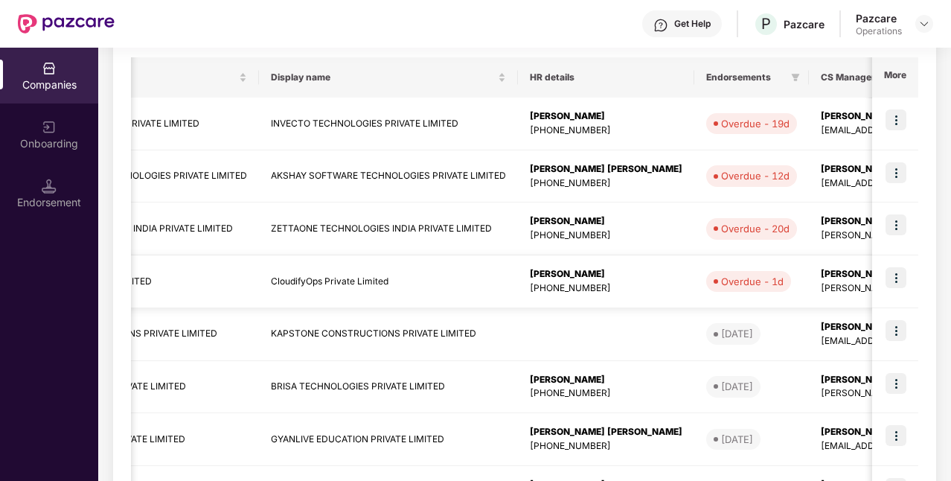
click at [890, 281] on img at bounding box center [895, 277] width 21 height 21
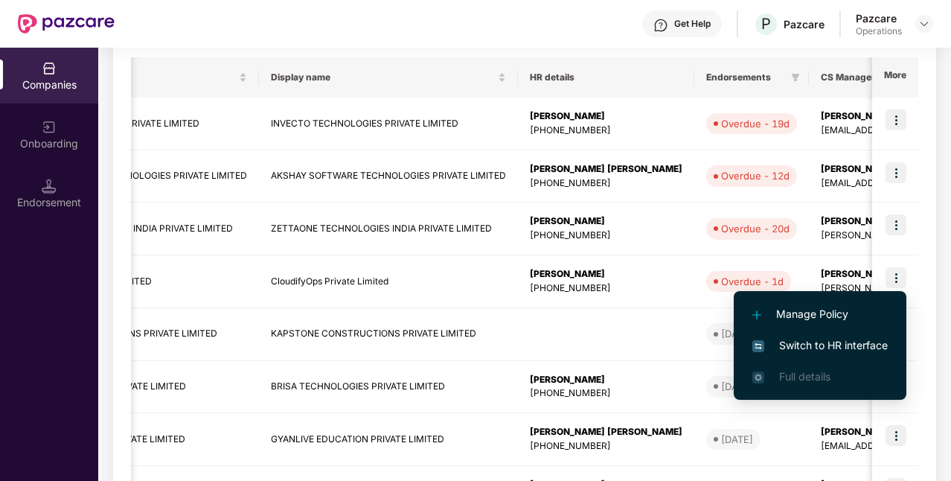
click at [818, 342] on span "Switch to HR interface" at bounding box center [819, 345] width 135 height 16
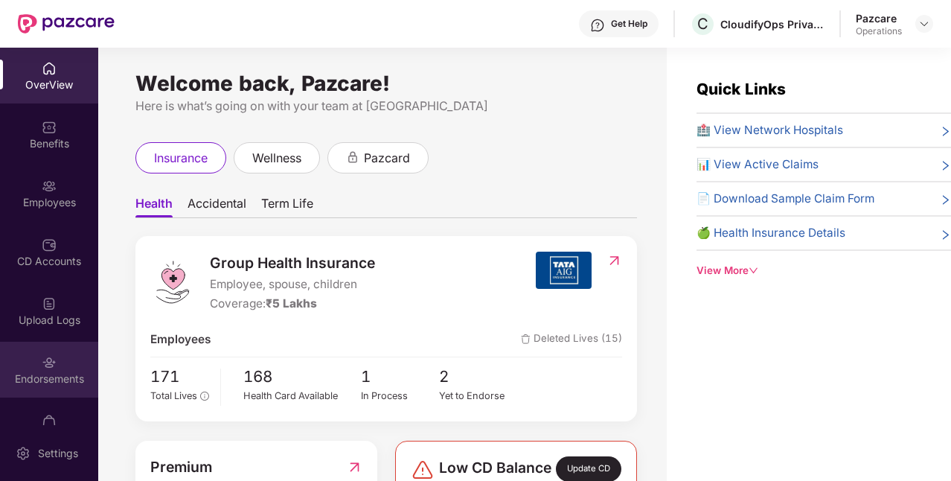
click at [76, 364] on div "Endorsements" at bounding box center [49, 369] width 98 height 56
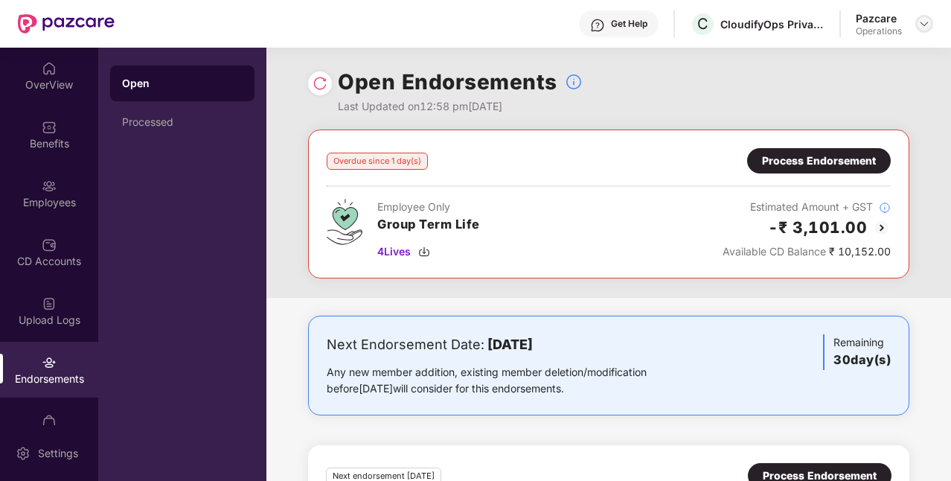
click at [924, 29] on img at bounding box center [924, 24] width 12 height 12
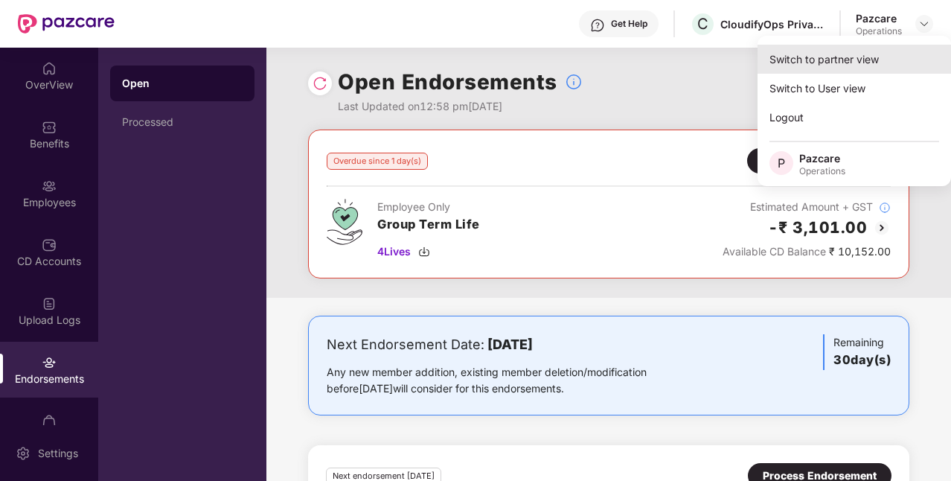
click at [860, 62] on div "Switch to partner view" at bounding box center [853, 59] width 193 height 29
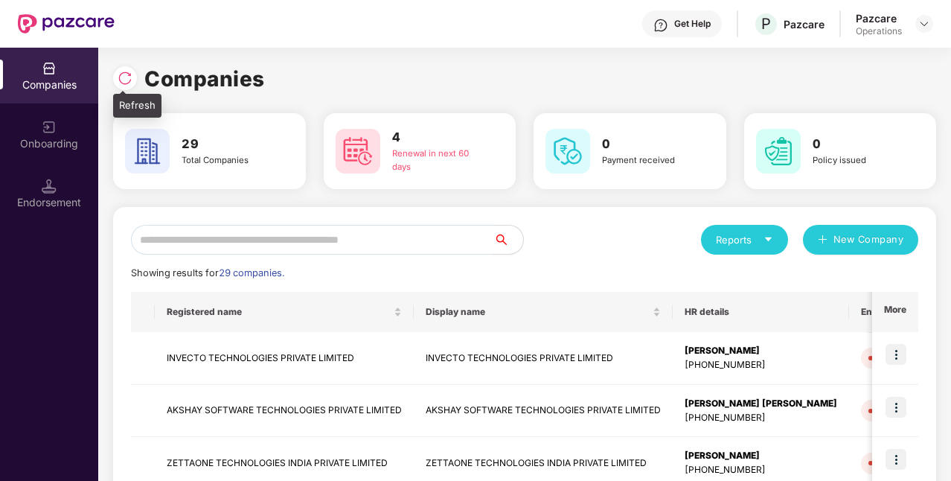
click at [124, 76] on img at bounding box center [125, 78] width 15 height 15
click at [135, 83] on div at bounding box center [125, 78] width 24 height 24
click at [127, 80] on img at bounding box center [125, 78] width 15 height 15
click at [372, 234] on input "text" at bounding box center [312, 240] width 362 height 30
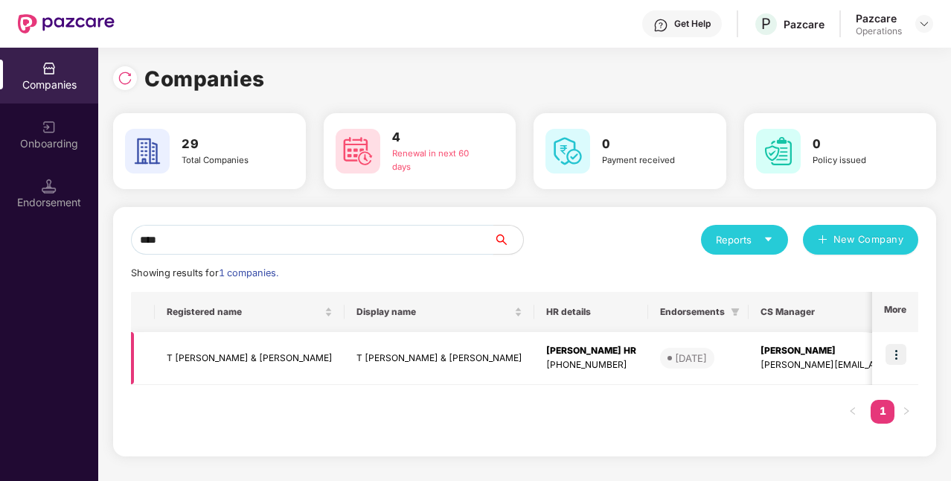
type input "****"
click at [248, 359] on td "T [PERSON_NAME] & [PERSON_NAME]" at bounding box center [250, 358] width 190 height 53
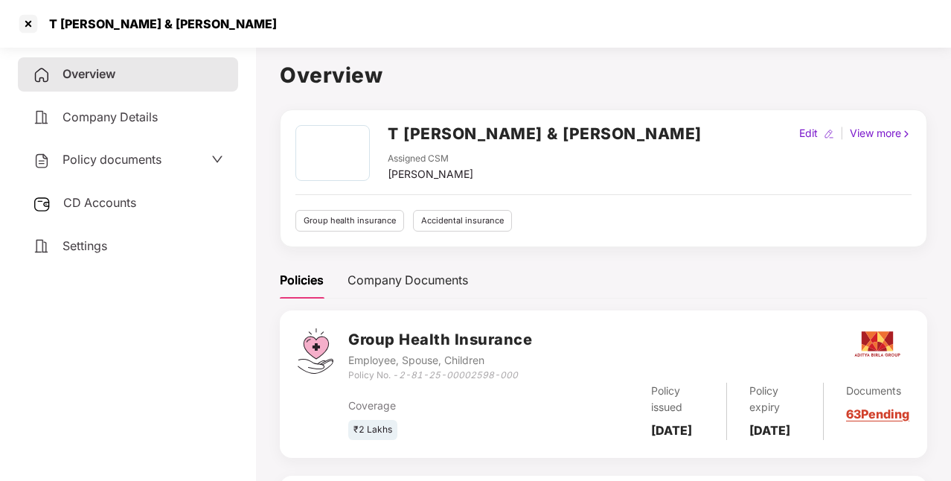
click at [124, 167] on span "Policy documents" at bounding box center [111, 159] width 99 height 15
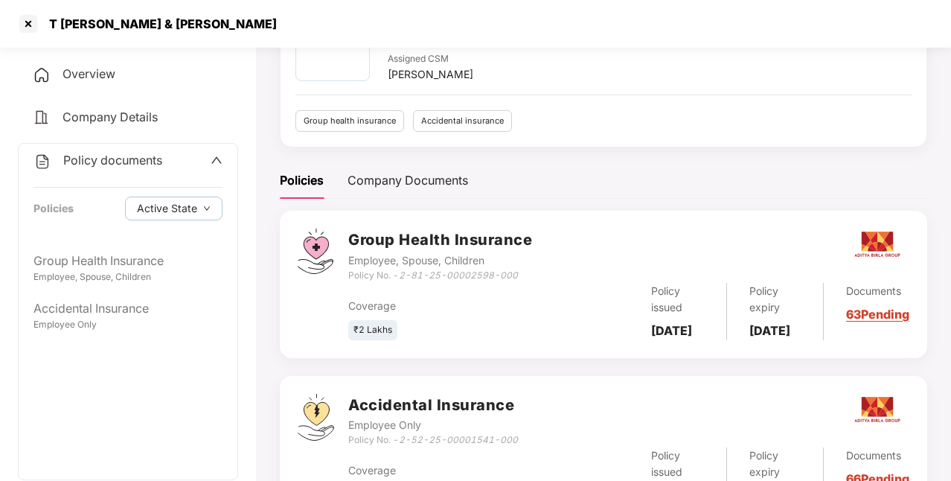
scroll to position [121, 0]
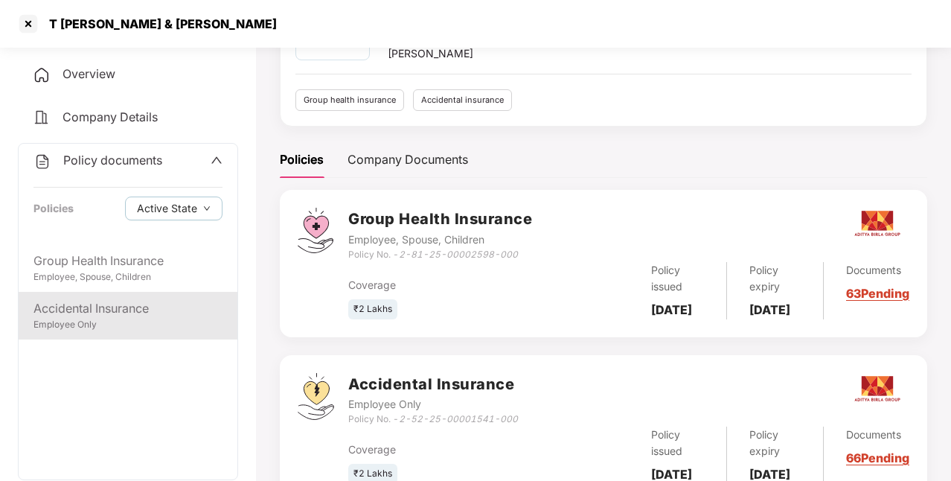
click at [126, 310] on div "Accidental Insurance" at bounding box center [127, 308] width 189 height 19
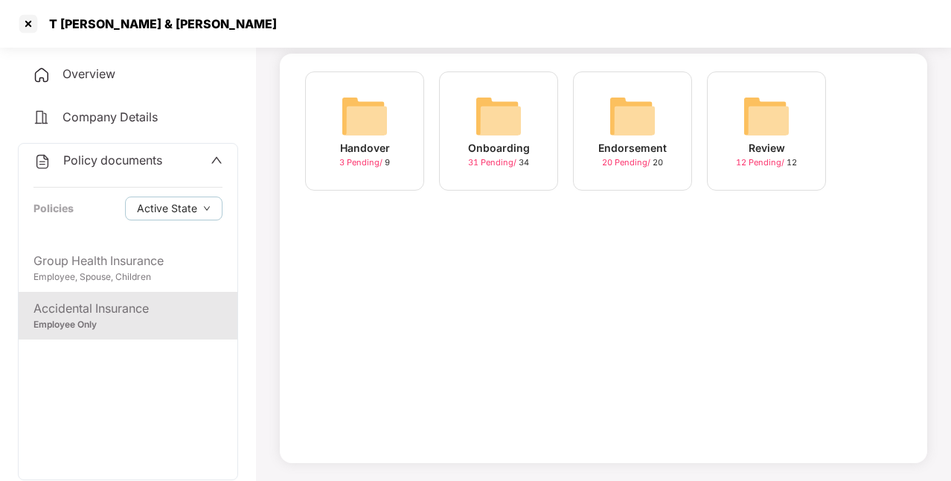
click at [645, 144] on div "Endorsement" at bounding box center [632, 148] width 68 height 16
click at [758, 158] on span "20 Pending /" at bounding box center [761, 162] width 51 height 10
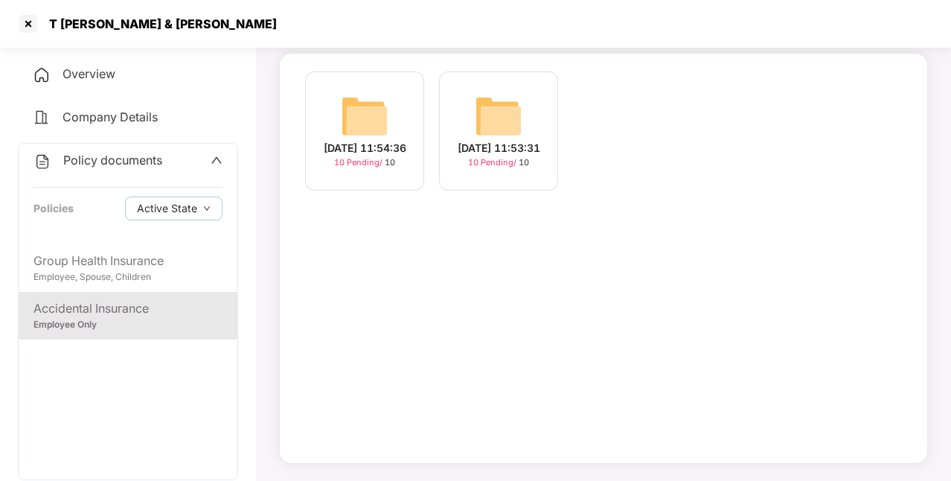
click at [498, 122] on img at bounding box center [499, 116] width 48 height 48
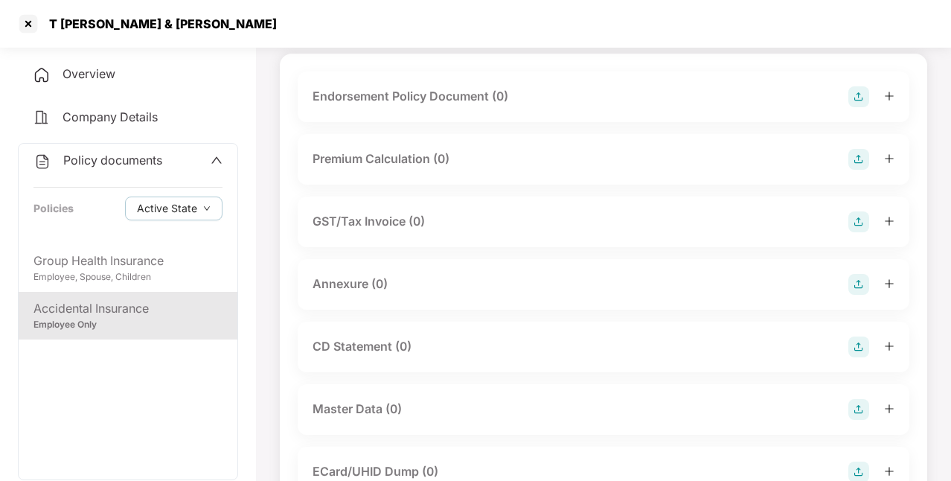
scroll to position [121, 0]
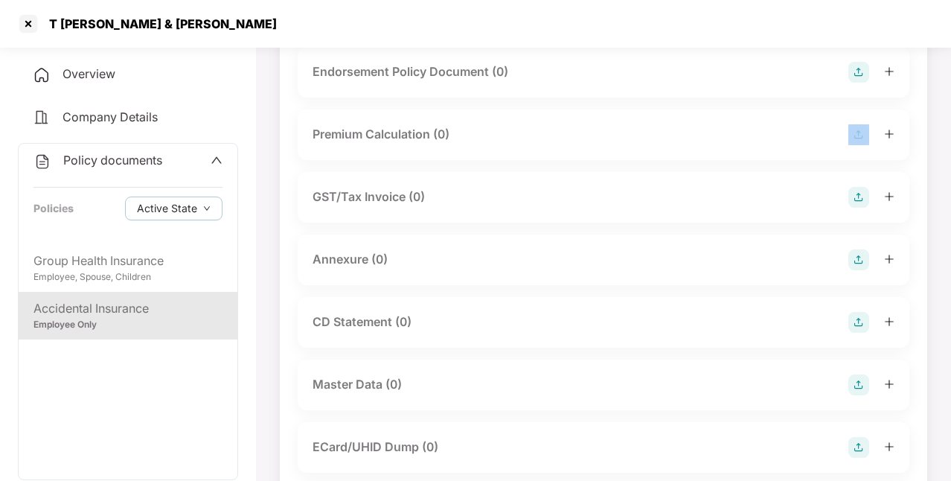
click at [498, 122] on div "Premium Calculation (0)" at bounding box center [604, 134] width 612 height 51
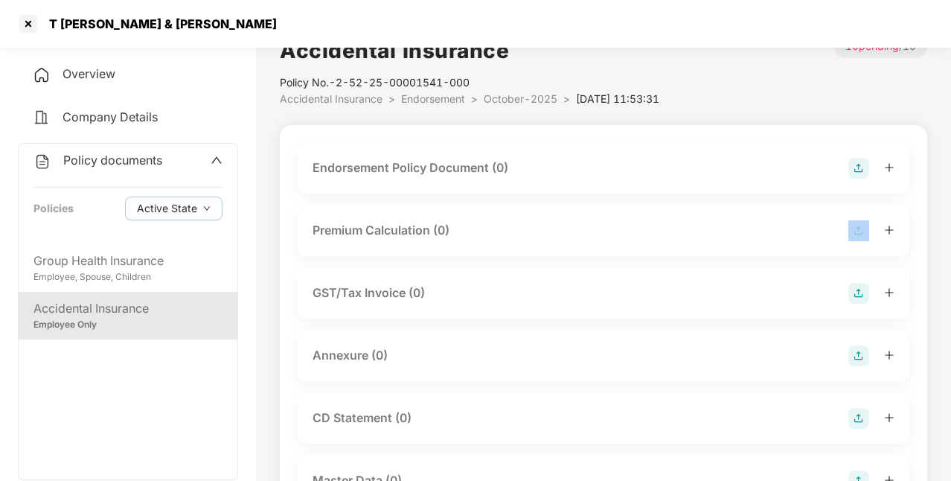
scroll to position [21, 0]
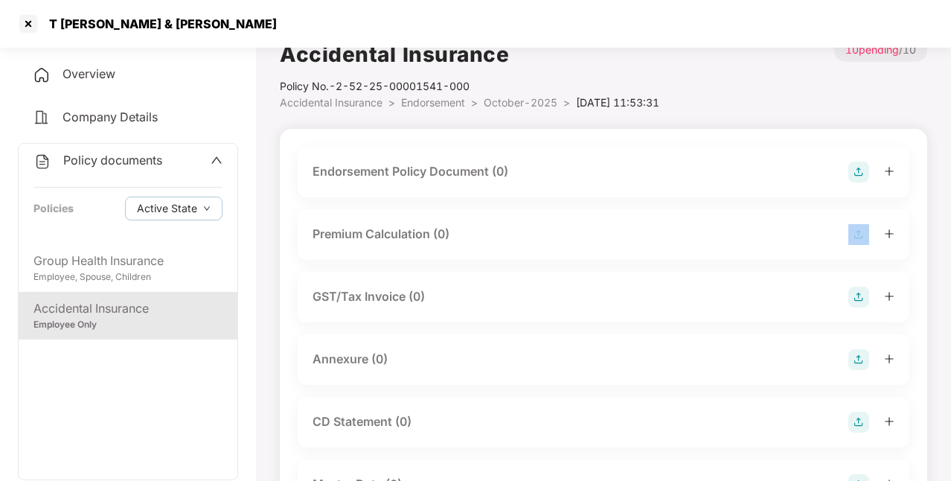
click at [856, 178] on img at bounding box center [858, 171] width 21 height 21
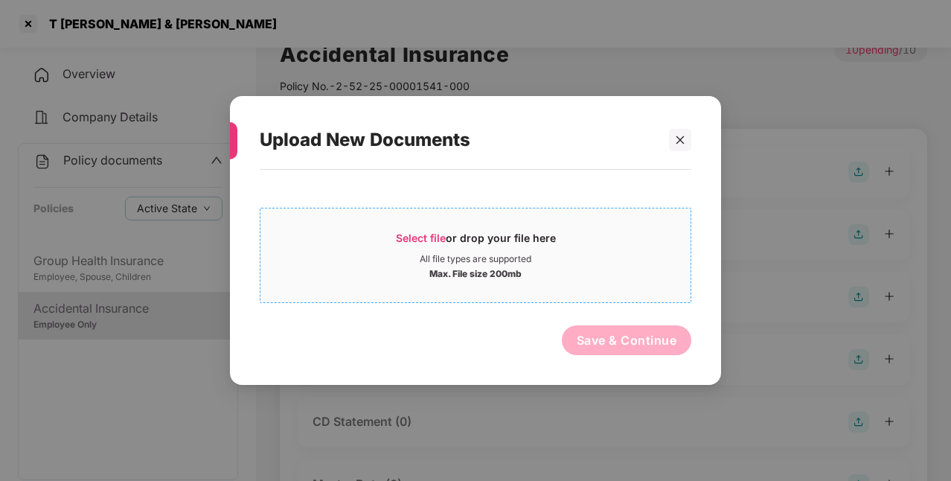
click at [438, 232] on span "Select file" at bounding box center [421, 237] width 50 height 13
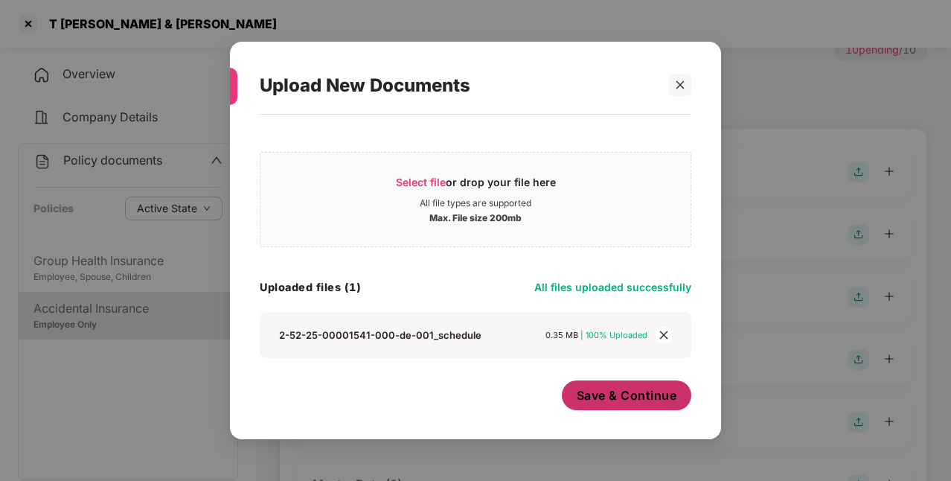
scroll to position [1, 0]
click at [640, 396] on span "Save & Continue" at bounding box center [627, 395] width 100 height 16
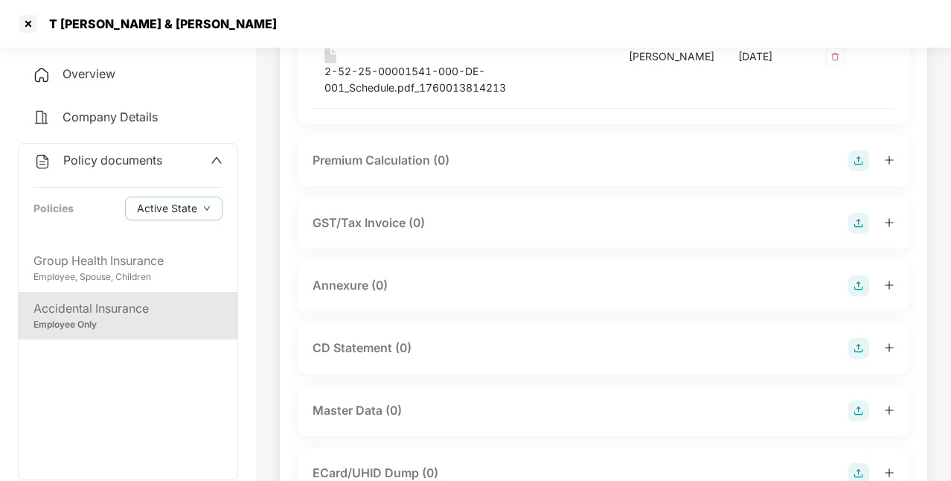
scroll to position [246, 0]
click at [863, 286] on img at bounding box center [858, 285] width 21 height 21
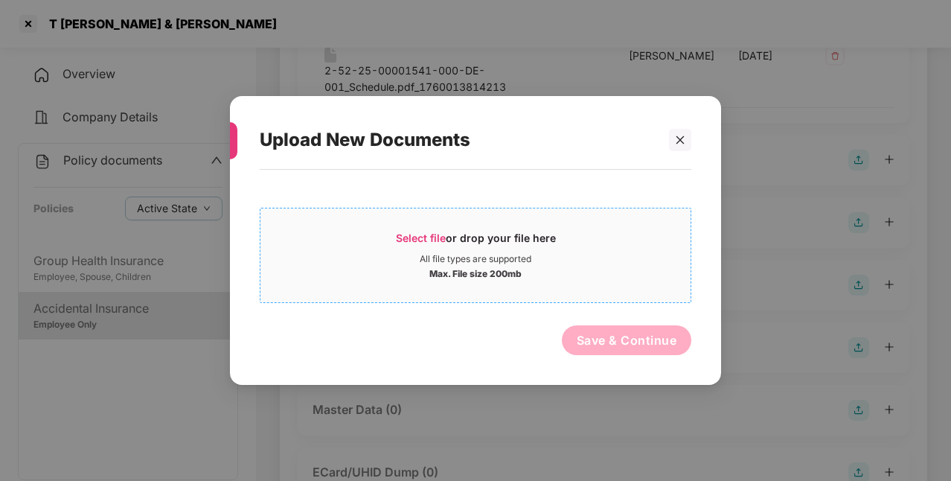
click at [426, 235] on span "Select file" at bounding box center [421, 237] width 50 height 13
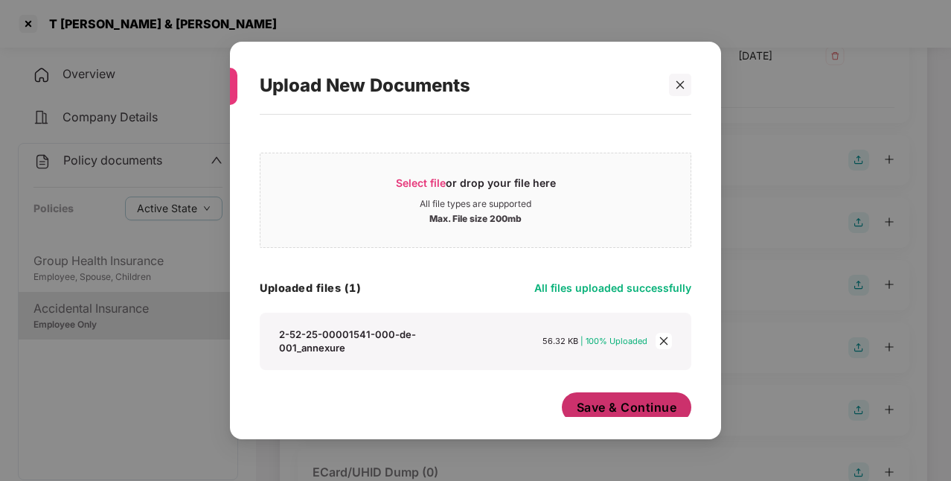
click at [588, 402] on span "Save & Continue" at bounding box center [627, 407] width 100 height 16
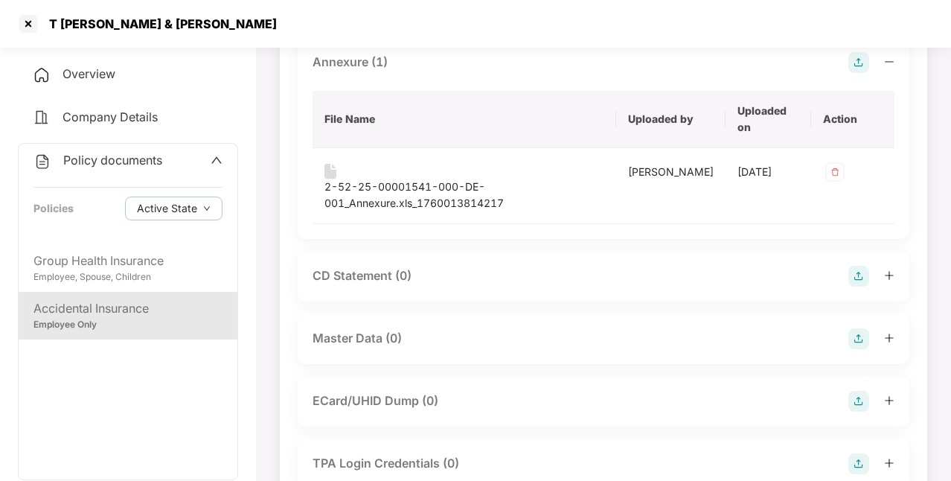
scroll to position [533, 0]
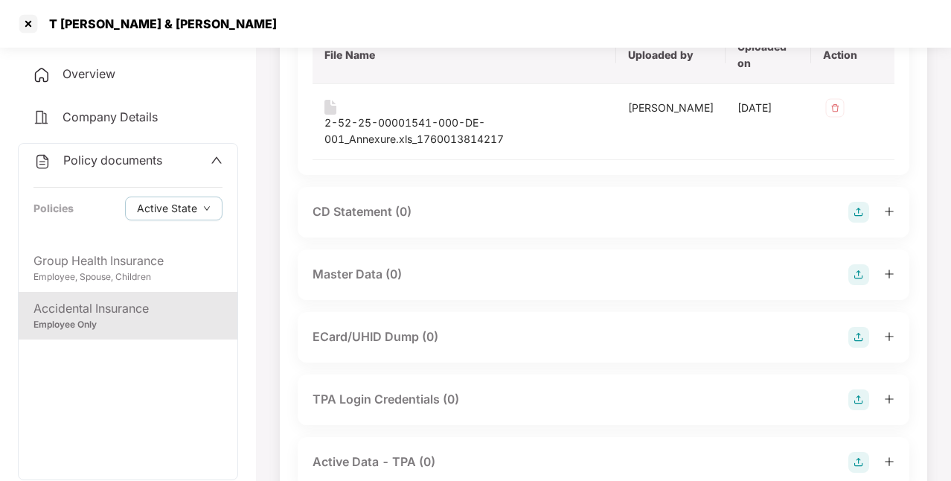
click at [865, 272] on img at bounding box center [858, 274] width 21 height 21
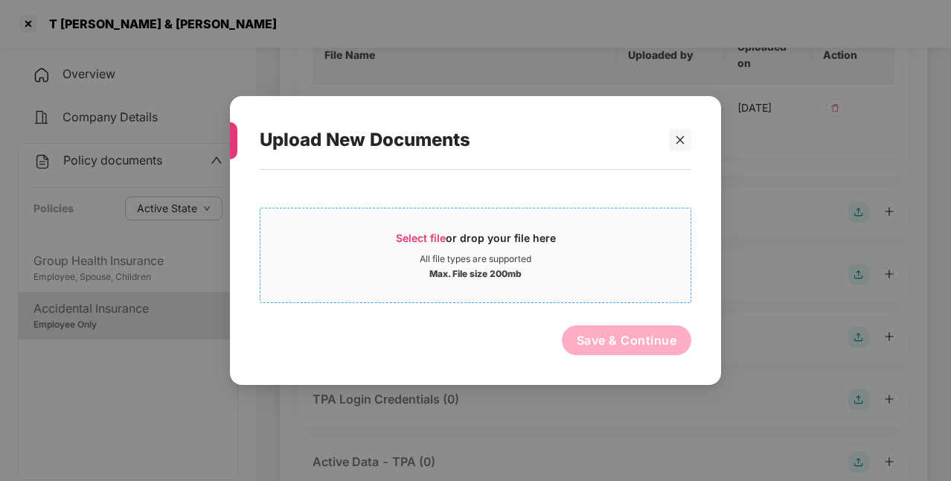
click at [432, 235] on span "Select file" at bounding box center [421, 237] width 50 height 13
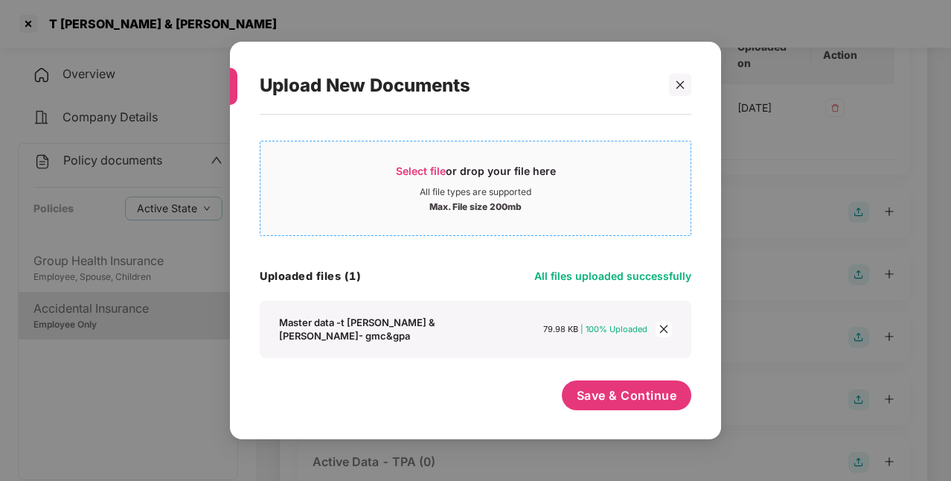
scroll to position [12, 0]
click at [617, 398] on span "Save & Continue" at bounding box center [627, 395] width 100 height 16
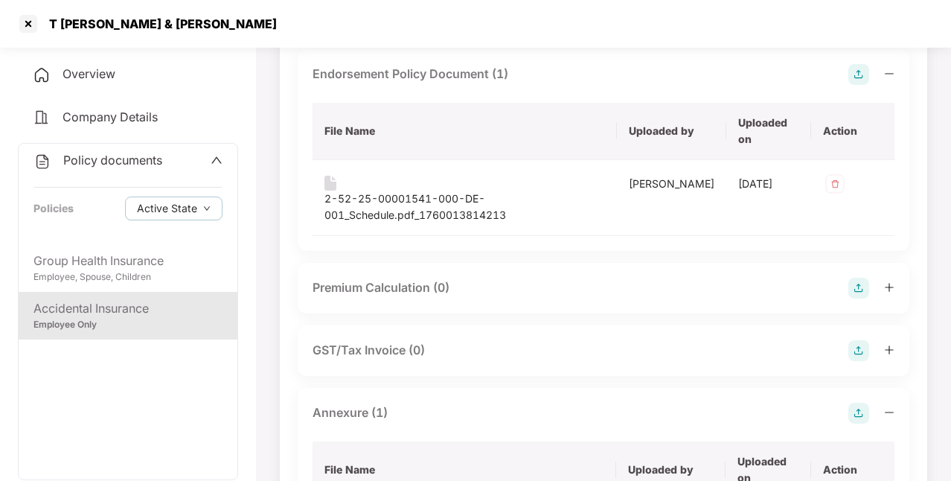
scroll to position [108, 0]
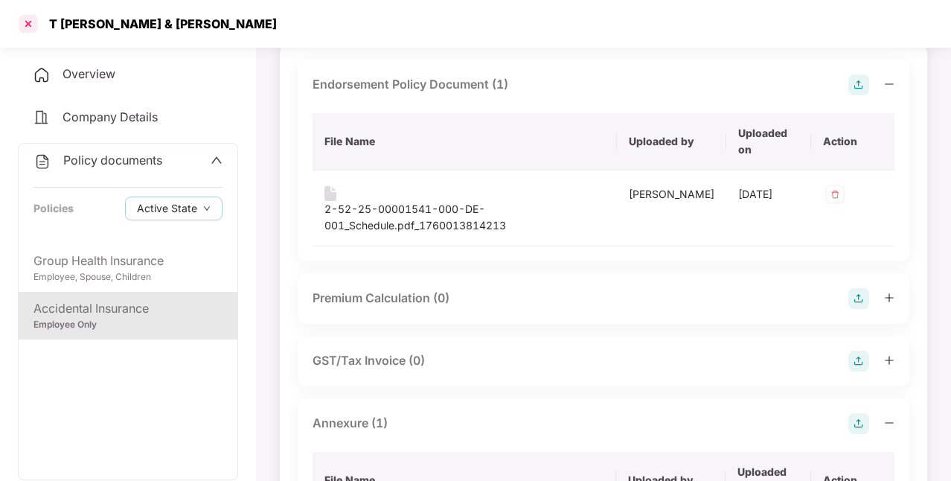
click at [31, 28] on div at bounding box center [28, 24] width 24 height 24
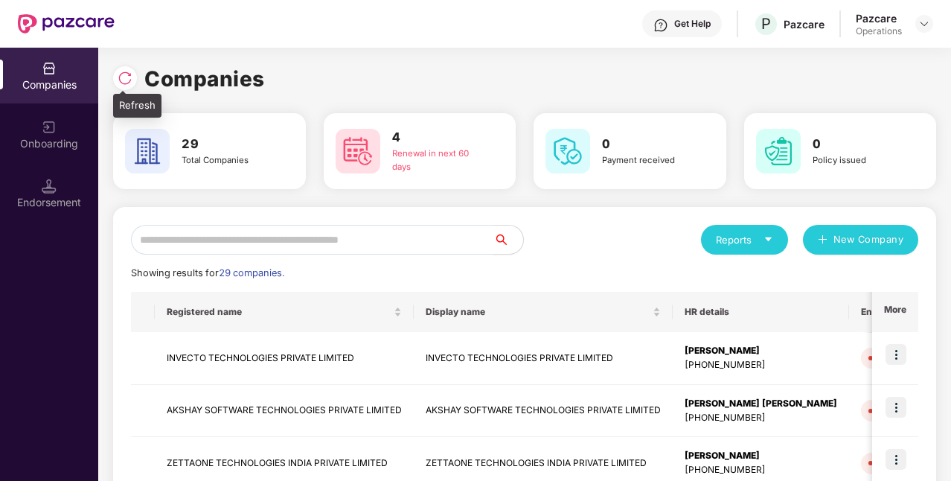
click at [128, 86] on div at bounding box center [125, 78] width 24 height 24
click at [120, 85] on img at bounding box center [125, 78] width 15 height 15
click at [439, 244] on input "text" at bounding box center [312, 240] width 362 height 30
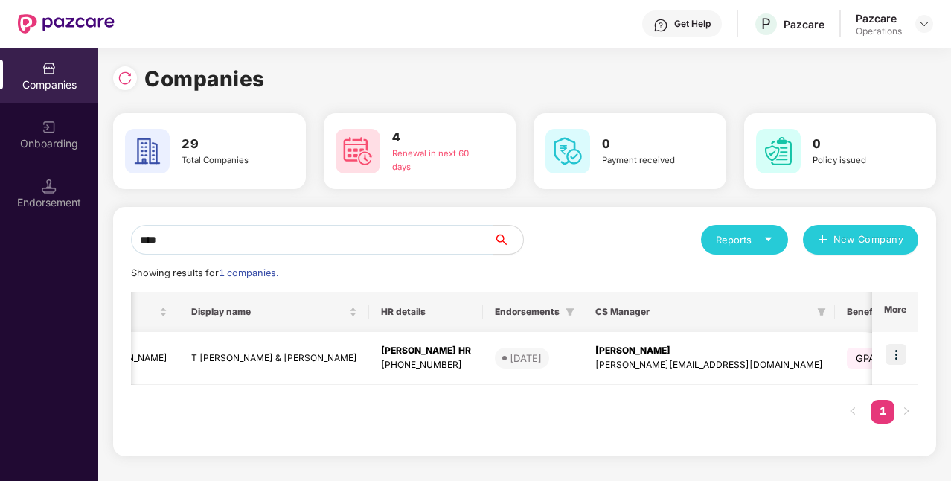
scroll to position [0, 167]
type input "****"
click at [891, 357] on img at bounding box center [895, 354] width 21 height 21
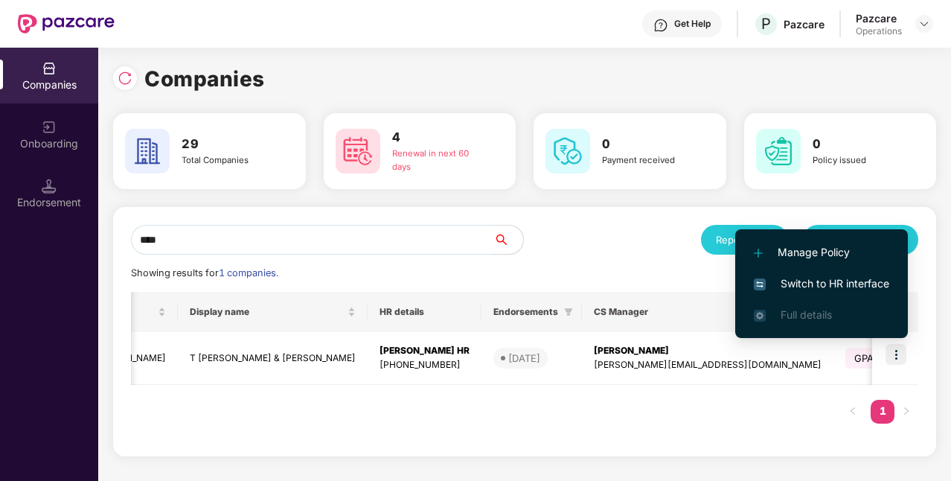
click at [837, 275] on span "Switch to HR interface" at bounding box center [821, 283] width 135 height 16
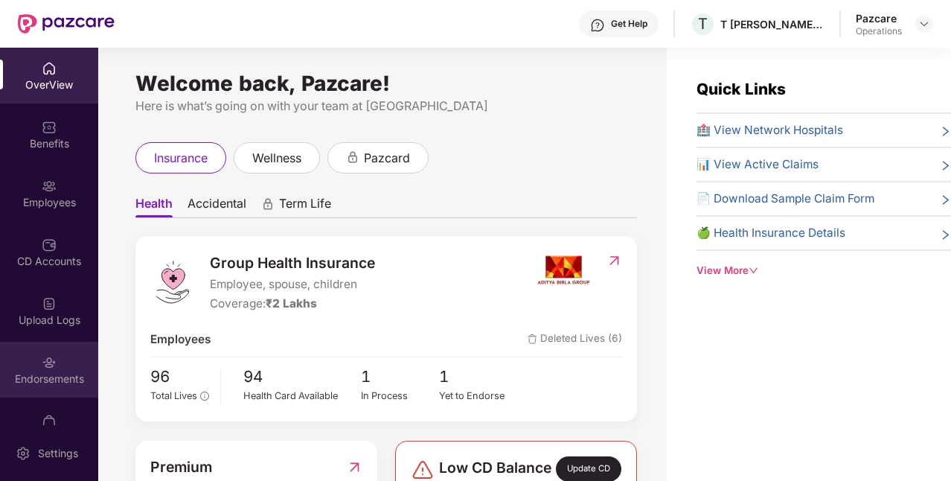
click at [54, 373] on div "Endorsements" at bounding box center [49, 378] width 98 height 15
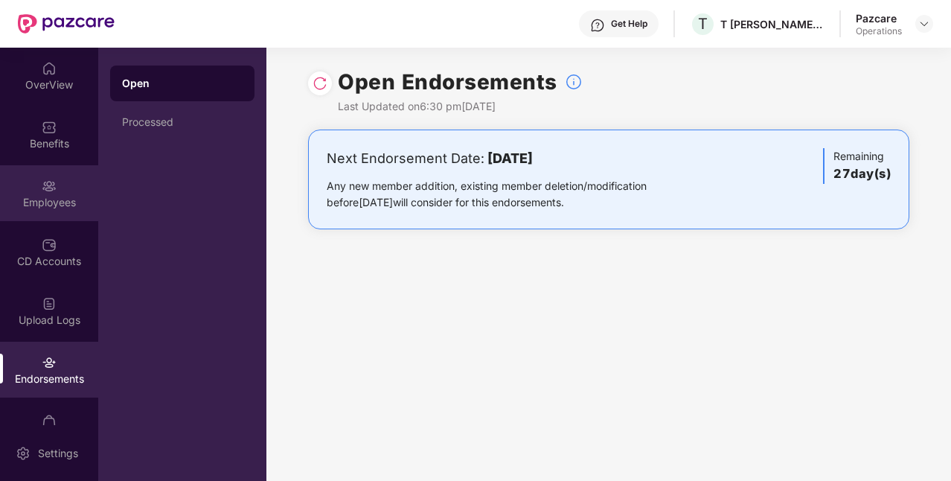
click at [49, 199] on div "Employees" at bounding box center [49, 202] width 98 height 15
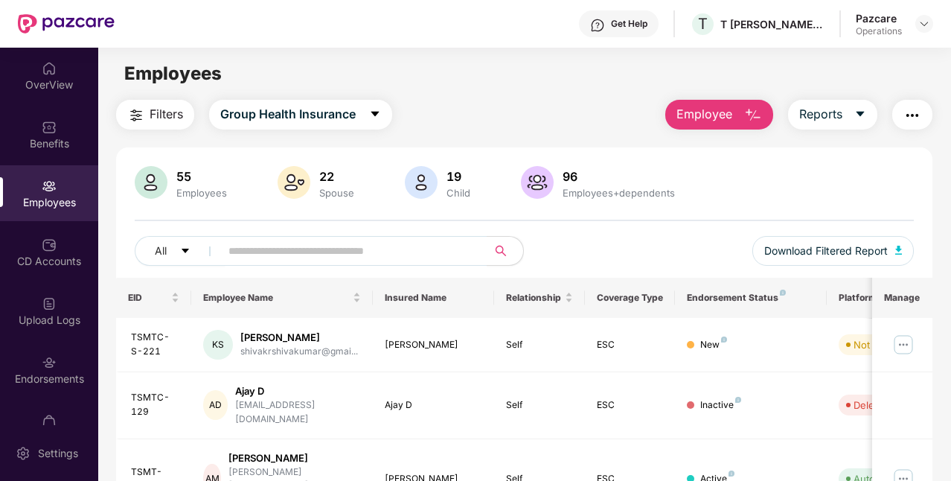
click at [923, 112] on button "button" at bounding box center [912, 115] width 40 height 30
click at [918, 117] on img "button" at bounding box center [912, 115] width 18 height 18
click at [636, 119] on div "Filters Group Health Insurance Employee Reports" at bounding box center [524, 115] width 816 height 30
click at [172, 115] on span "Filters" at bounding box center [166, 114] width 33 height 19
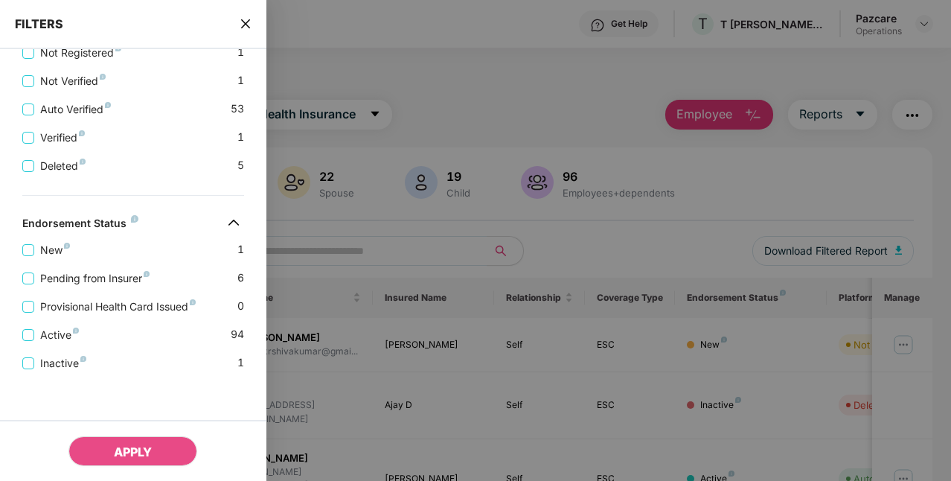
scroll to position [482, 0]
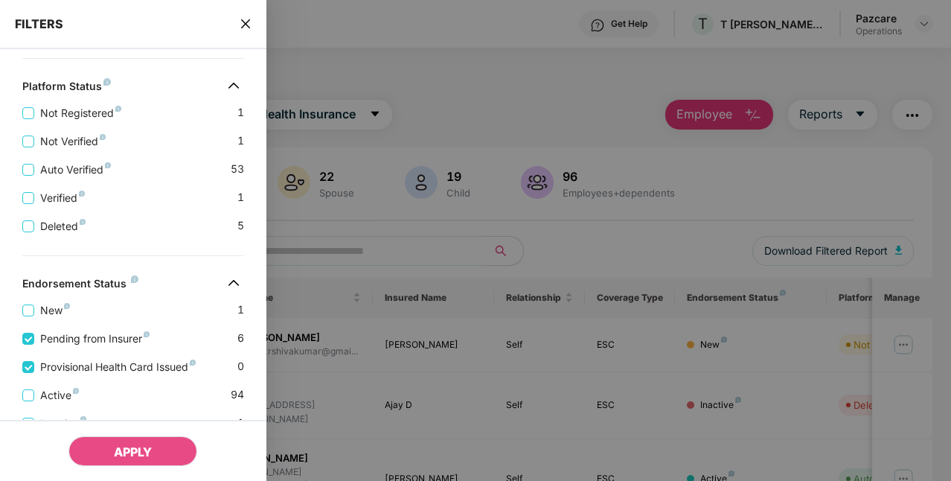
click at [148, 434] on div "APPLY" at bounding box center [133, 450] width 266 height 61
click at [150, 445] on span "APPLY" at bounding box center [133, 451] width 38 height 15
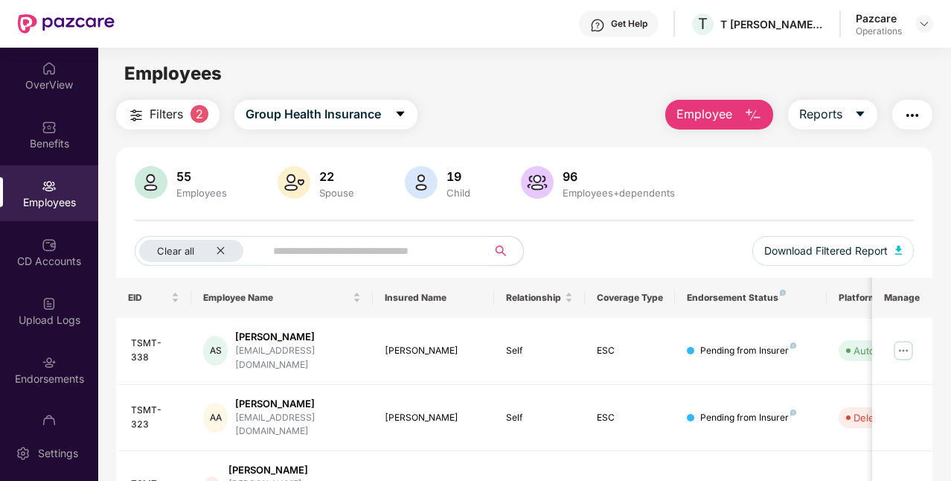
click at [903, 112] on button "button" at bounding box center [912, 115] width 40 height 30
click at [546, 102] on div "Filters 2 Group Health Insurance Employee Reports" at bounding box center [524, 115] width 816 height 30
click at [923, 33] on div "Pazcare Operations" at bounding box center [894, 24] width 77 height 26
click at [923, 26] on img at bounding box center [924, 24] width 12 height 12
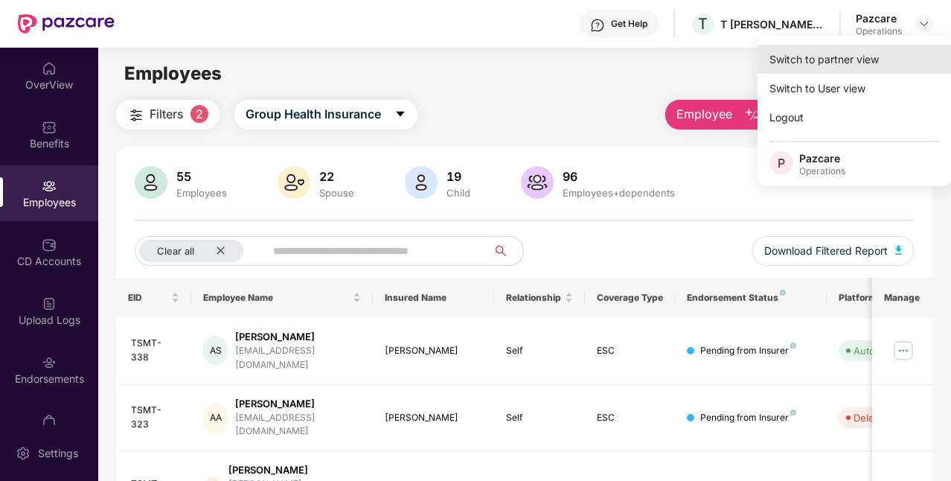
click at [838, 67] on div "Switch to partner view" at bounding box center [853, 59] width 193 height 29
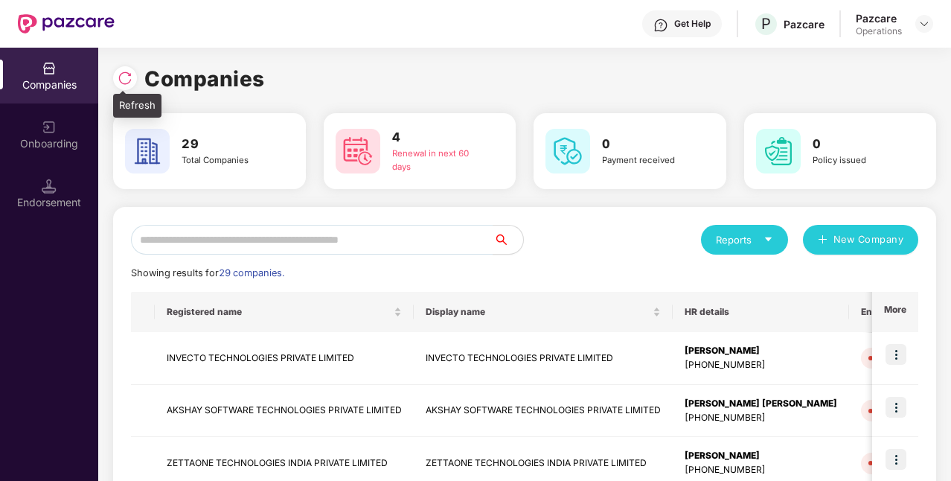
click at [123, 82] on img at bounding box center [125, 78] width 15 height 15
click at [124, 75] on img at bounding box center [125, 78] width 15 height 15
